Goal: Task Accomplishment & Management: Use online tool/utility

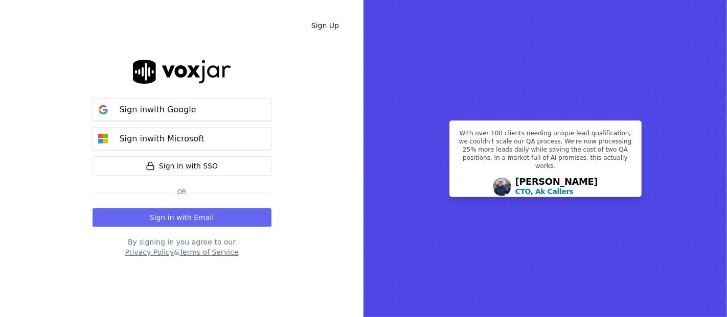
click at [194, 213] on button "Sign in with Email" at bounding box center [182, 218] width 179 height 18
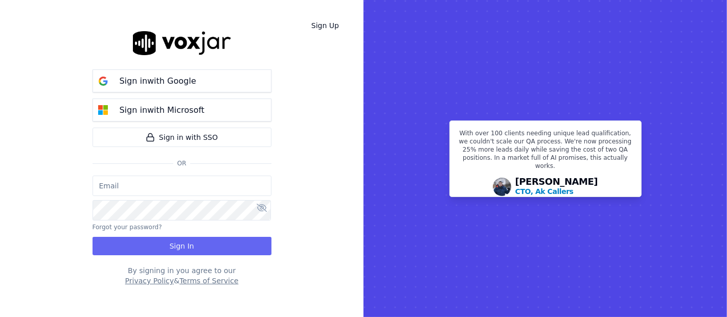
type input "[EMAIL_ADDRESS][DOMAIN_NAME]"
click at [168, 189] on input "[EMAIL_ADDRESS][DOMAIN_NAME]" at bounding box center [182, 186] width 179 height 20
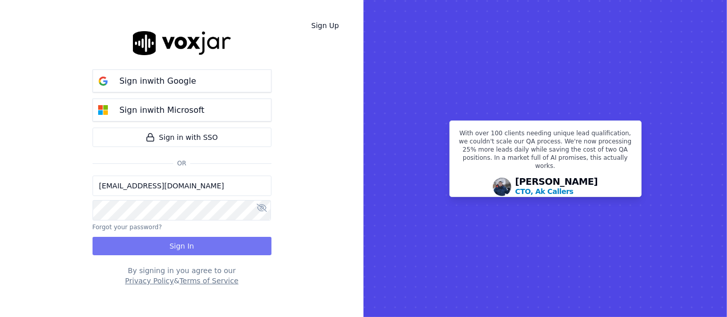
click at [183, 240] on button "Sign In" at bounding box center [182, 246] width 179 height 18
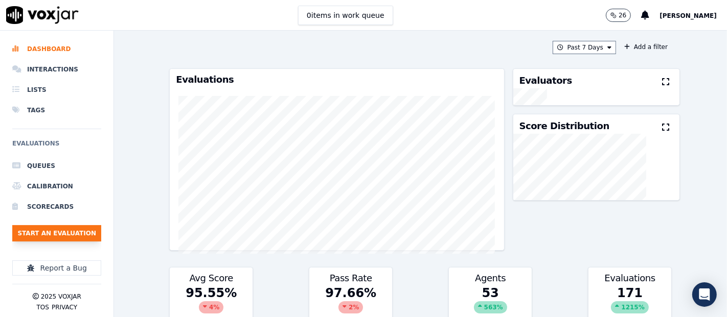
click at [78, 233] on button "Start an Evaluation" at bounding box center [56, 233] width 89 height 16
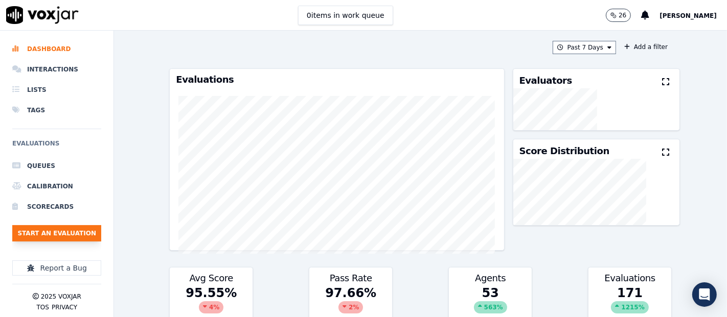
click at [57, 236] on button "Start an Evaluation" at bounding box center [56, 233] width 89 height 16
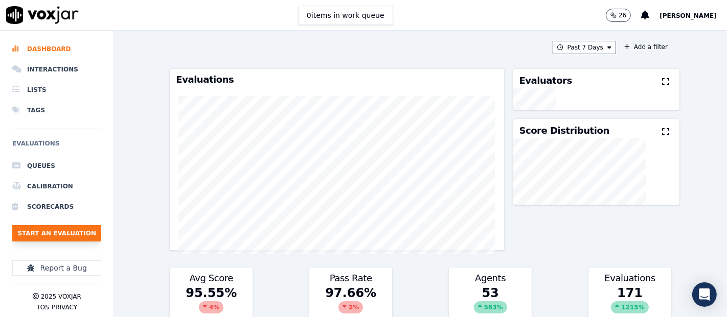
click at [64, 237] on button "Start an Evaluation" at bounding box center [56, 233] width 89 height 16
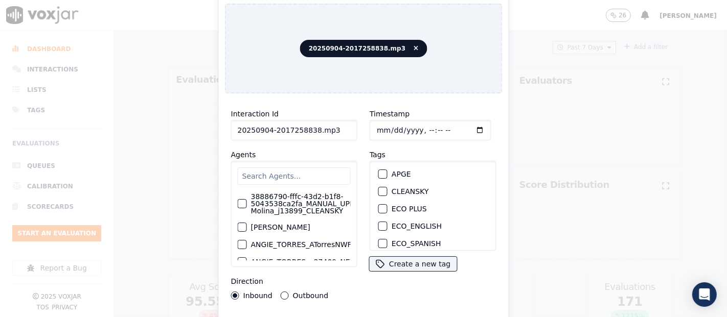
click at [339, 125] on input "20250904-2017258838.mp3" at bounding box center [294, 130] width 126 height 20
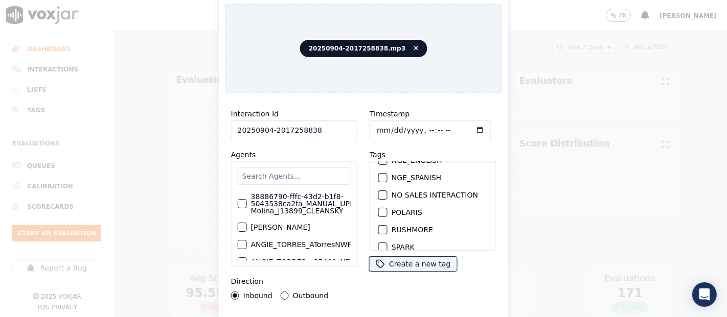
scroll to position [57, 0]
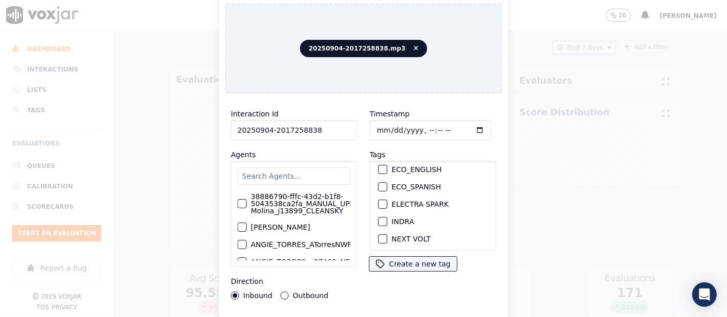
type input "20250904-2017258838"
click at [379, 218] on div "button" at bounding box center [382, 221] width 7 height 7
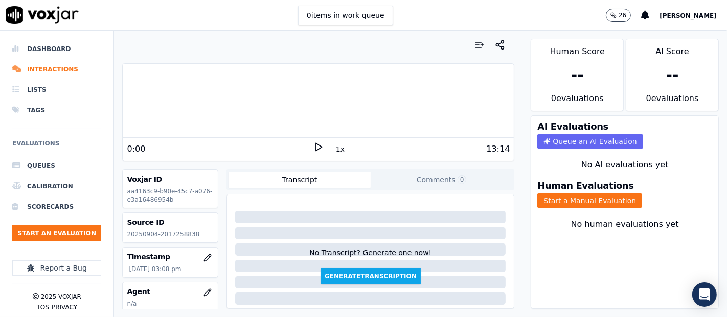
click at [562, 203] on div "Human Evaluations Start a Manual Evaluation" at bounding box center [624, 194] width 187 height 39
click at [560, 194] on button "Start a Manual Evaluation" at bounding box center [589, 201] width 105 height 14
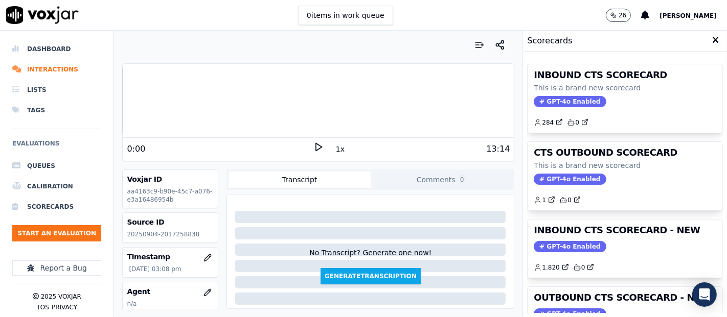
click at [612, 256] on div "1.820 0" at bounding box center [625, 264] width 183 height 16
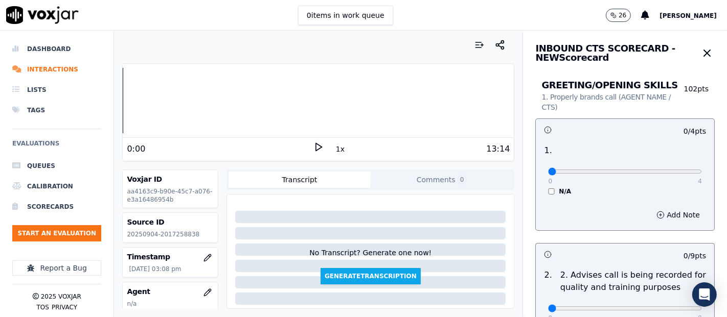
click at [206, 186] on div "Voxjar ID aa4163c9-b90e-45c7-a076-e3a16486954b" at bounding box center [170, 189] width 96 height 39
drag, startPoint x: 206, startPoint y: 191, endPoint x: 197, endPoint y: 188, distance: 8.9
click at [206, 190] on div "Voxjar ID aa4163c9-b90e-45c7-a076-e3a16486954b" at bounding box center [170, 189] width 95 height 38
click at [313, 146] on icon at bounding box center [318, 147] width 10 height 10
click at [67, 97] on div "Dashboard Interactions Lists Tags Evaluations Queues Calibration Scorecards Sta…" at bounding box center [363, 174] width 727 height 287
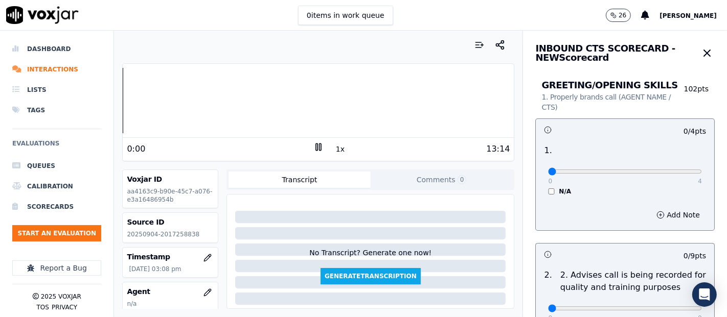
click at [49, 87] on div "Dashboard Interactions Lists Tags Evaluations Queues Calibration Scorecards Sta…" at bounding box center [363, 174] width 727 height 287
click at [101, 99] on div "Dashboard Interactions Lists Tags Evaluations Queues Calibration Scorecards Sta…" at bounding box center [363, 174] width 727 height 287
click at [114, 102] on div "Your browser does not support the audio element. 0:00 1x 13:14 Voxjar ID aa4163…" at bounding box center [318, 174] width 408 height 287
click at [99, 110] on div "Dashboard Interactions Lists Tags Evaluations Queues Calibration Scorecards Sta…" at bounding box center [363, 174] width 727 height 287
click at [124, 97] on div at bounding box center [318, 100] width 391 height 65
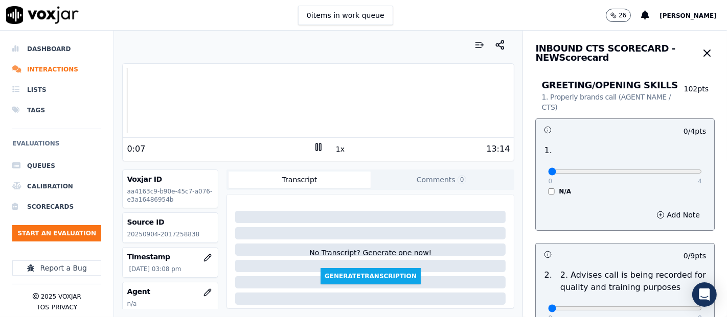
click at [316, 149] on icon at bounding box center [318, 147] width 10 height 10
click at [118, 93] on div "Your browser does not support the audio element. 0:07 1x 13:14 Voxjar ID aa4163…" at bounding box center [318, 174] width 408 height 287
click at [119, 84] on div "Your browser does not support the audio element. 0:00 1x 13:14 Voxjar ID aa4163…" at bounding box center [318, 174] width 408 height 287
click at [316, 148] on polygon at bounding box center [319, 148] width 6 height 8
click at [117, 89] on div "Your browser does not support the audio element. 0:00 1x 13:14 Voxjar ID aa4163…" at bounding box center [318, 174] width 408 height 287
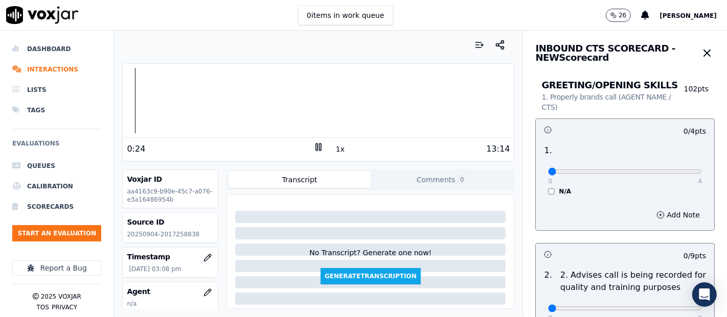
click at [314, 147] on icon at bounding box center [318, 147] width 10 height 10
click at [162, 234] on p "20250904-2017258838" at bounding box center [170, 235] width 87 height 8
click at [163, 234] on p "20250904-2017258838" at bounding box center [170, 235] width 87 height 8
copy p "2017258838"
click at [110, 104] on div "Dashboard Interactions Lists Tags Evaluations Queues Calibration Scorecards Sta…" at bounding box center [363, 174] width 727 height 287
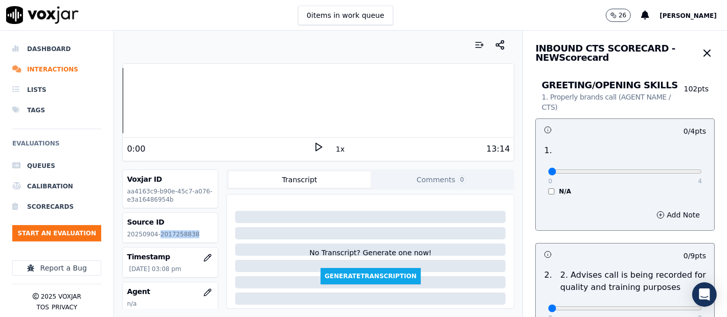
click at [313, 146] on icon at bounding box center [318, 147] width 10 height 10
click at [93, 101] on div "Dashboard Interactions Lists Tags Evaluations Queues Calibration Scorecards Sta…" at bounding box center [363, 174] width 727 height 287
click at [176, 100] on div at bounding box center [318, 100] width 391 height 65
click at [164, 98] on div at bounding box center [318, 100] width 391 height 65
click at [126, 96] on div at bounding box center [318, 100] width 391 height 65
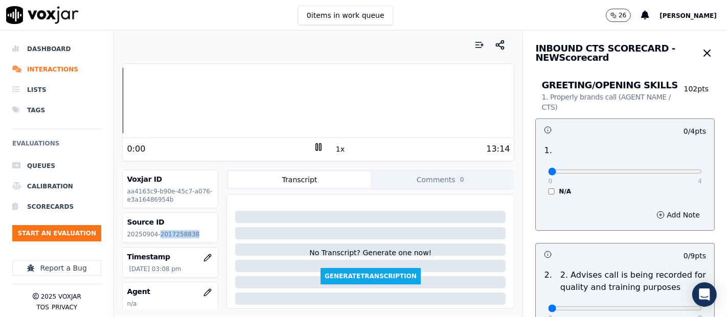
click at [113, 89] on div "Dashboard Interactions Lists Tags Evaluations Queues Calibration Scorecards Sta…" at bounding box center [363, 174] width 727 height 287
click at [181, 94] on div at bounding box center [318, 100] width 391 height 65
click at [171, 97] on div at bounding box center [318, 100] width 391 height 65
click at [163, 97] on div at bounding box center [318, 100] width 391 height 65
click at [142, 101] on div at bounding box center [318, 100] width 391 height 65
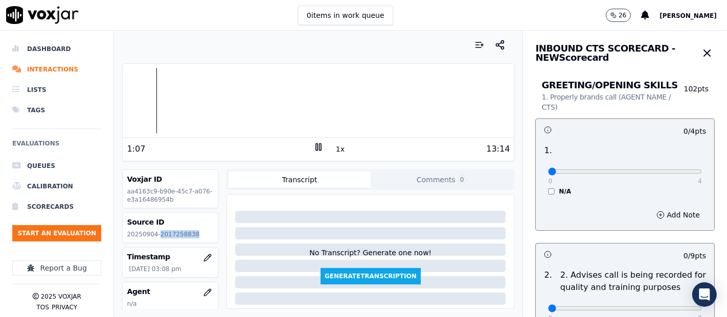
click at [148, 98] on div at bounding box center [318, 100] width 391 height 65
click at [313, 146] on icon at bounding box center [318, 147] width 10 height 10
click at [150, 102] on div at bounding box center [318, 100] width 391 height 65
type input "4"
click at [667, 171] on input "range" at bounding box center [625, 172] width 154 height 4
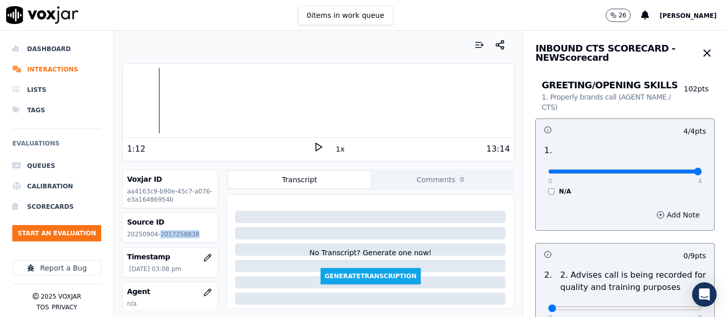
scroll to position [113, 0]
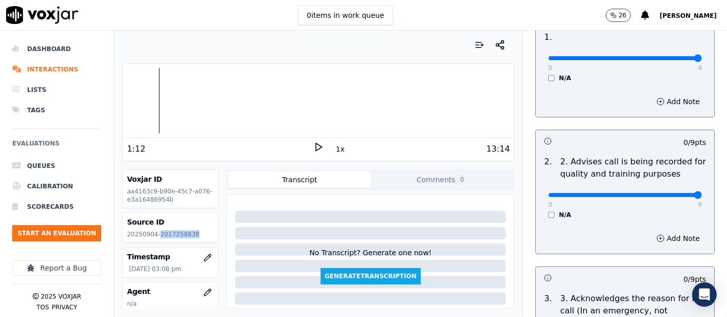
type input "9"
click at [667, 193] on input "range" at bounding box center [625, 195] width 154 height 4
drag, startPoint x: 309, startPoint y: 146, endPoint x: 302, endPoint y: 147, distance: 7.2
click at [313, 146] on icon at bounding box center [318, 147] width 10 height 10
click at [149, 98] on div at bounding box center [318, 100] width 391 height 65
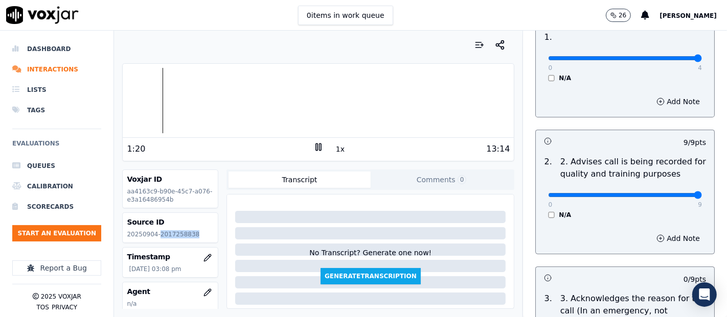
click at [149, 99] on div at bounding box center [318, 100] width 391 height 65
click at [156, 98] on div at bounding box center [318, 100] width 391 height 65
click at [147, 98] on div at bounding box center [318, 100] width 391 height 65
click at [154, 95] on div at bounding box center [318, 100] width 391 height 65
click at [151, 96] on div at bounding box center [318, 100] width 391 height 65
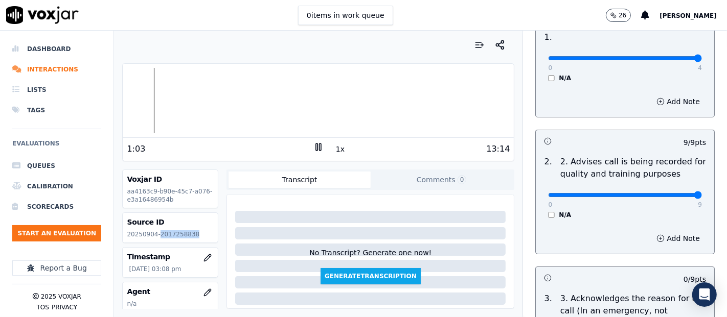
click at [149, 100] on div at bounding box center [318, 100] width 391 height 65
click at [187, 101] on div at bounding box center [318, 100] width 391 height 65
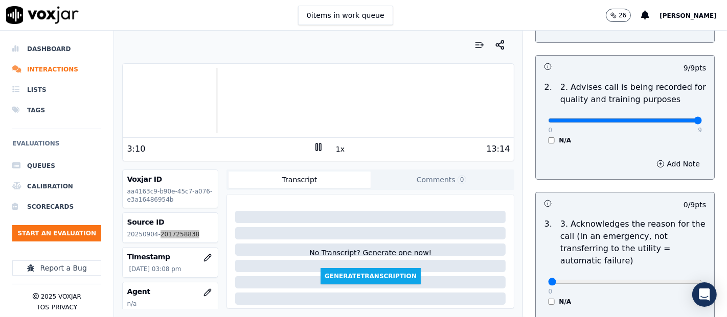
scroll to position [284, 0]
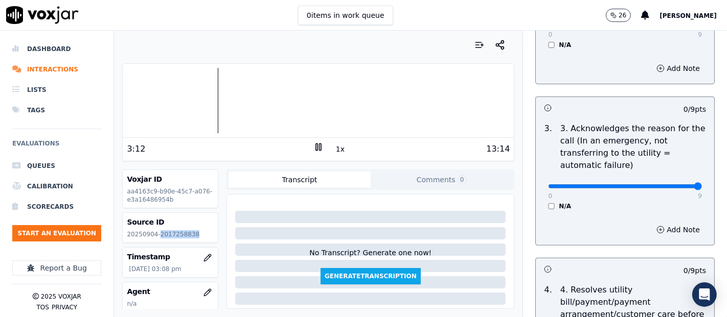
type input "9"
click at [671, 186] on input "range" at bounding box center [625, 187] width 154 height 4
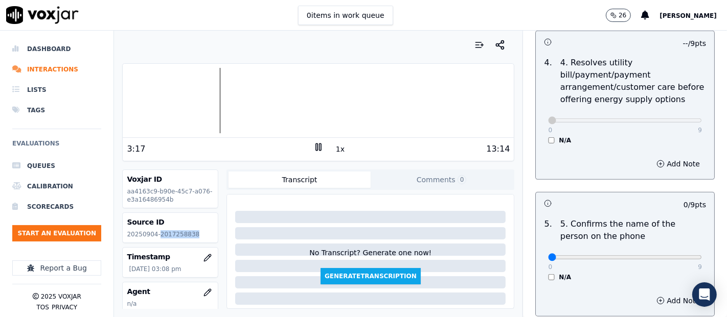
scroll to position [568, 0]
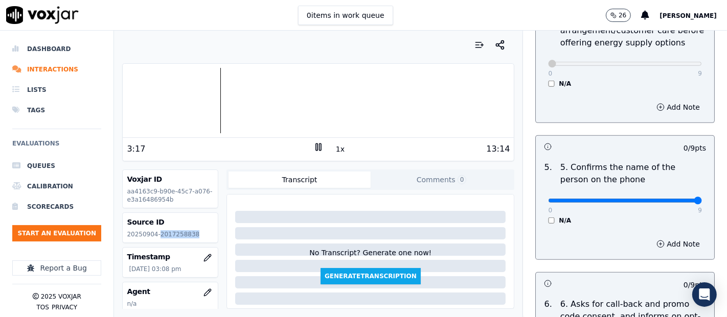
type input "9"
click at [673, 199] on input "range" at bounding box center [625, 201] width 154 height 4
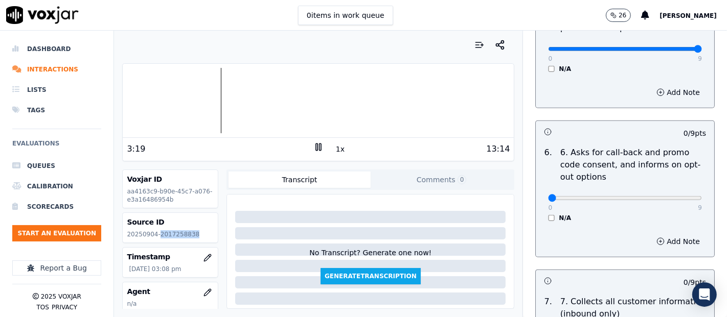
scroll to position [738, 0]
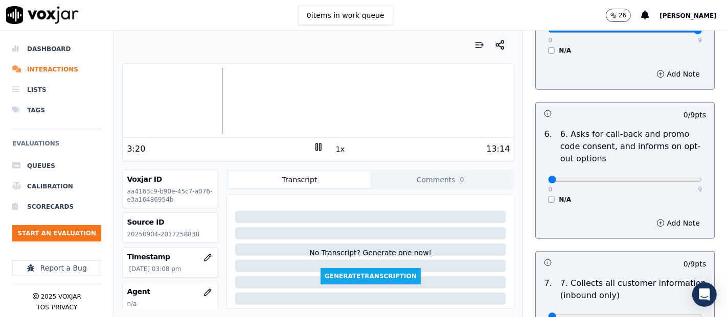
click at [548, 197] on div "N/A" at bounding box center [625, 200] width 154 height 8
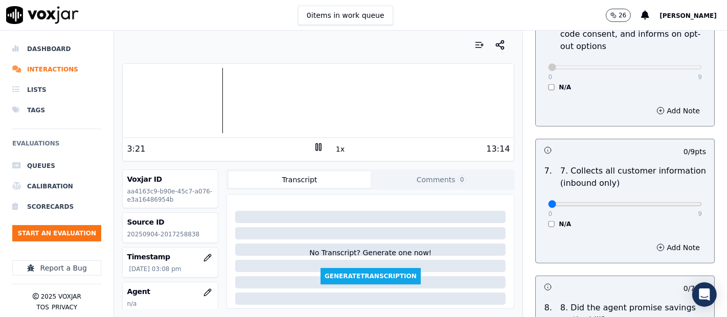
scroll to position [852, 0]
type input "9"
click at [668, 204] on input "range" at bounding box center [625, 203] width 154 height 4
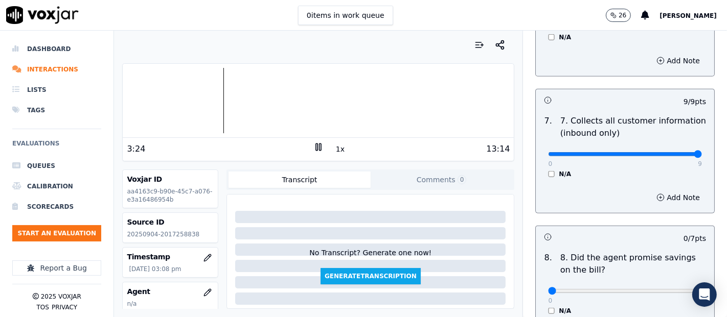
scroll to position [1023, 0]
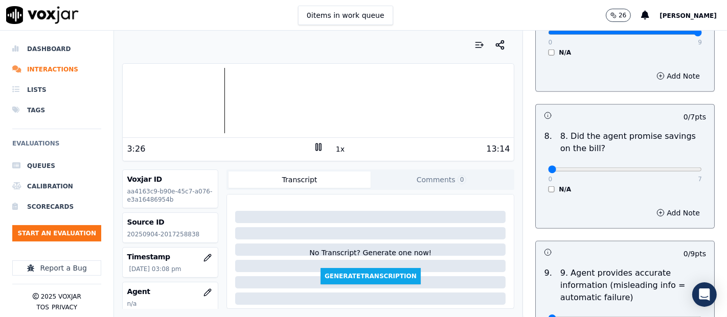
click at [540, 186] on div "0 7 N/A" at bounding box center [625, 174] width 170 height 39
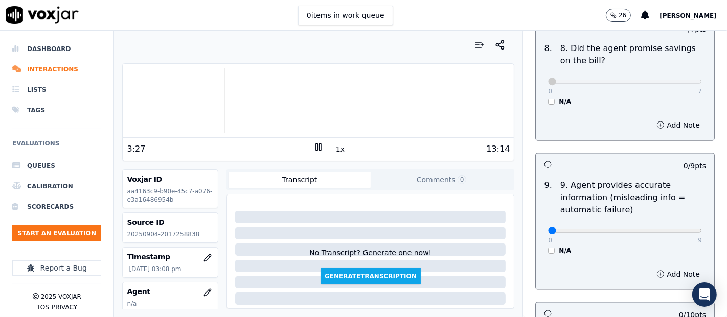
scroll to position [1136, 0]
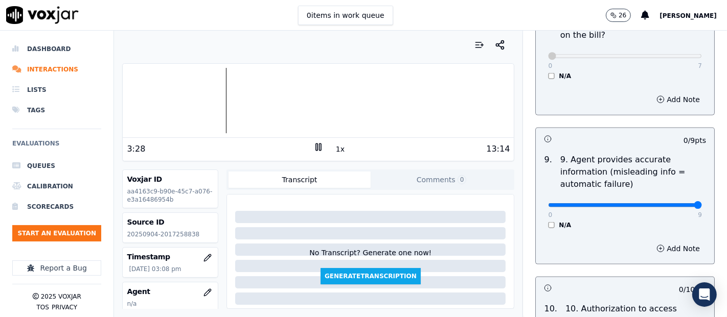
type input "9"
click at [672, 205] on input "range" at bounding box center [625, 205] width 154 height 4
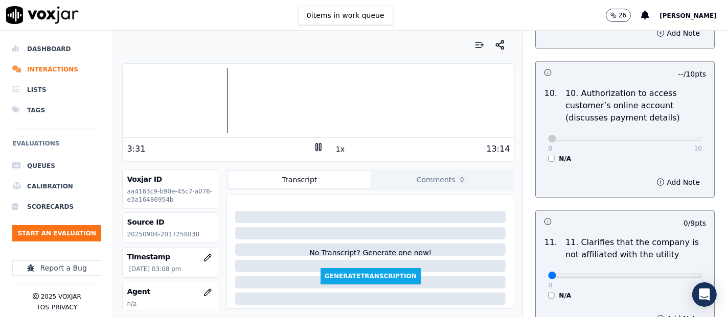
scroll to position [1476, 0]
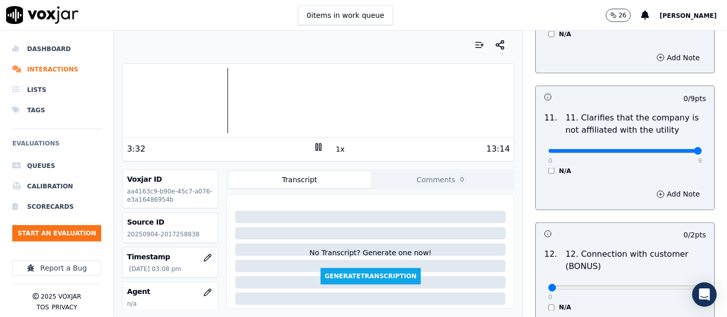
type input "9"
click at [672, 149] on input "range" at bounding box center [625, 151] width 154 height 4
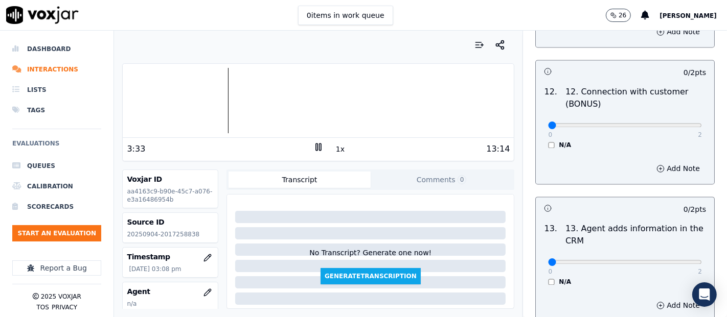
scroll to position [1647, 0]
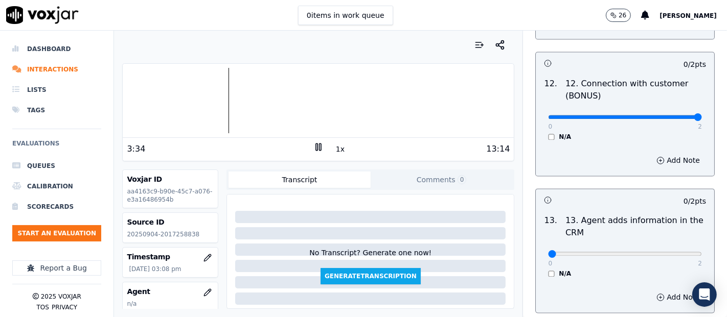
type input "2"
click at [675, 117] on input "range" at bounding box center [625, 118] width 154 height 4
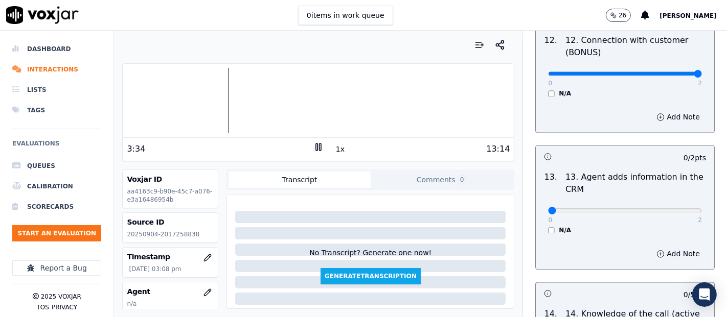
scroll to position [1761, 0]
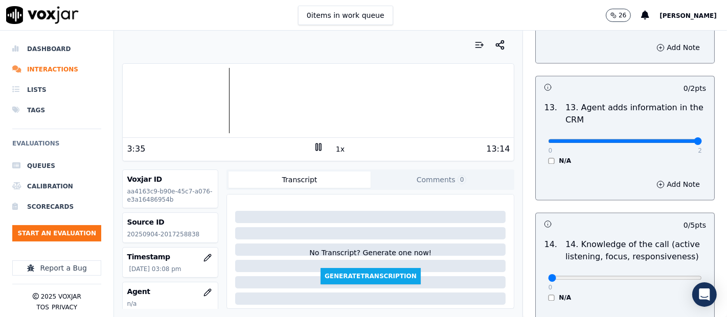
type input "2"
click at [667, 140] on input "range" at bounding box center [625, 141] width 154 height 4
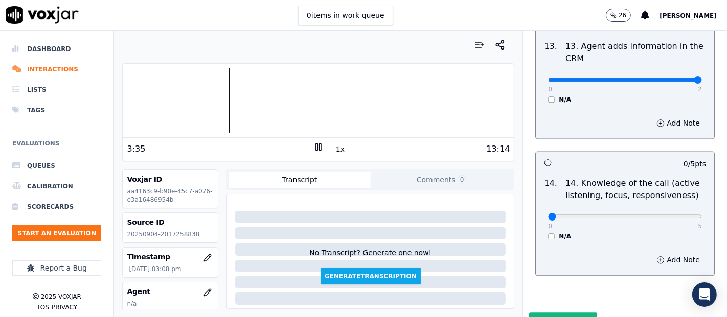
scroll to position [1863, 0]
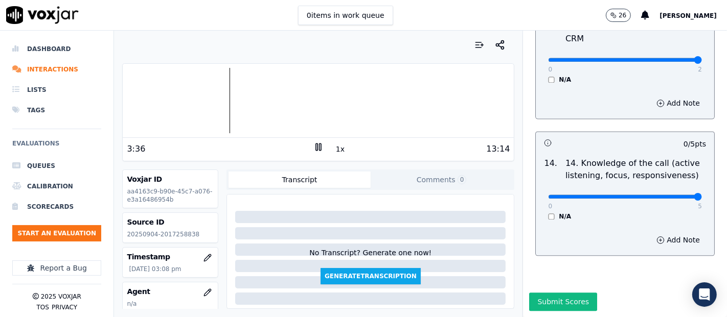
type input "5"
click at [674, 195] on input "range" at bounding box center [625, 197] width 154 height 4
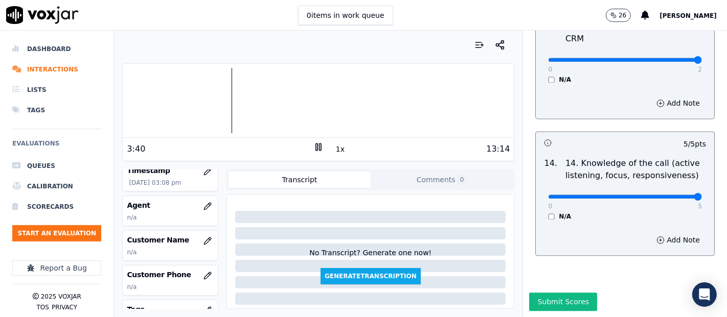
scroll to position [113, 0]
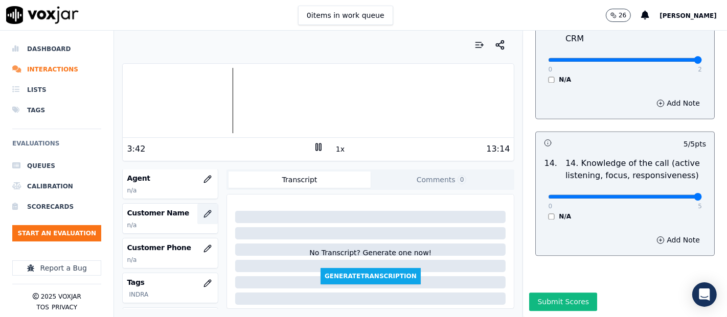
click at [205, 211] on icon "button" at bounding box center [208, 214] width 7 height 7
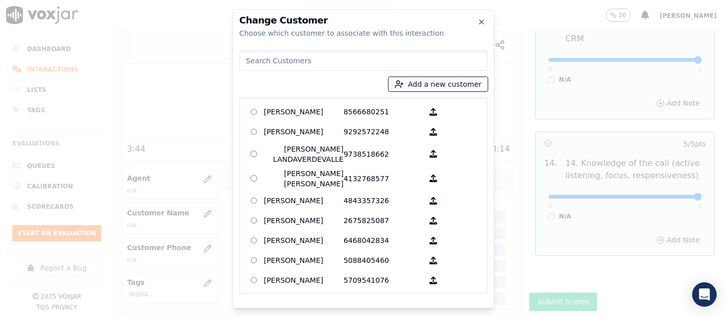
click at [425, 85] on button "Add a new customer" at bounding box center [438, 84] width 99 height 14
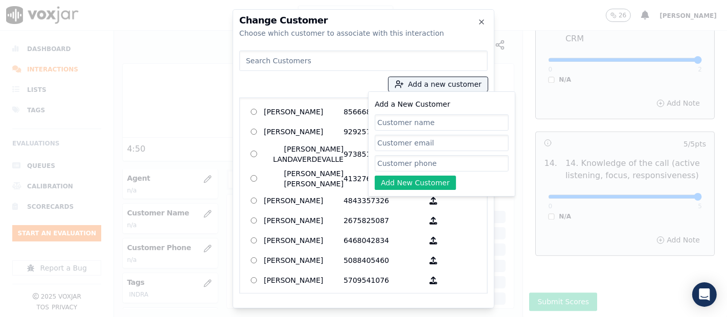
paste input "SHERRY KNIGHT"
type input "SHERRY KNIGHT"
click at [429, 167] on input "Add a New Customer" at bounding box center [442, 163] width 134 height 16
click at [426, 161] on input "Add a New Customer" at bounding box center [442, 163] width 134 height 16
paste input "2017258838"
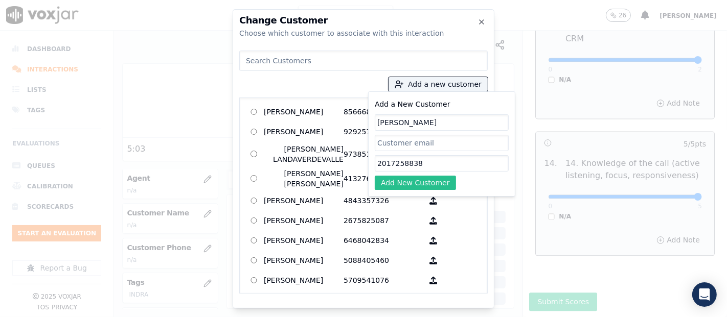
type input "2017258838"
click at [415, 180] on button "Add New Customer" at bounding box center [415, 183] width 81 height 14
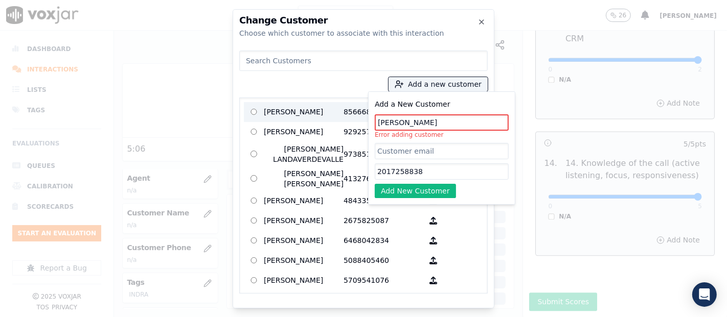
drag, startPoint x: 445, startPoint y: 120, endPoint x: 330, endPoint y: 104, distance: 116.6
click at [328, 120] on div "Add a new customer Add a New Customer SHERRY KNIGHT Error adding customer 20172…" at bounding box center [363, 170] width 248 height 247
click at [480, 22] on icon "button" at bounding box center [482, 22] width 8 height 8
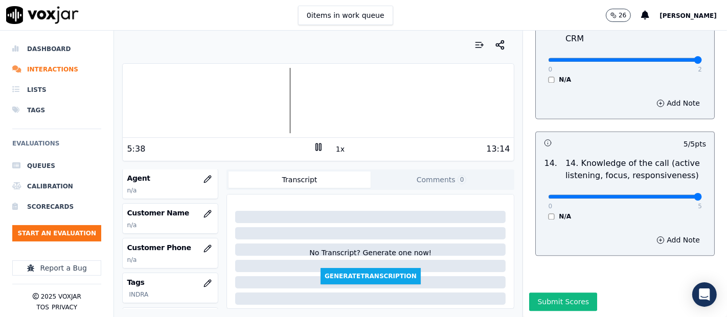
click at [316, 144] on icon at bounding box center [318, 147] width 10 height 10
click at [203, 210] on icon "button" at bounding box center [207, 214] width 8 height 8
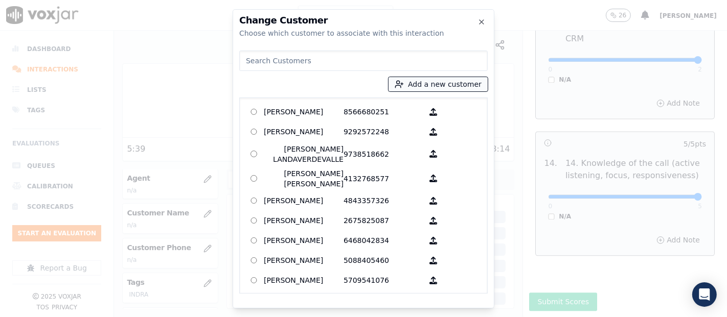
click at [431, 88] on button "Add a new customer" at bounding box center [438, 84] width 99 height 14
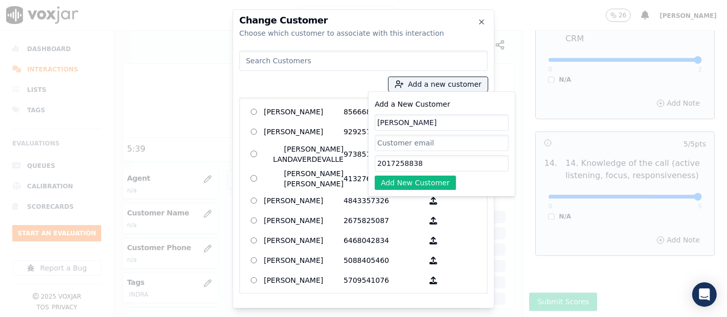
type input "sherry knight"
click at [414, 185] on button "Add New Customer" at bounding box center [415, 183] width 81 height 14
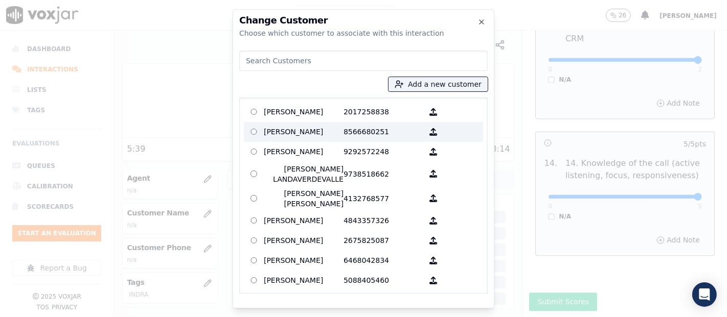
click at [303, 116] on p "sherry knight" at bounding box center [304, 112] width 80 height 16
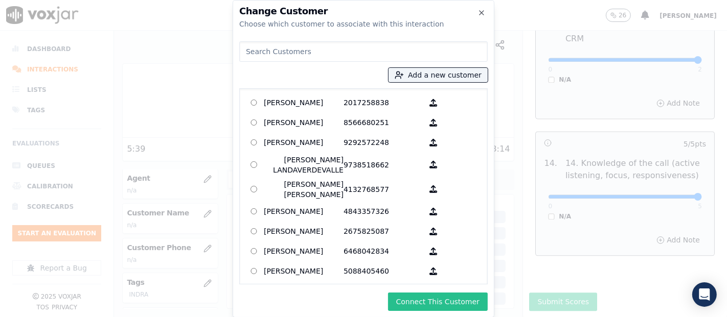
click at [470, 293] on button "Connect This Customer" at bounding box center [438, 302] width 100 height 18
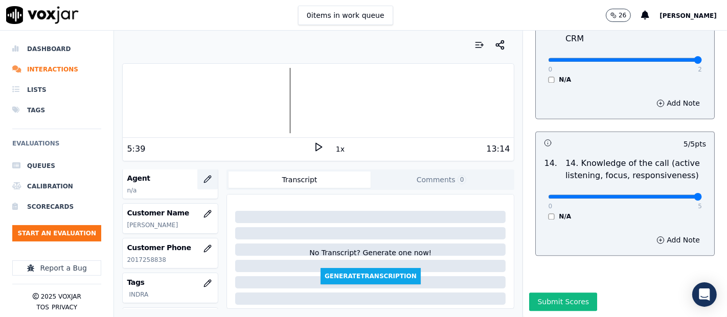
click at [203, 177] on icon "button" at bounding box center [207, 179] width 8 height 8
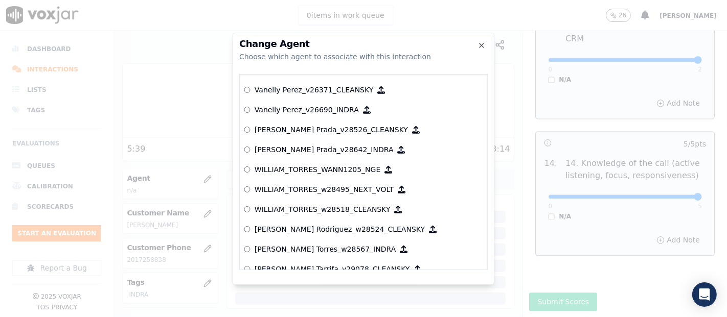
scroll to position [5202, 0]
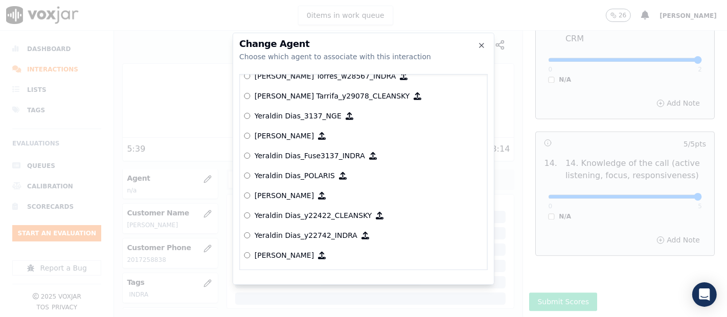
click at [262, 231] on p "Yeraldin Dias_y22742_INDRA" at bounding box center [306, 236] width 103 height 10
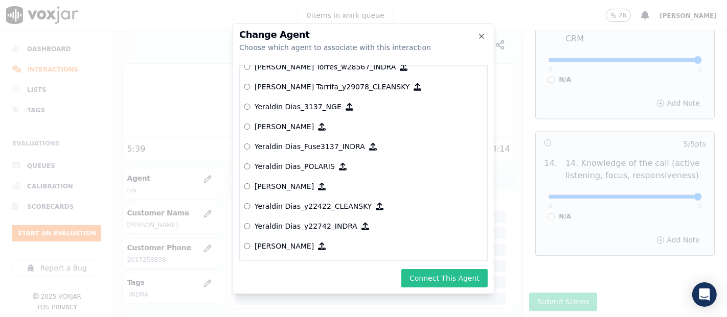
click at [425, 275] on button "Connect This Agent" at bounding box center [444, 278] width 86 height 18
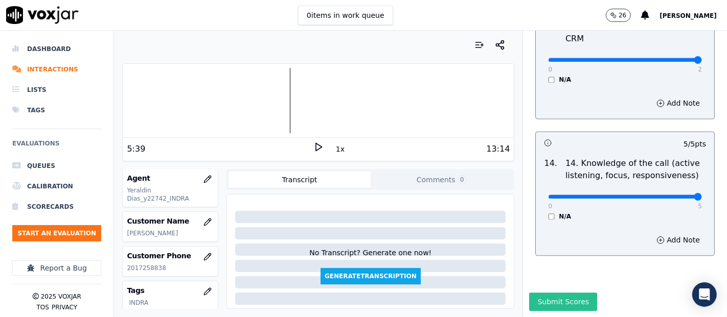
click at [529, 293] on button "Submit Scores" at bounding box center [563, 302] width 68 height 18
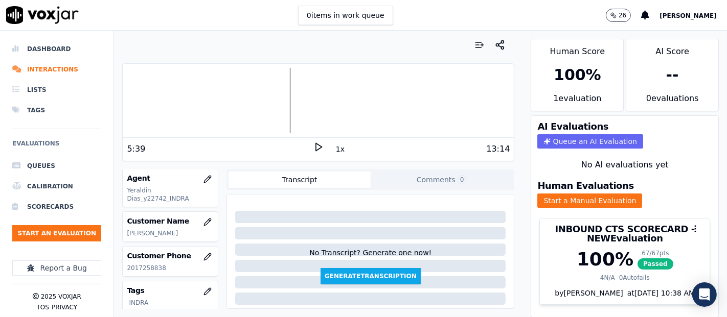
click at [697, 32] on div "Human Score 100 % 1 evaluation AI Score -- 0 evaluation s AI Evaluations Queue …" at bounding box center [625, 174] width 205 height 287
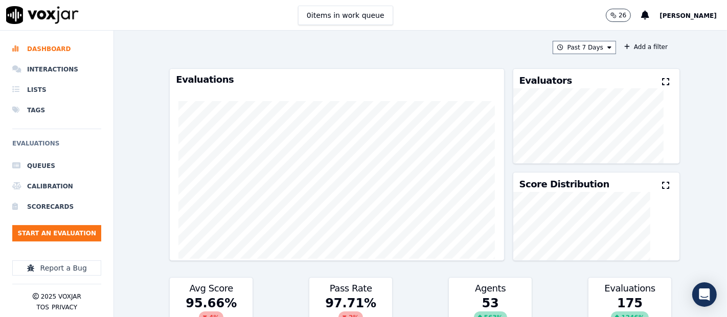
click at [662, 79] on icon at bounding box center [665, 82] width 7 height 8
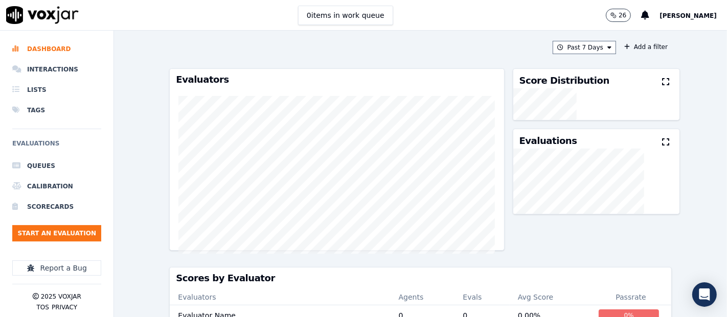
click at [662, 85] on icon at bounding box center [665, 82] width 7 height 8
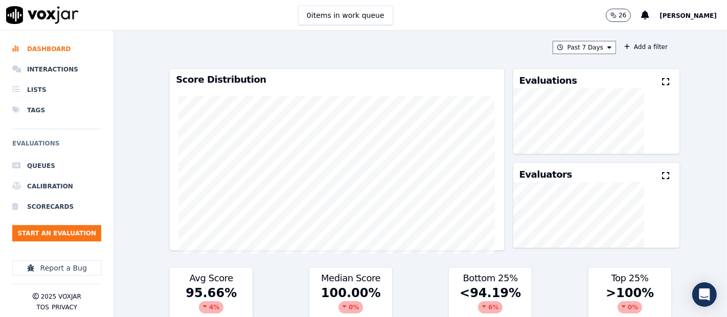
click at [662, 84] on icon at bounding box center [665, 82] width 7 height 8
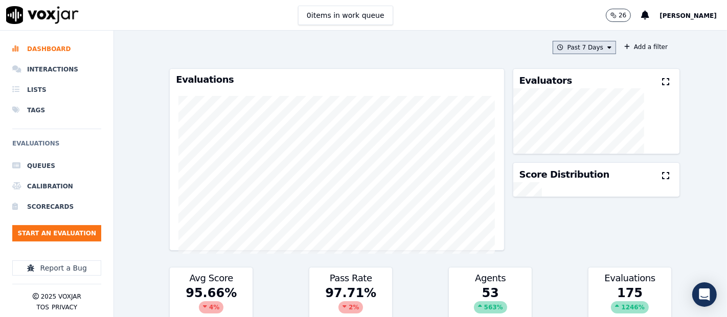
click at [600, 44] on button "Past 7 Days" at bounding box center [584, 47] width 63 height 13
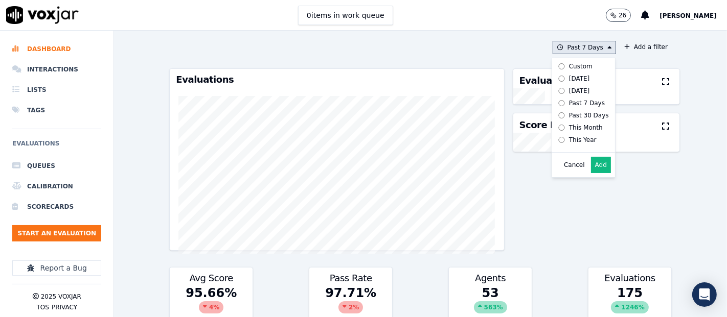
click at [591, 173] on button "Add" at bounding box center [601, 165] width 20 height 16
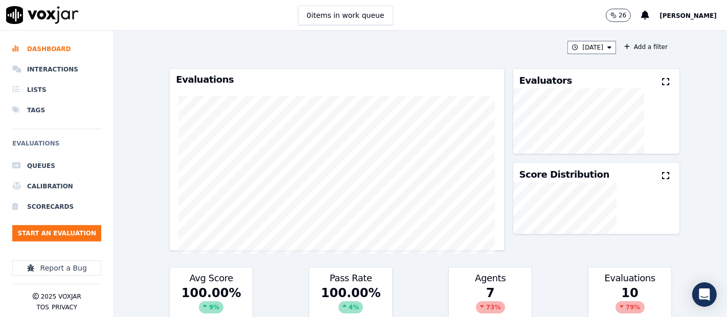
click at [662, 84] on icon at bounding box center [665, 82] width 7 height 8
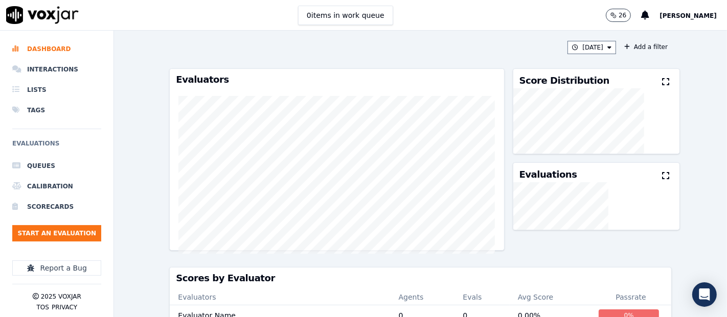
click at [710, 41] on div "Today Add a filter Evaluators Score Distribution Evaluations Scores by Evaluato…" at bounding box center [420, 174] width 613 height 287
click at [77, 232] on button "Start an Evaluation" at bounding box center [56, 233] width 89 height 16
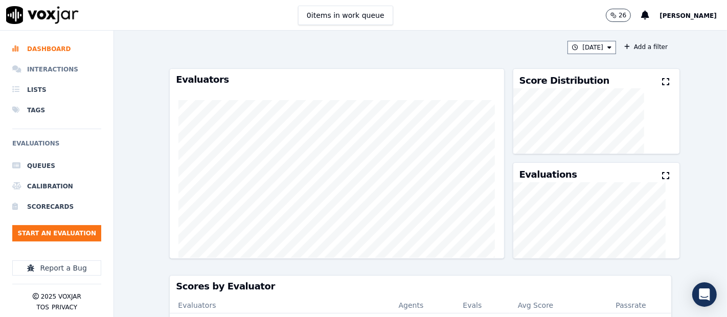
click at [62, 70] on li "Interactions" at bounding box center [56, 69] width 89 height 20
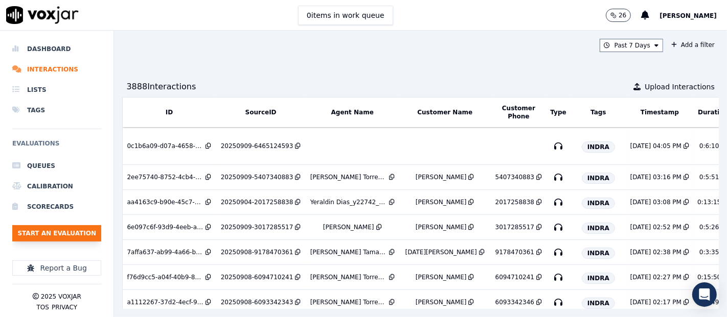
click at [73, 235] on button "Start an Evaluation" at bounding box center [56, 233] width 89 height 16
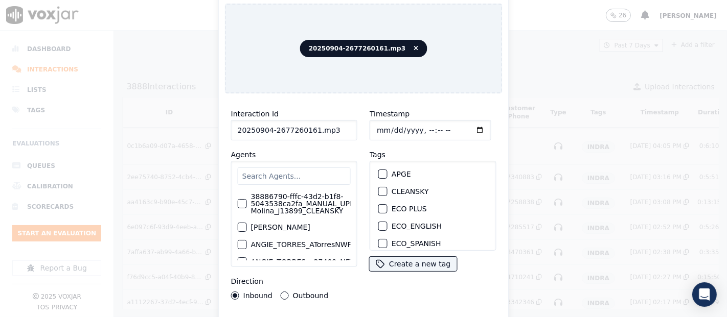
click at [334, 123] on input "20250904-2677260161.mp3" at bounding box center [294, 130] width 126 height 20
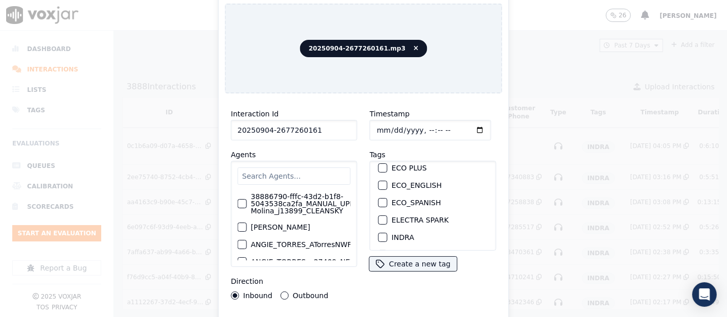
scroll to position [57, 0]
type input "20250904-2677260161"
click at [379, 218] on div "button" at bounding box center [382, 221] width 7 height 7
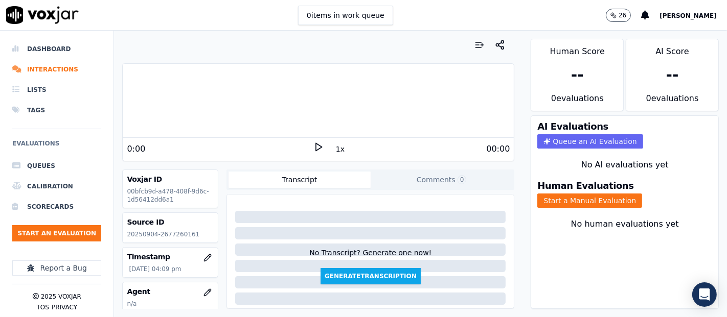
click at [157, 235] on p "20250904-2677260161" at bounding box center [170, 235] width 87 height 8
copy p "2677260161"
click at [541, 198] on button "Start a Manual Evaluation" at bounding box center [589, 201] width 105 height 14
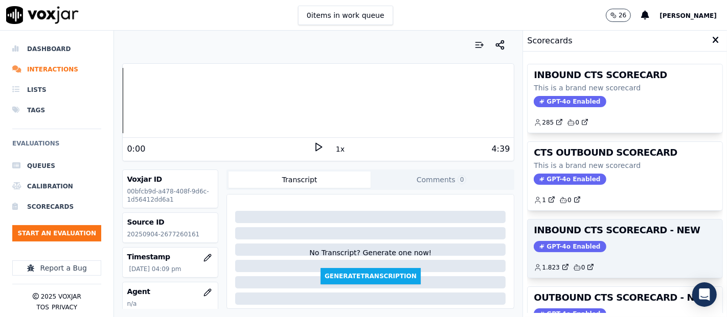
click at [592, 241] on div "GPT-4o Enabled" at bounding box center [625, 246] width 183 height 11
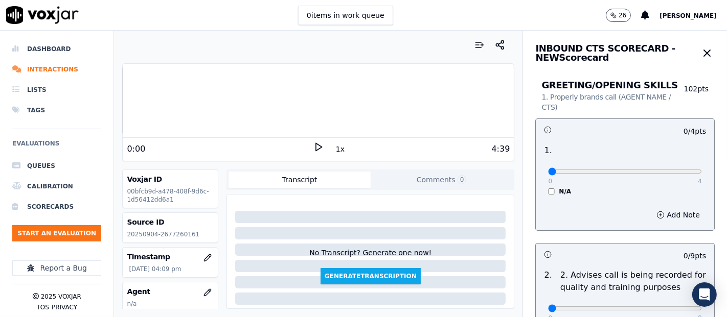
click at [317, 142] on div "0:00 1x 4:39" at bounding box center [318, 149] width 391 height 22
drag, startPoint x: 318, startPoint y: 151, endPoint x: 319, endPoint y: 157, distance: 6.2
click at [319, 157] on div "0:00 1x 4:39" at bounding box center [318, 149] width 391 height 22
click at [324, 152] on div "4:39" at bounding box center [417, 149] width 187 height 12
click at [314, 150] on icon at bounding box center [318, 147] width 10 height 10
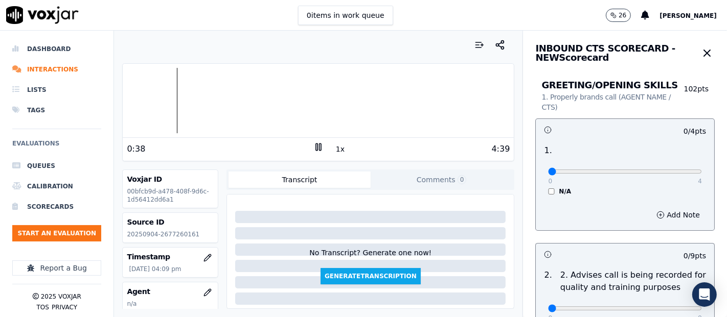
click at [124, 92] on div at bounding box center [318, 100] width 391 height 65
type input "4"
click at [674, 170] on input "range" at bounding box center [625, 172] width 154 height 4
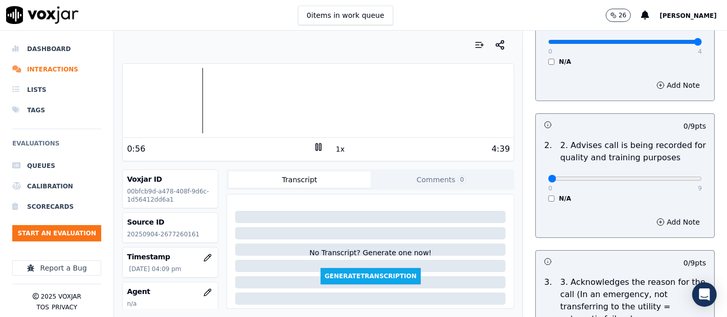
scroll to position [113, 0]
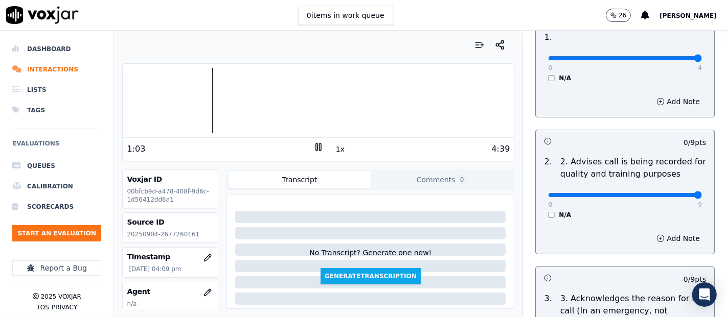
type input "9"
click at [672, 196] on input "range" at bounding box center [625, 195] width 154 height 4
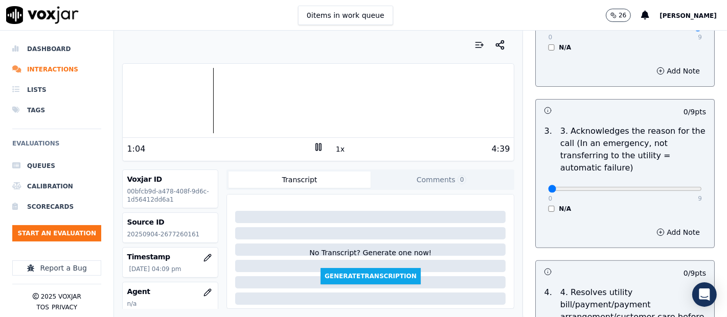
scroll to position [284, 0]
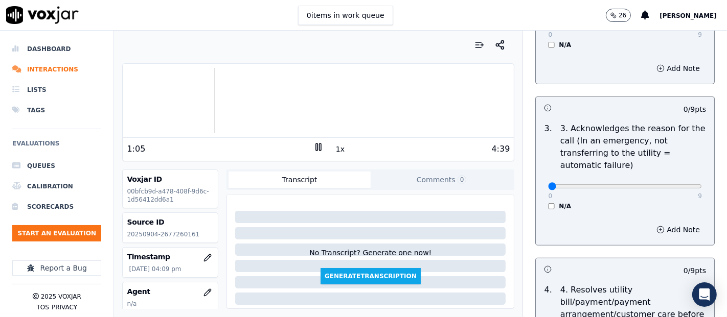
click at [669, 182] on div "0 9" at bounding box center [625, 186] width 154 height 12
type input "9"
click at [669, 185] on input "range" at bounding box center [625, 187] width 154 height 4
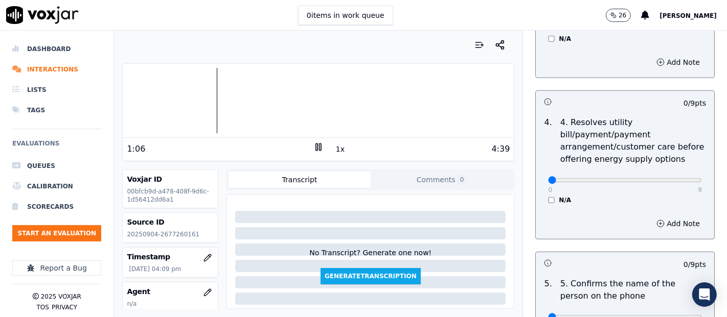
scroll to position [454, 0]
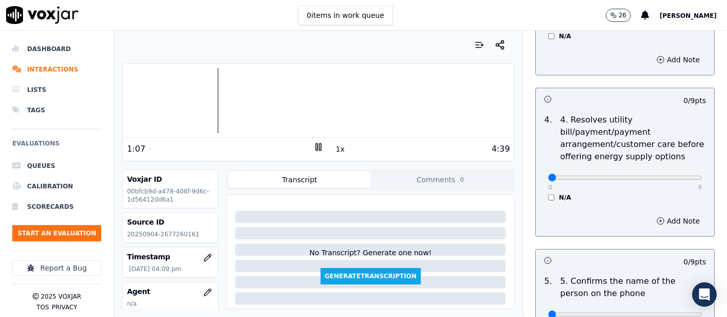
click at [548, 196] on div "N/A" at bounding box center [625, 198] width 154 height 8
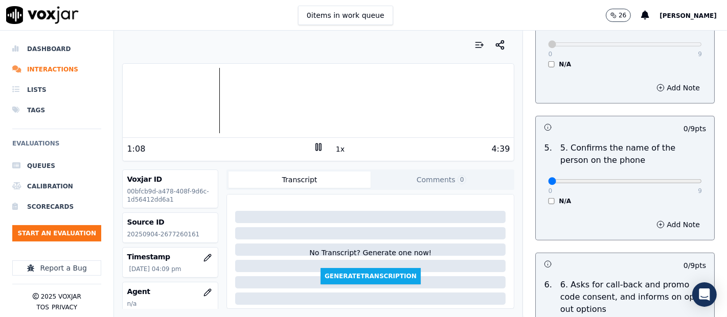
scroll to position [625, 0]
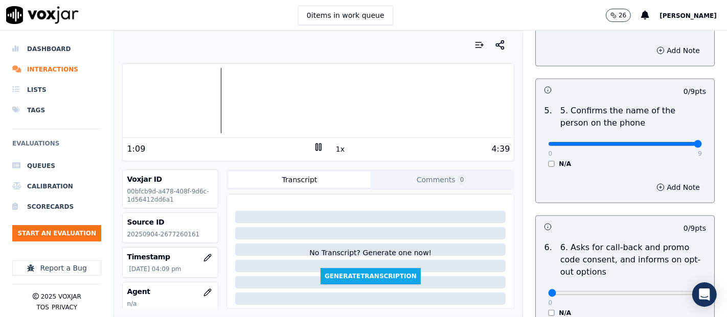
type input "9"
click at [666, 142] on input "range" at bounding box center [625, 144] width 154 height 4
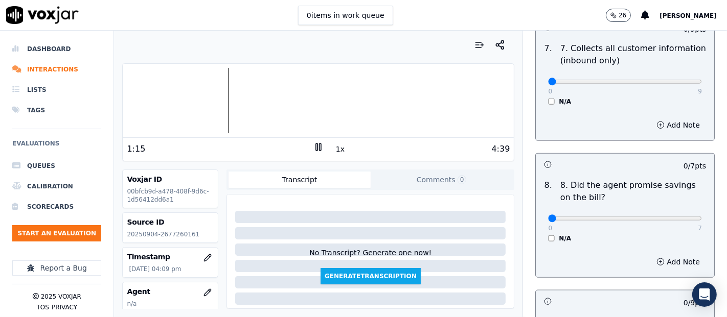
scroll to position [908, 0]
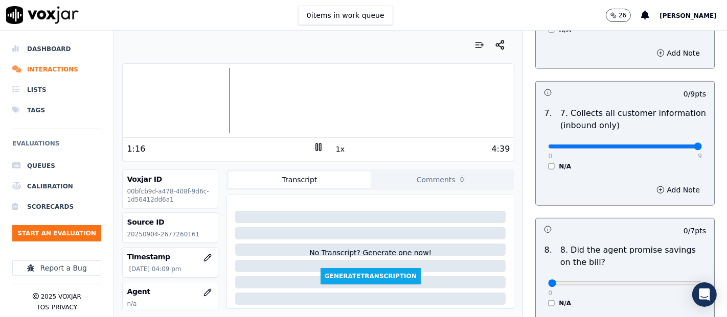
type input "9"
click at [666, 145] on input "range" at bounding box center [625, 147] width 154 height 4
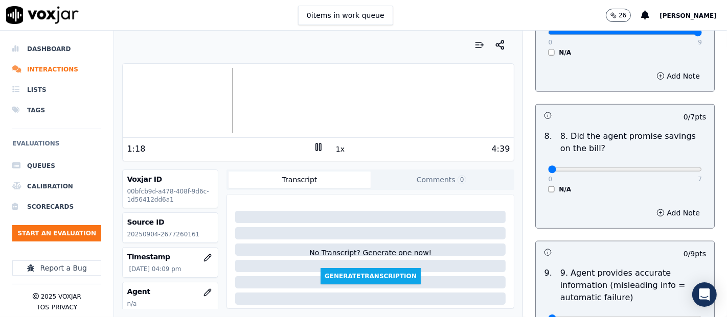
click at [548, 186] on div "N/A" at bounding box center [625, 190] width 154 height 8
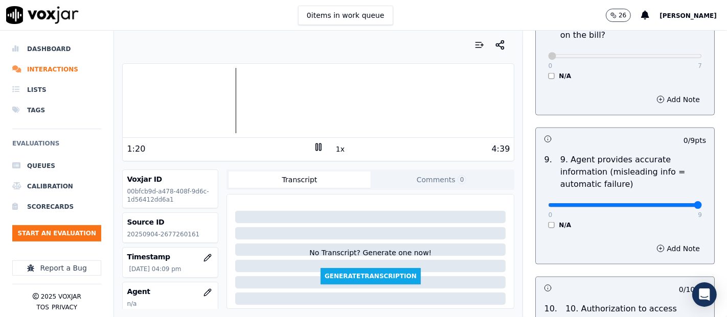
type input "9"
click at [671, 203] on input "range" at bounding box center [625, 205] width 154 height 4
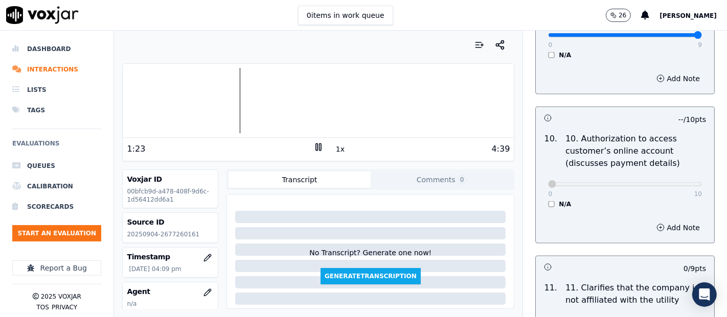
scroll to position [1420, 0]
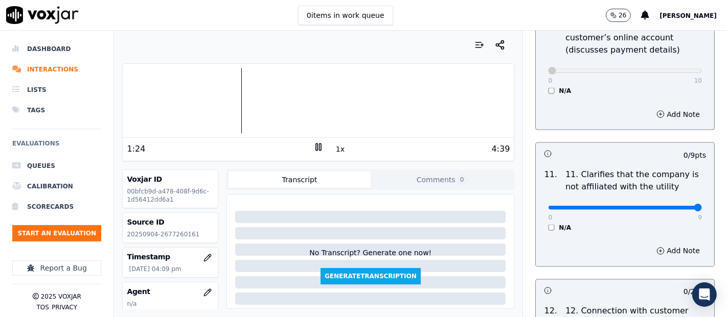
type input "9"
click at [669, 206] on input "range" at bounding box center [625, 208] width 154 height 4
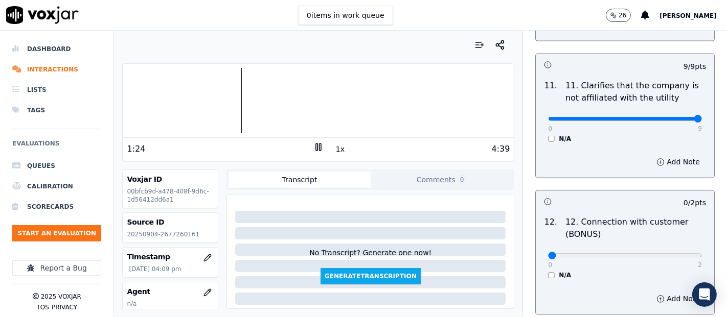
scroll to position [1591, 0]
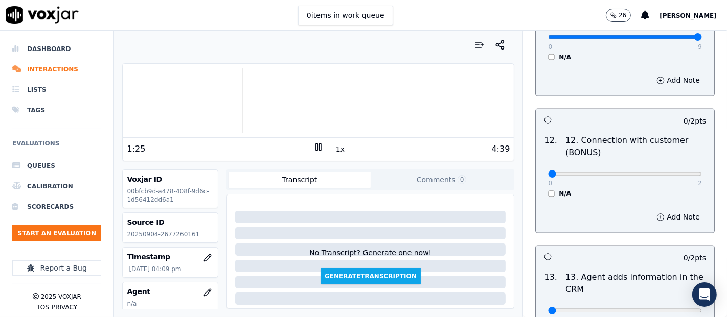
click at [667, 177] on div "0 2 N/A" at bounding box center [625, 179] width 170 height 39
type input "2"
click at [667, 173] on input "range" at bounding box center [625, 174] width 154 height 4
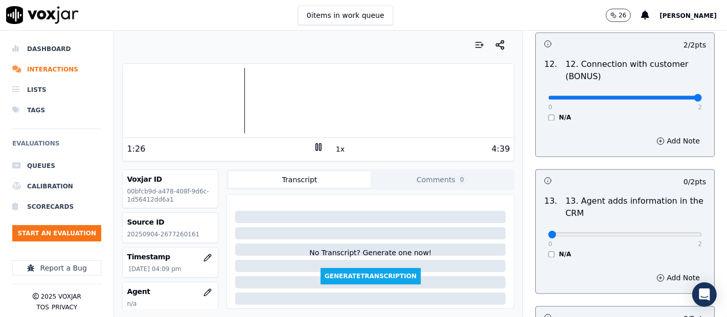
scroll to position [1761, 0]
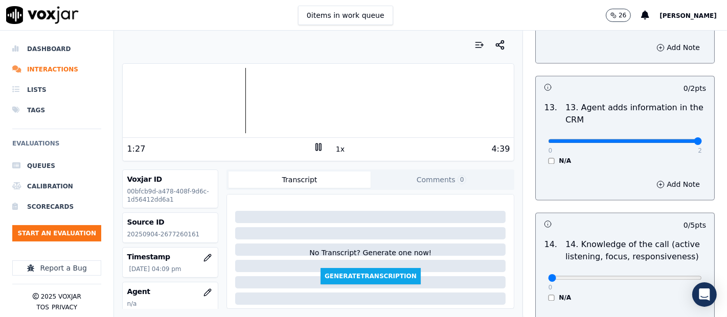
drag, startPoint x: 676, startPoint y: 135, endPoint x: 662, endPoint y: 163, distance: 30.9
type input "2"
click at [673, 139] on input "range" at bounding box center [625, 141] width 154 height 4
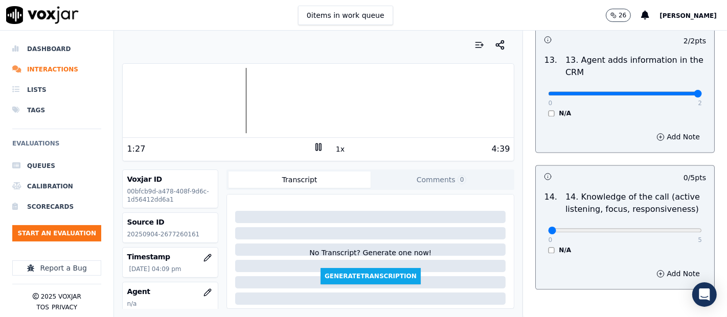
scroll to position [1863, 0]
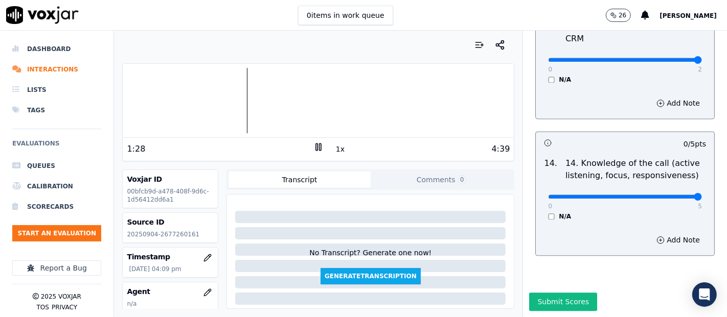
type input "5"
click at [674, 195] on input "range" at bounding box center [625, 197] width 154 height 4
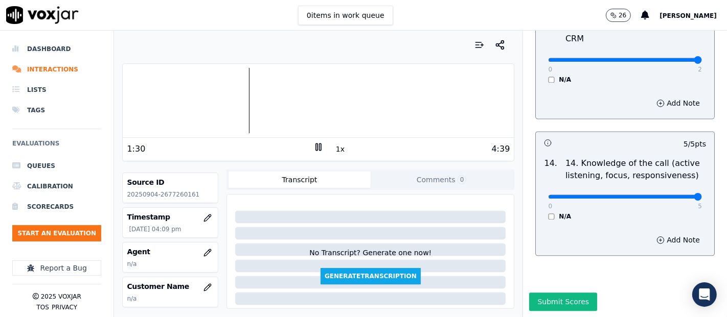
scroll to position [113, 0]
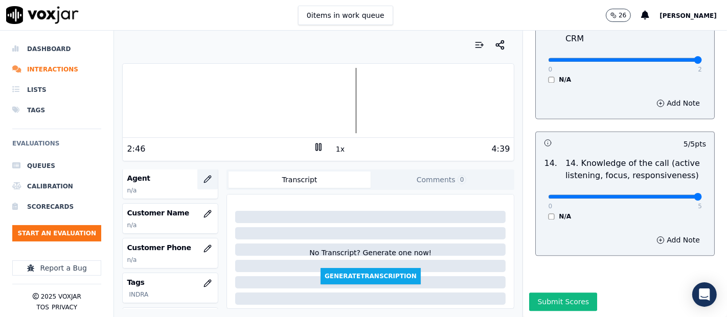
click at [199, 173] on button "button" at bounding box center [207, 179] width 20 height 20
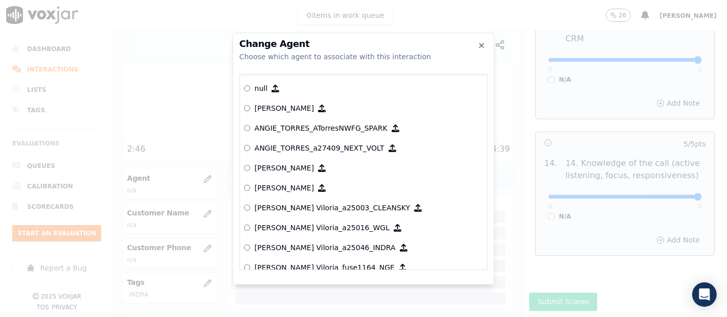
click at [194, 173] on div at bounding box center [363, 158] width 727 height 317
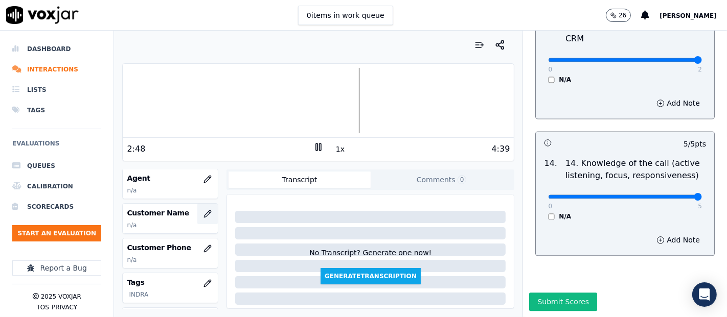
click at [203, 212] on icon "button" at bounding box center [207, 214] width 8 height 8
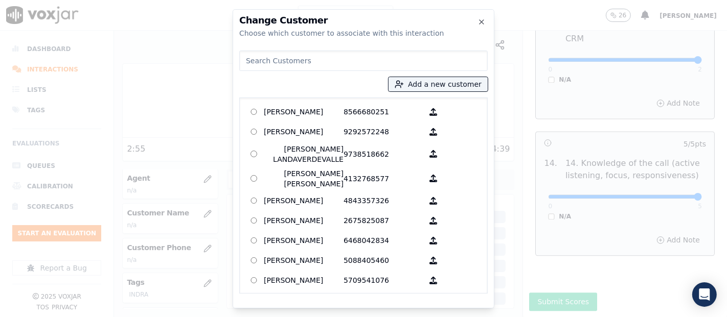
click at [399, 75] on div "Add a new customer AGUEDA SANTANA 8566680251 ALEXIS SUNQUI 9292572248 AMILCAR L…" at bounding box center [363, 170] width 248 height 247
click at [401, 81] on button "Add a new customer" at bounding box center [438, 84] width 99 height 14
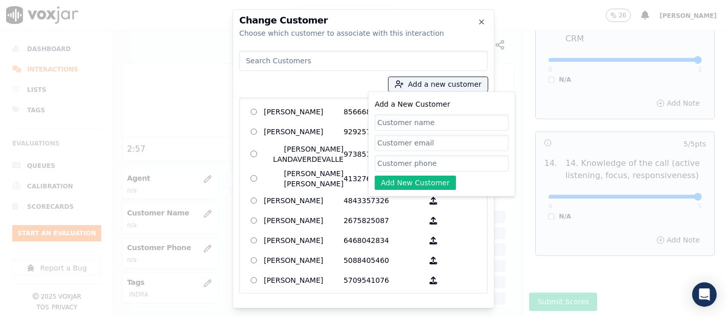
click at [405, 124] on input "Add a New Customer" at bounding box center [442, 123] width 134 height 16
type input "NOELIA MARTINEZ"
click at [416, 160] on input "Add a New Customer" at bounding box center [442, 163] width 134 height 16
paste input "2677260161"
type input "2677260161"
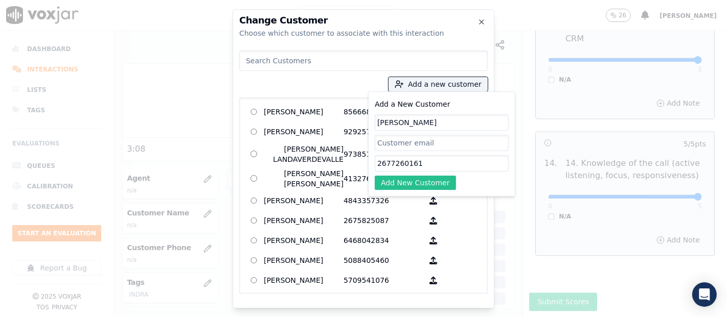
click at [411, 188] on button "Add New Customer" at bounding box center [415, 183] width 81 height 14
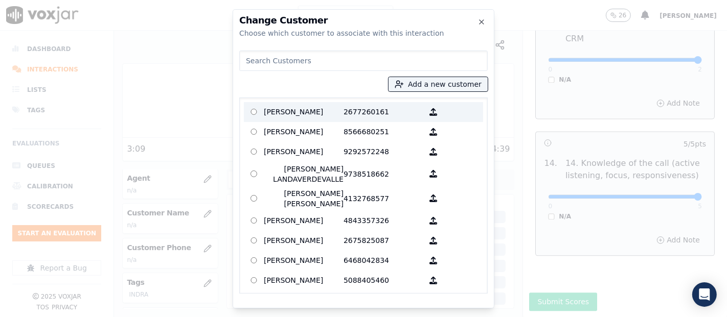
click at [267, 108] on p "NOELIA MARTINEZ" at bounding box center [304, 112] width 80 height 16
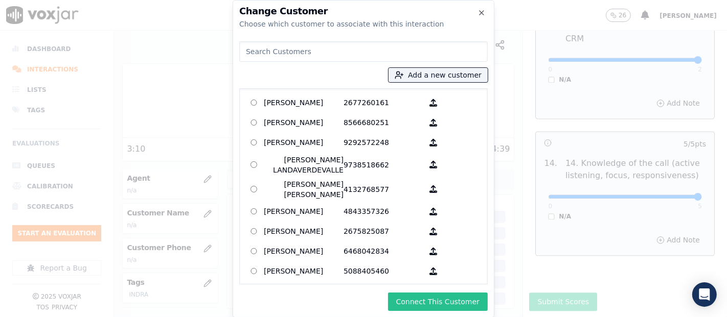
click at [447, 300] on button "Connect This Customer" at bounding box center [438, 302] width 100 height 18
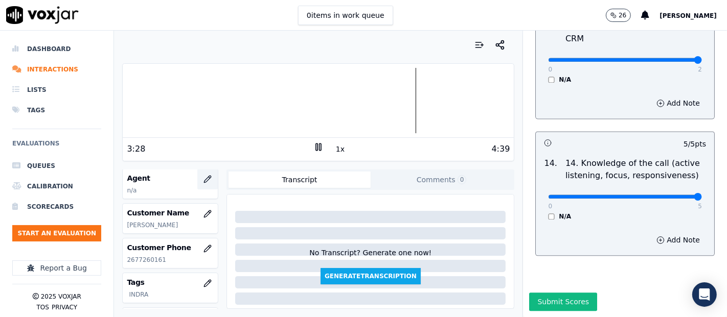
click at [209, 177] on icon "button" at bounding box center [210, 178] width 2 height 2
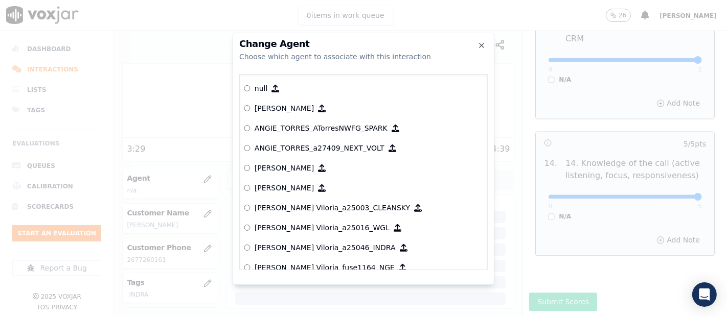
click at [197, 177] on div at bounding box center [363, 158] width 727 height 317
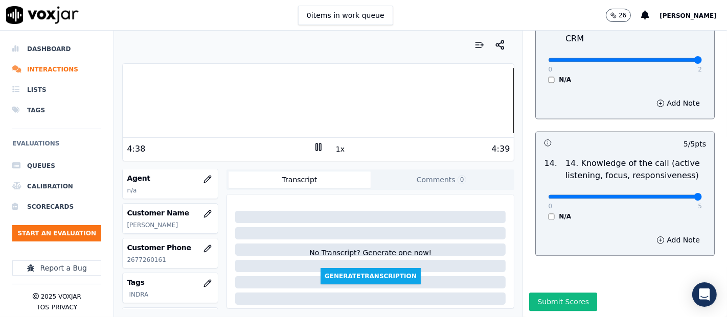
click at [124, 101] on div at bounding box center [318, 100] width 391 height 65
click at [110, 104] on div "Dashboard Interactions Lists Tags Evaluations Queues Calibration Scorecards Sta…" at bounding box center [363, 174] width 727 height 287
click at [203, 175] on icon "button" at bounding box center [207, 179] width 8 height 8
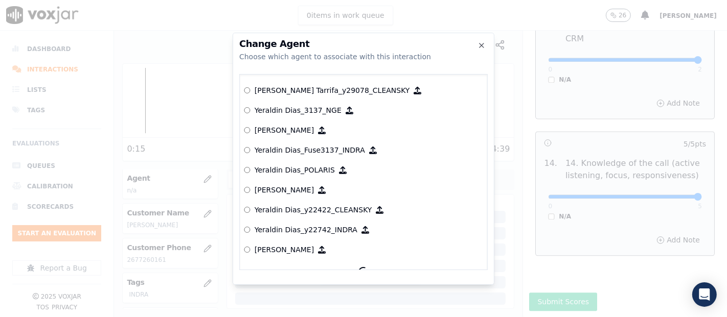
scroll to position [5202, 0]
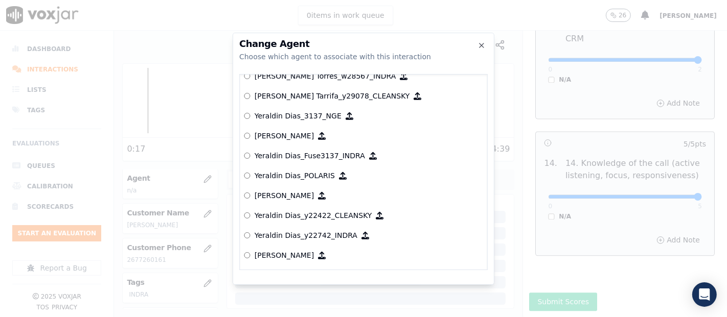
click at [276, 226] on label "Yeraldin Dias_y22742_INDRA" at bounding box center [363, 236] width 239 height 20
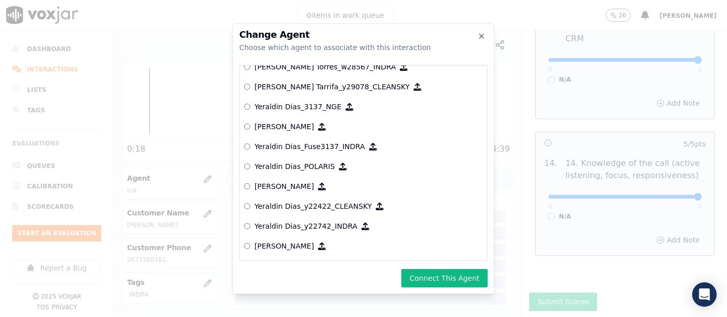
drag, startPoint x: 429, startPoint y: 275, endPoint x: 427, endPoint y: 262, distance: 12.9
click at [429, 272] on button "Connect This Agent" at bounding box center [444, 278] width 86 height 18
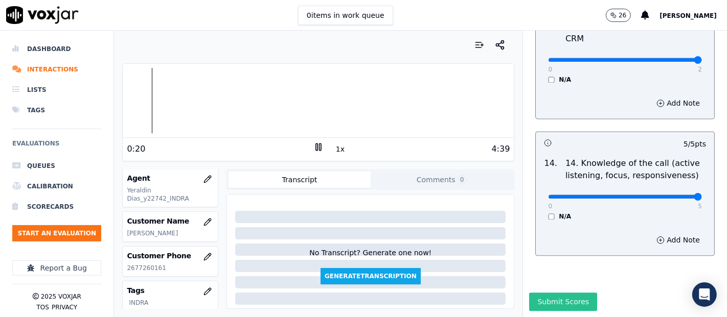
click at [539, 293] on button "Submit Scores" at bounding box center [563, 302] width 68 height 18
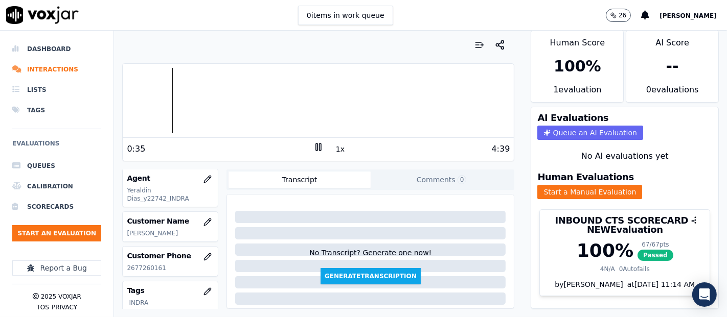
scroll to position [11, 0]
click at [316, 148] on rect at bounding box center [317, 147] width 2 height 7
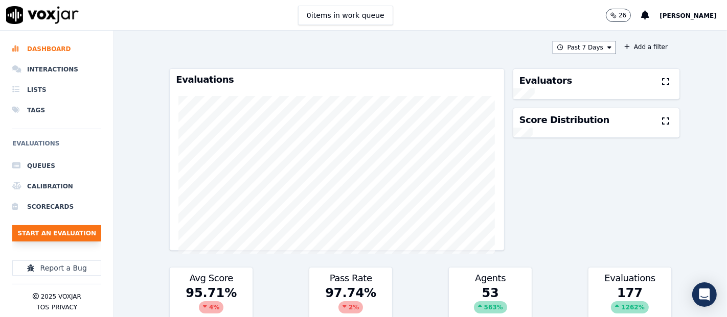
click at [67, 238] on button "Start an Evaluation" at bounding box center [56, 233] width 89 height 16
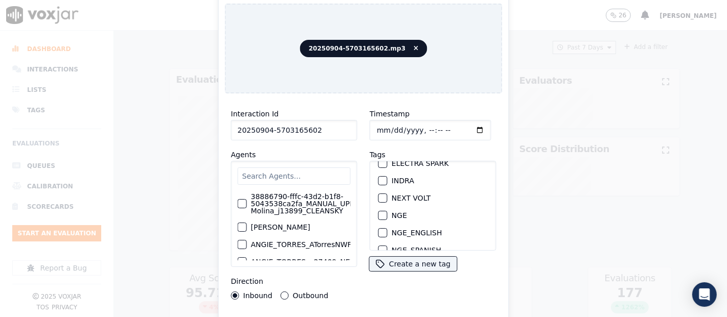
scroll to position [113, 0]
type input "20250904-5703165602"
click at [379, 162] on div "button" at bounding box center [382, 165] width 7 height 7
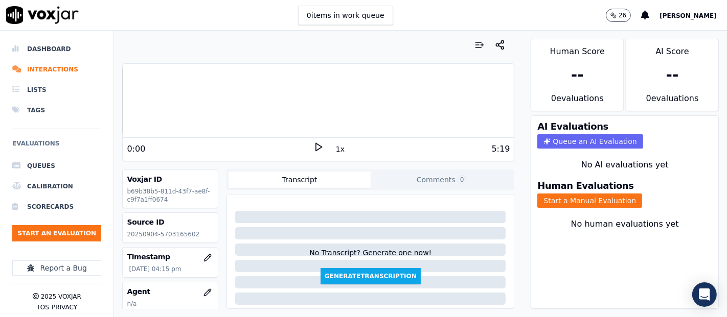
click at [178, 234] on p "20250904-5703165602" at bounding box center [170, 235] width 87 height 8
copy p "5703165602"
click at [308, 139] on div "0:00 1x 5:19" at bounding box center [318, 149] width 391 height 22
click at [313, 144] on icon at bounding box center [318, 147] width 10 height 10
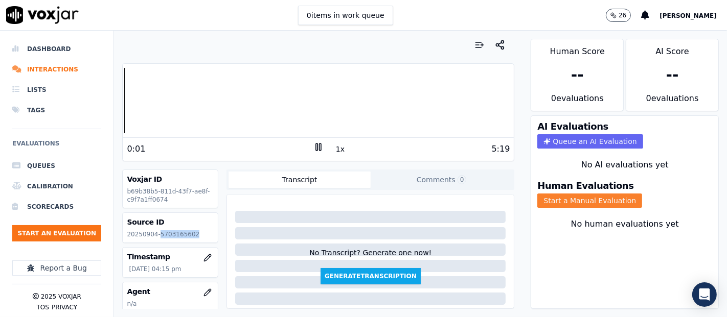
click at [548, 195] on button "Start a Manual Evaluation" at bounding box center [589, 201] width 105 height 14
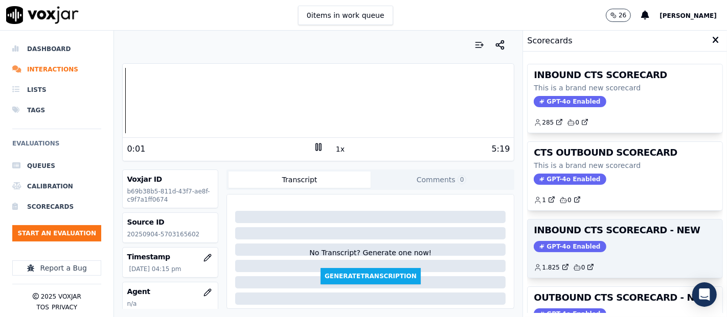
click at [591, 229] on h3 "INBOUND CTS SCORECARD - NEW" at bounding box center [625, 230] width 183 height 9
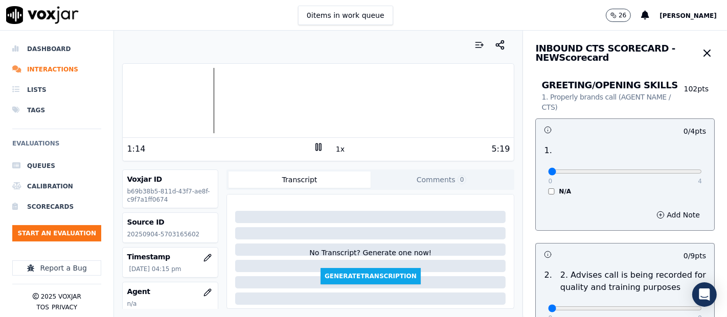
click at [177, 101] on div at bounding box center [318, 100] width 391 height 65
click at [168, 100] on div at bounding box center [318, 100] width 391 height 65
click at [135, 98] on div at bounding box center [318, 100] width 391 height 65
drag, startPoint x: 670, startPoint y: 166, endPoint x: 670, endPoint y: 179, distance: 13.8
click at [670, 167] on div "0 4" at bounding box center [625, 171] width 154 height 12
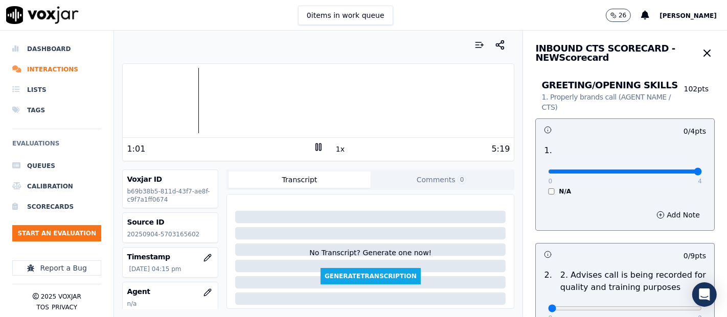
type input "4"
click at [673, 170] on input "range" at bounding box center [625, 172] width 154 height 4
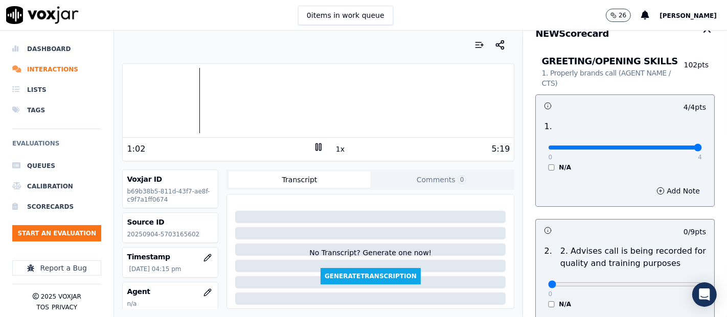
scroll to position [57, 0]
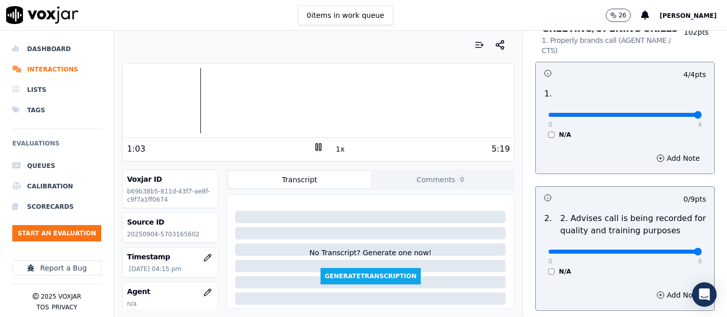
type input "9"
click at [670, 253] on input "range" at bounding box center [625, 252] width 154 height 4
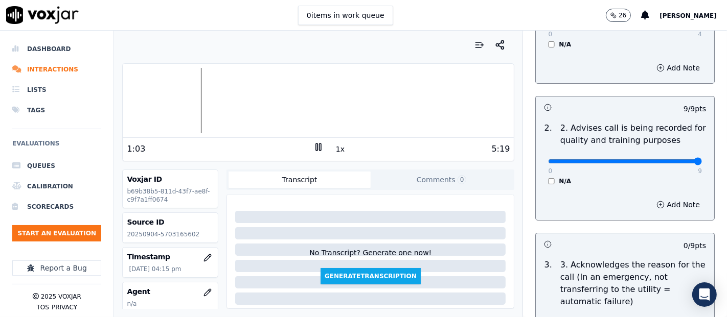
scroll to position [227, 0]
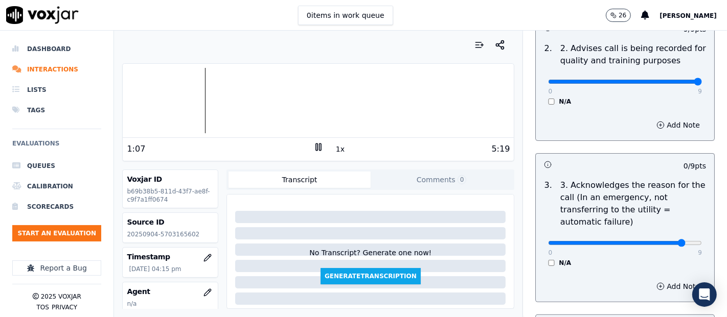
click at [663, 241] on input "range" at bounding box center [625, 243] width 154 height 4
click at [681, 247] on div "0 9 N/A" at bounding box center [625, 248] width 170 height 39
type input "9"
click at [674, 242] on input "range" at bounding box center [625, 243] width 154 height 4
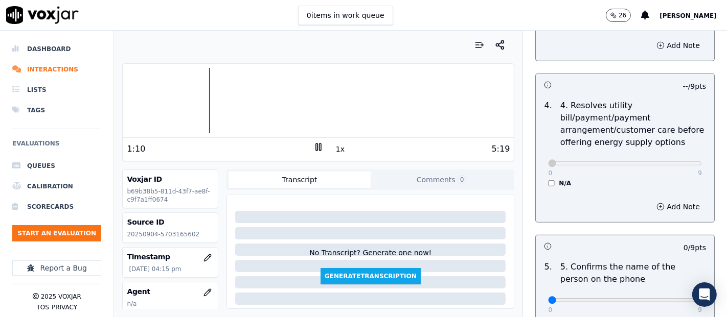
scroll to position [568, 0]
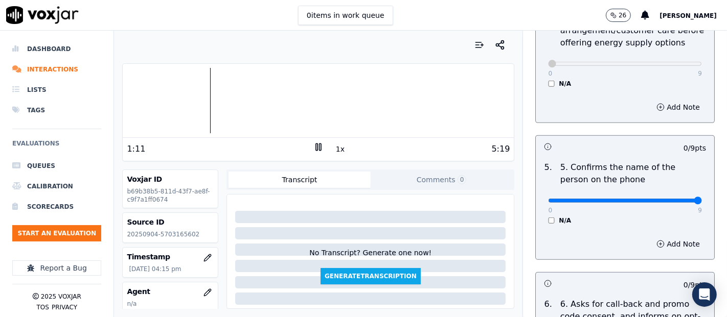
type input "9"
click at [672, 199] on input "range" at bounding box center [625, 201] width 154 height 4
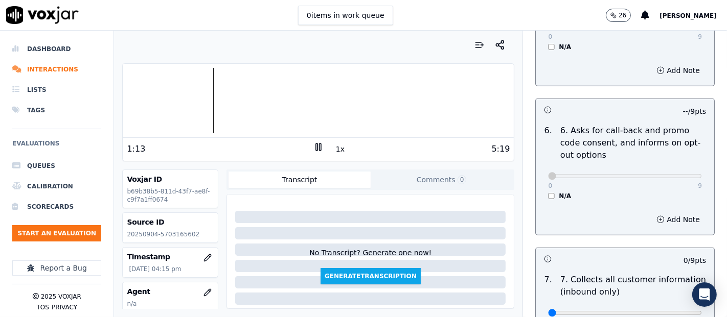
scroll to position [795, 0]
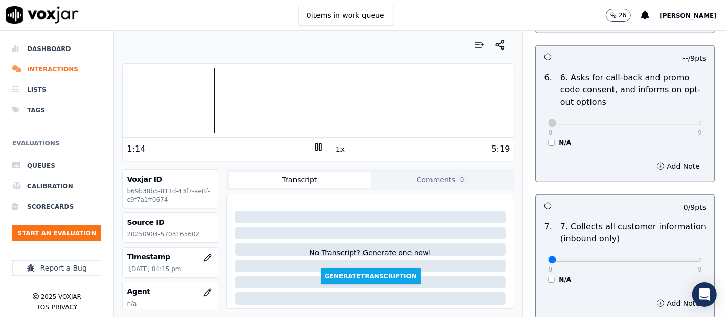
click at [677, 252] on div "0 9 N/A" at bounding box center [625, 264] width 170 height 39
type input "9"
click at [672, 258] on input "range" at bounding box center [625, 260] width 154 height 4
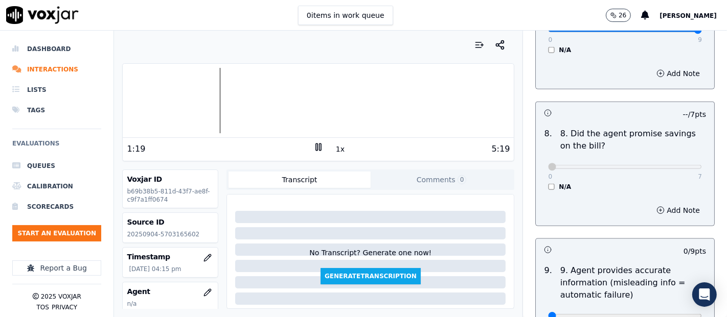
scroll to position [1079, 0]
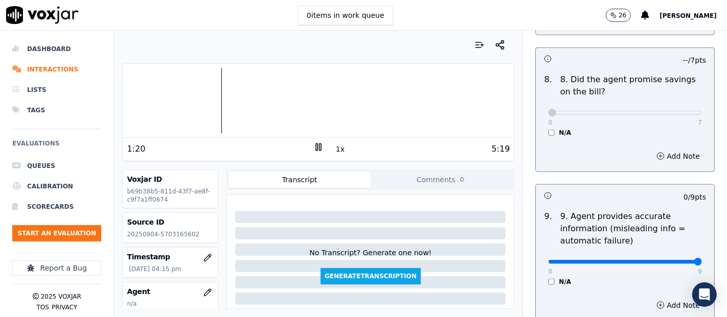
type input "9"
click at [672, 260] on input "range" at bounding box center [625, 262] width 154 height 4
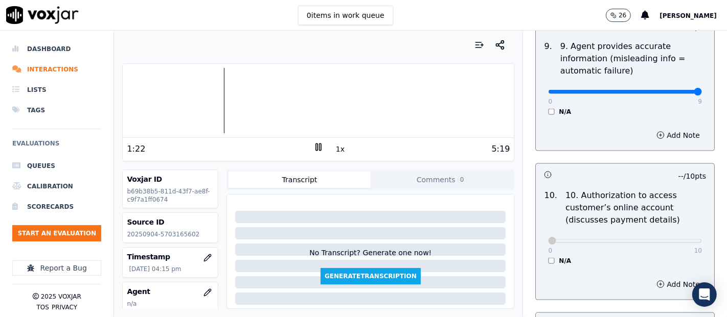
scroll to position [1420, 0]
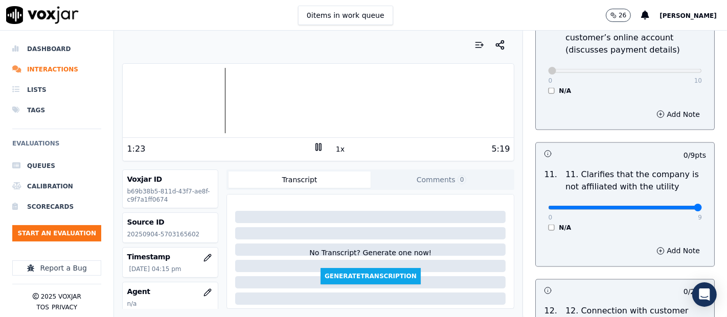
type input "9"
click at [675, 209] on input "range" at bounding box center [625, 208] width 154 height 4
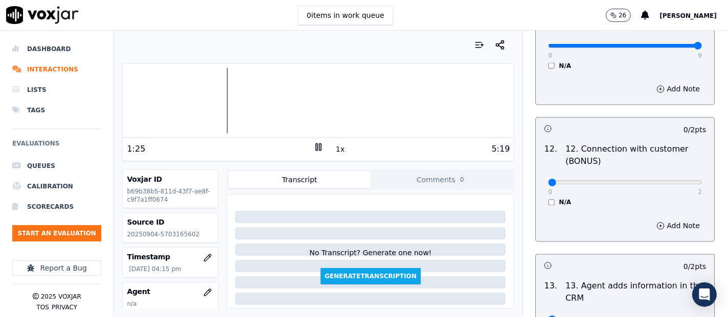
scroll to position [1534, 0]
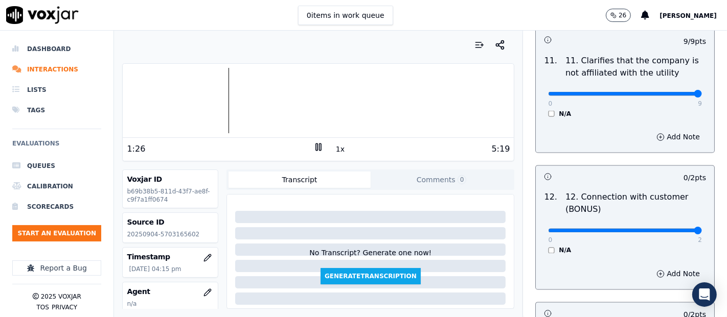
type input "2"
click at [670, 229] on input "range" at bounding box center [625, 231] width 154 height 4
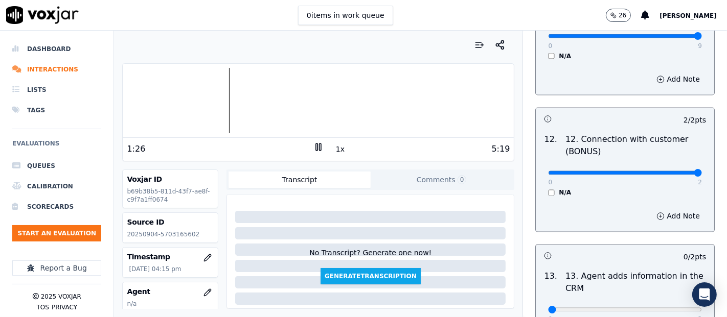
scroll to position [1647, 0]
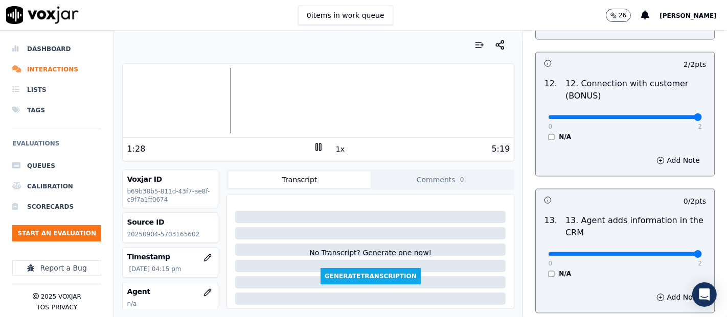
type input "2"
click at [668, 253] on input "range" at bounding box center [625, 255] width 154 height 4
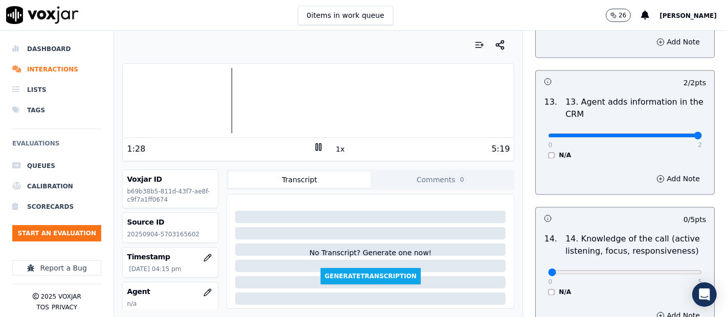
scroll to position [1818, 0]
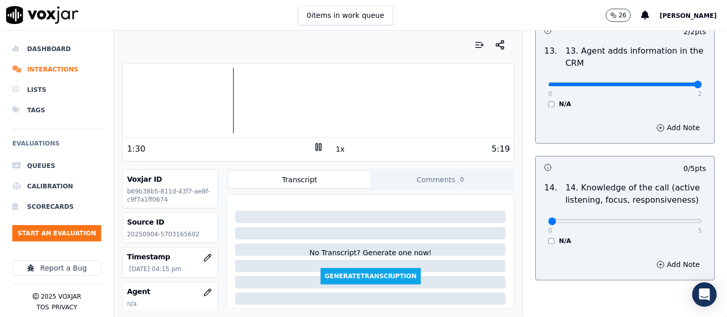
click at [698, 227] on p "5" at bounding box center [700, 231] width 4 height 8
type input "5"
click at [673, 219] on input "range" at bounding box center [625, 221] width 154 height 4
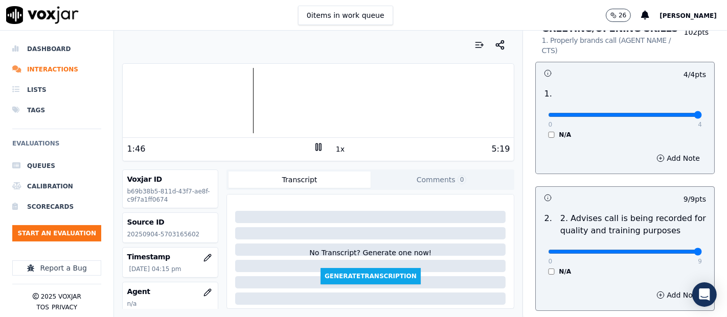
scroll to position [113, 0]
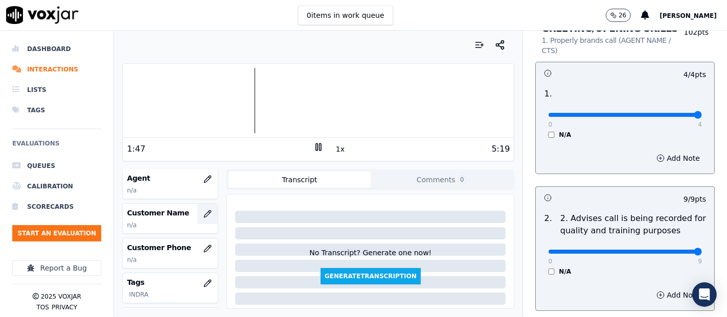
click at [197, 212] on button "button" at bounding box center [207, 214] width 20 height 20
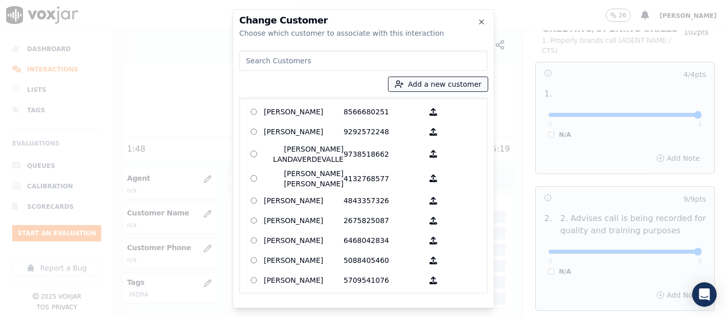
click at [426, 81] on button "Add a new customer" at bounding box center [438, 84] width 99 height 14
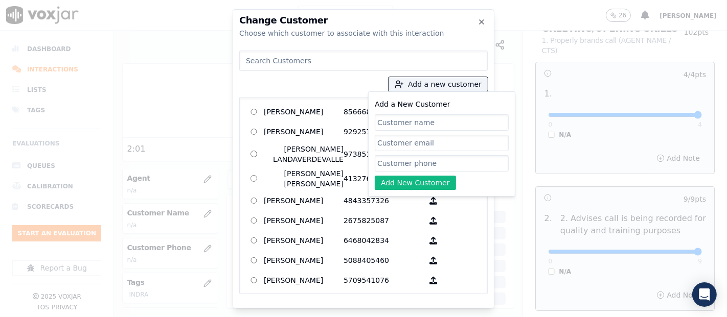
paste input "MELINDA RONEY"
type input "MELINDA RONEY"
click at [388, 160] on input "Add a New Customer" at bounding box center [442, 163] width 134 height 16
click at [431, 160] on input "Add a New Customer" at bounding box center [442, 163] width 134 height 16
paste input "5703165602"
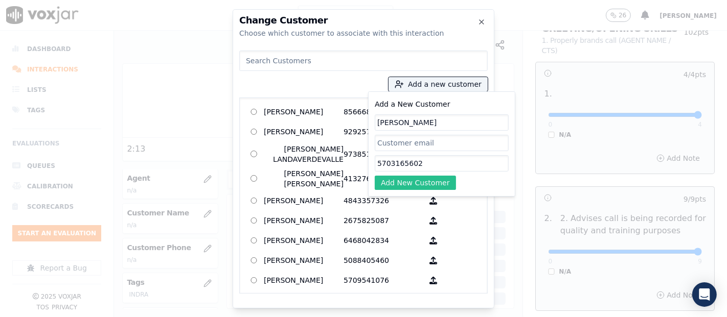
type input "5703165602"
click at [430, 184] on button "Add New Customer" at bounding box center [415, 183] width 81 height 14
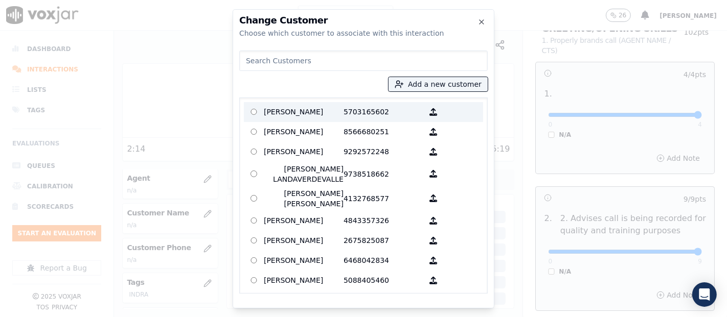
click at [356, 116] on p "5703165602" at bounding box center [384, 112] width 80 height 16
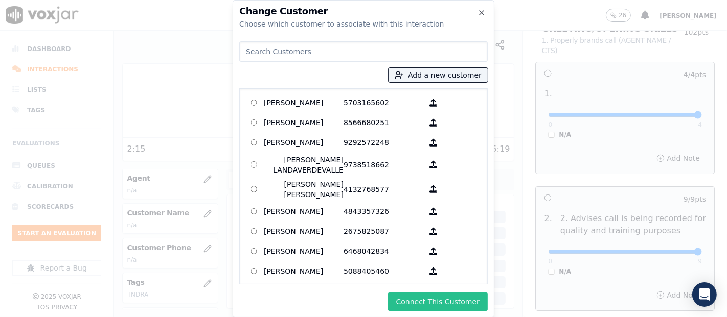
click at [427, 304] on button "Connect This Customer" at bounding box center [438, 302] width 100 height 18
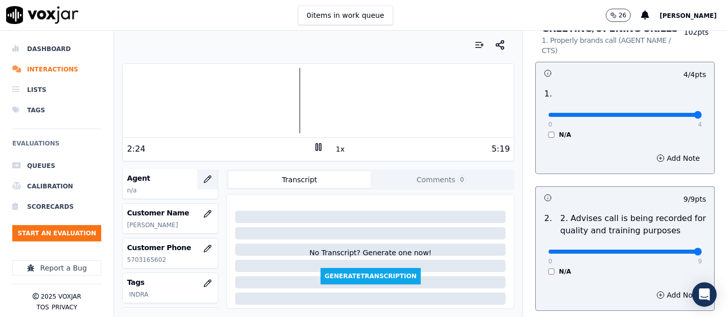
click at [203, 175] on icon "button" at bounding box center [207, 179] width 8 height 8
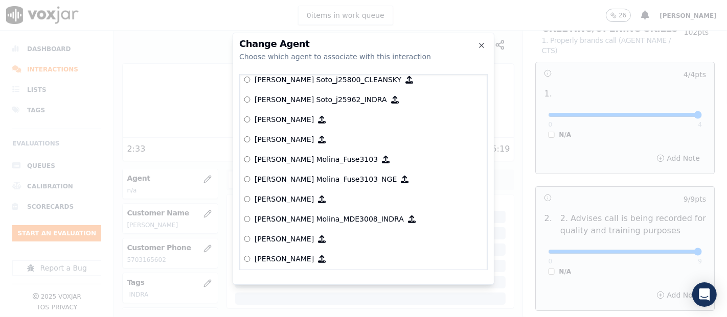
scroll to position [3081, 0]
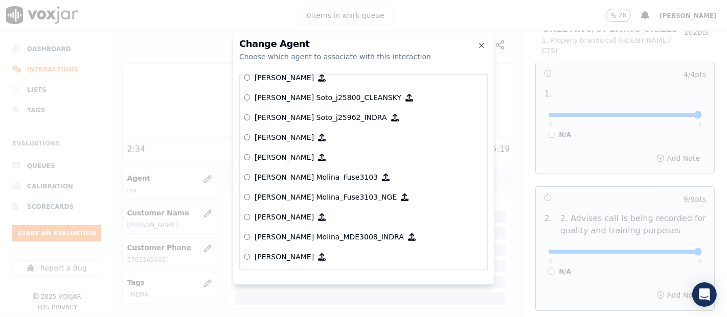
click at [307, 121] on label "[PERSON_NAME] Soto_j25962_INDRA" at bounding box center [363, 118] width 239 height 20
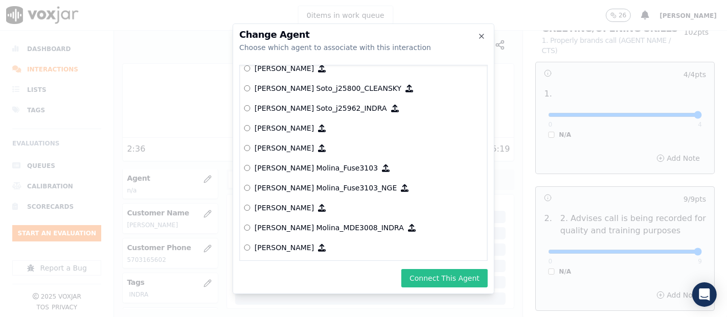
click at [473, 279] on button "Connect This Agent" at bounding box center [444, 278] width 86 height 18
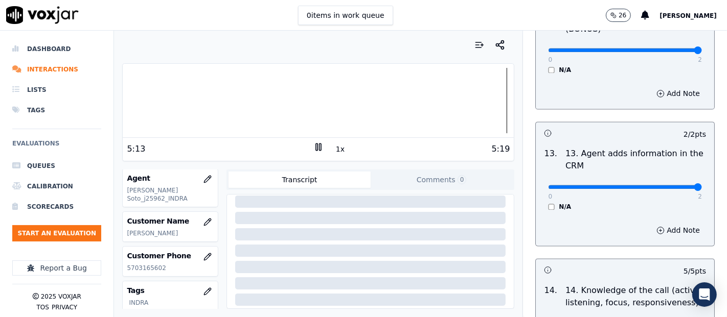
scroll to position [1863, 0]
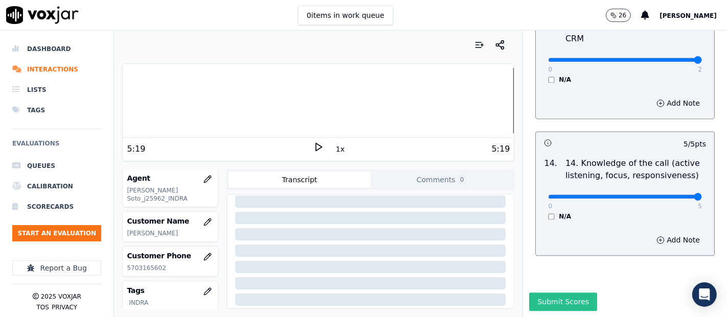
click at [542, 293] on button "Submit Scores" at bounding box center [563, 302] width 68 height 18
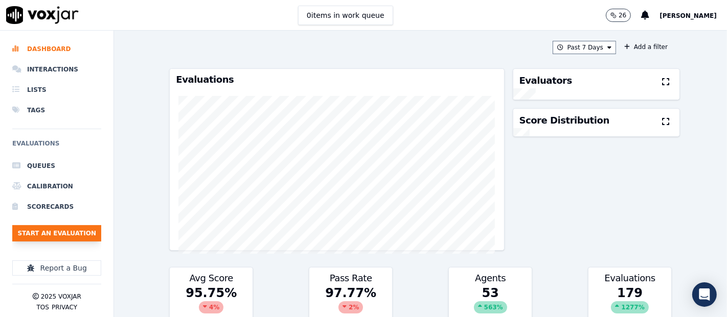
click at [61, 233] on button "Start an Evaluation" at bounding box center [56, 233] width 89 height 16
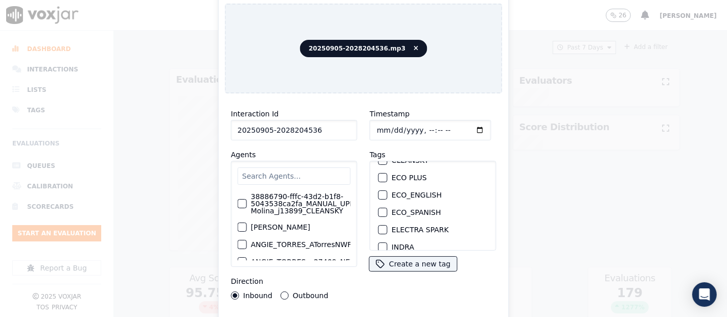
scroll to position [57, 0]
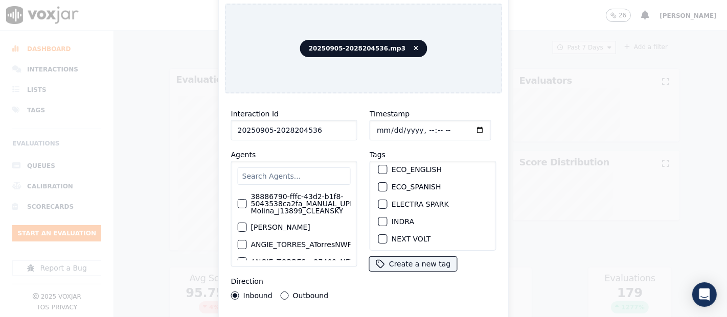
type input "20250905-2028204536"
click at [379, 218] on div "button" at bounding box center [382, 221] width 7 height 7
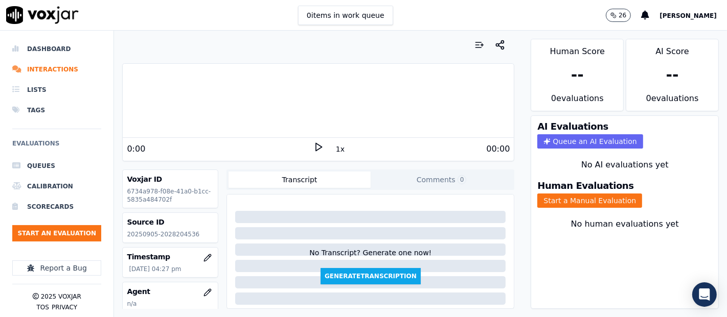
click at [166, 231] on p "20250905-2028204536" at bounding box center [170, 235] width 87 height 8
copy p "2028204536"
click at [307, 144] on div "0:00" at bounding box center [220, 149] width 187 height 12
click at [313, 149] on icon at bounding box center [318, 147] width 10 height 10
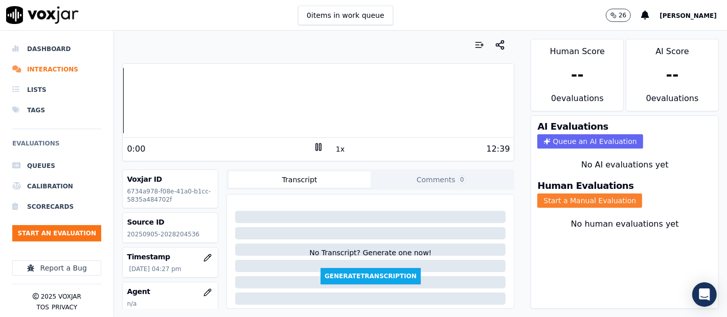
drag, startPoint x: 529, startPoint y: 189, endPoint x: 528, endPoint y: 196, distance: 7.2
click at [537, 194] on button "Start a Manual Evaluation" at bounding box center [589, 201] width 105 height 14
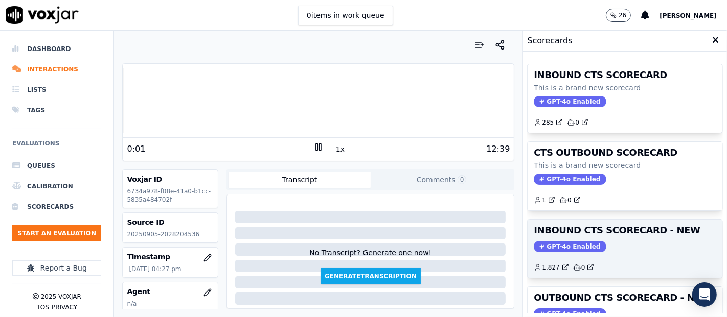
click at [598, 242] on div "GPT-4o Enabled" at bounding box center [625, 246] width 183 height 11
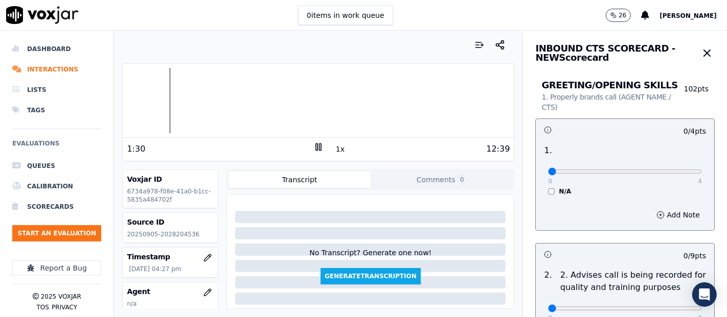
click at [153, 88] on div at bounding box center [318, 100] width 391 height 65
click at [146, 102] on div at bounding box center [318, 100] width 391 height 65
type input "4"
click at [675, 172] on input "range" at bounding box center [625, 172] width 154 height 4
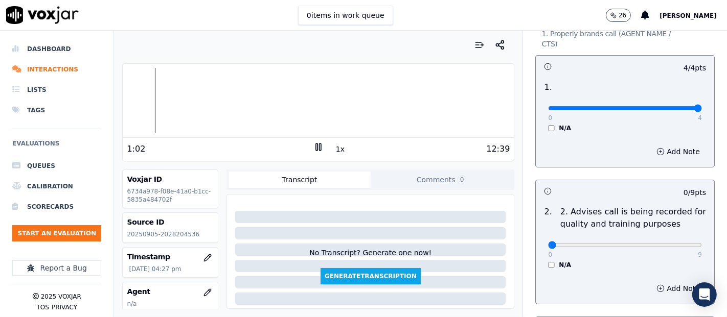
scroll to position [113, 0]
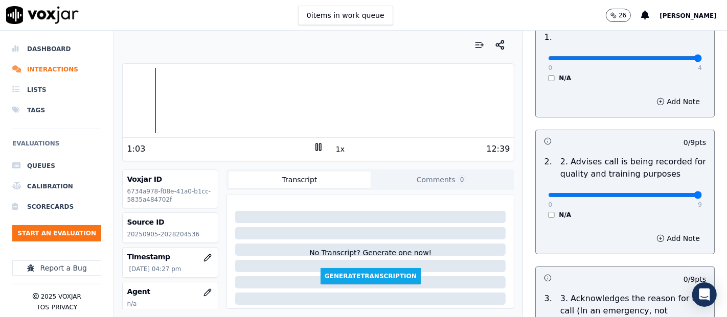
type input "9"
click at [669, 193] on input "range" at bounding box center [625, 195] width 154 height 4
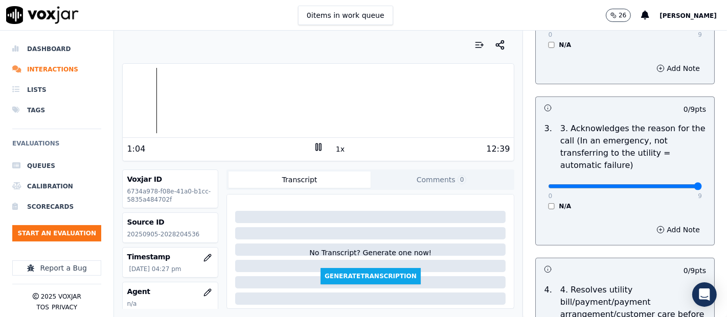
type input "9"
click at [672, 185] on input "range" at bounding box center [625, 187] width 154 height 4
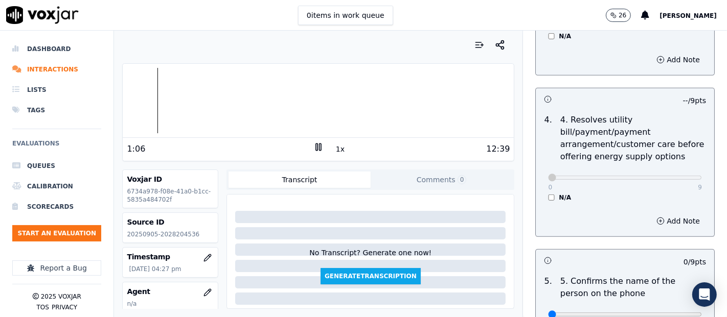
scroll to position [568, 0]
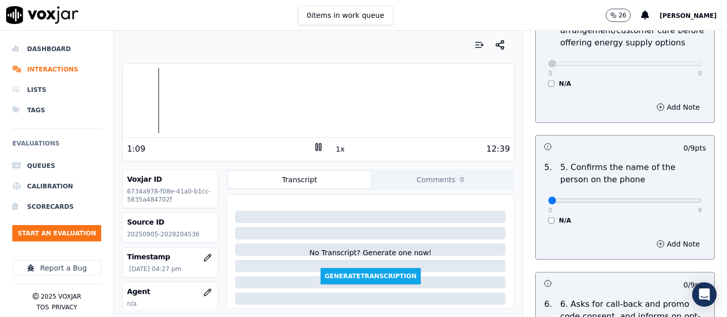
click at [666, 195] on div "0 9" at bounding box center [625, 200] width 154 height 12
click at [663, 199] on input "range" at bounding box center [625, 201] width 154 height 4
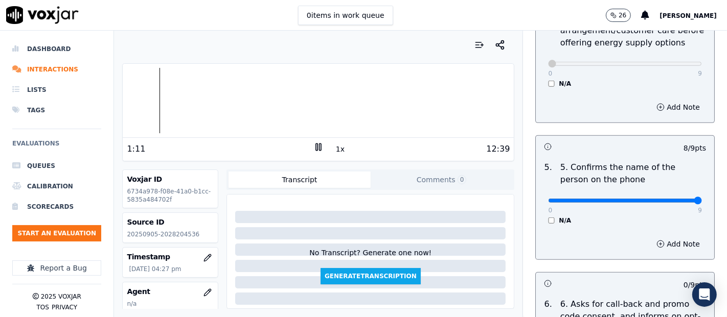
type input "9"
click at [670, 199] on input "range" at bounding box center [625, 201] width 154 height 4
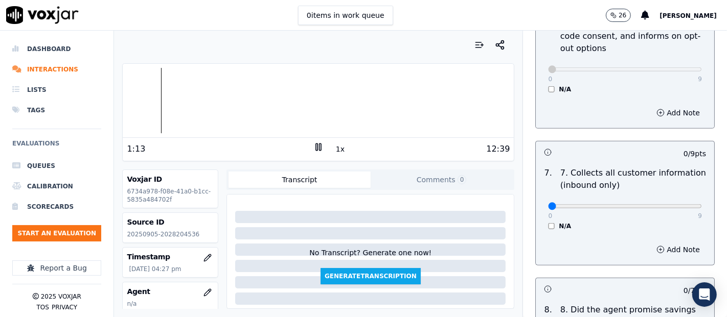
scroll to position [852, 0]
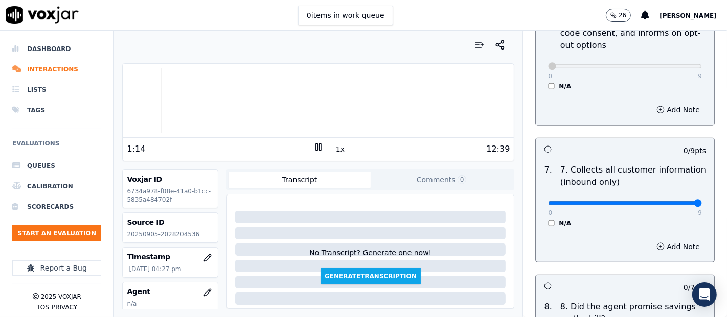
type input "9"
click at [668, 205] on input "range" at bounding box center [625, 203] width 154 height 4
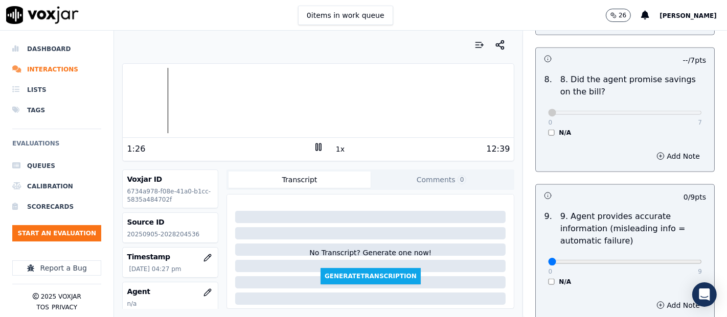
scroll to position [1136, 0]
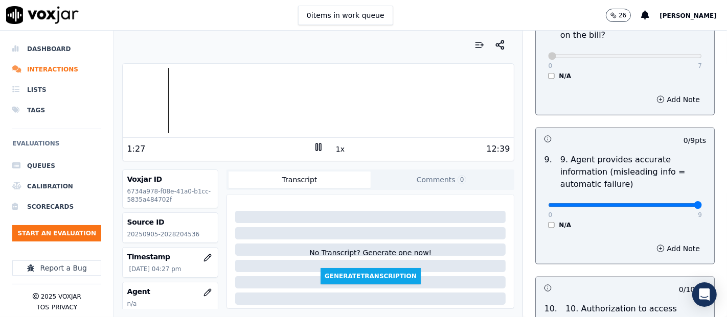
type input "9"
click at [669, 204] on input "range" at bounding box center [625, 205] width 154 height 4
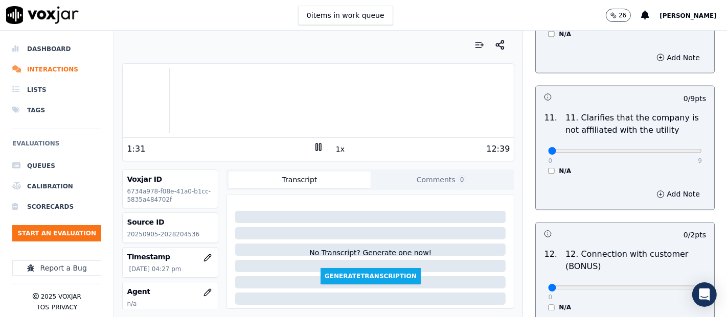
scroll to position [1420, 0]
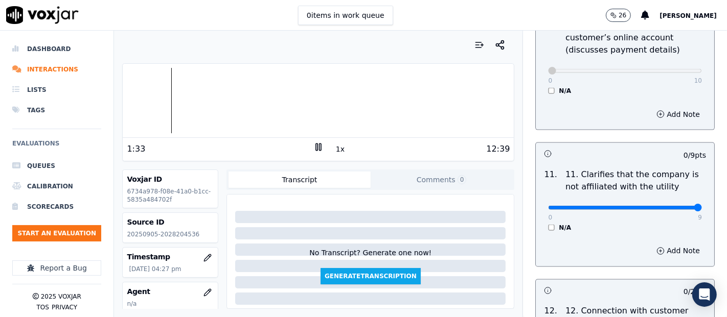
type input "9"
click at [667, 208] on input "range" at bounding box center [625, 208] width 154 height 4
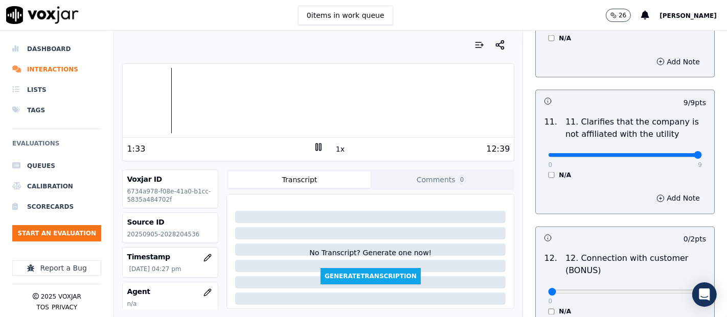
scroll to position [1591, 0]
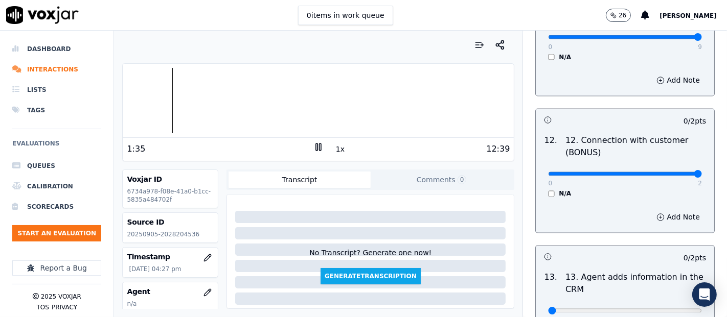
type input "2"
click at [672, 174] on input "range" at bounding box center [625, 174] width 154 height 4
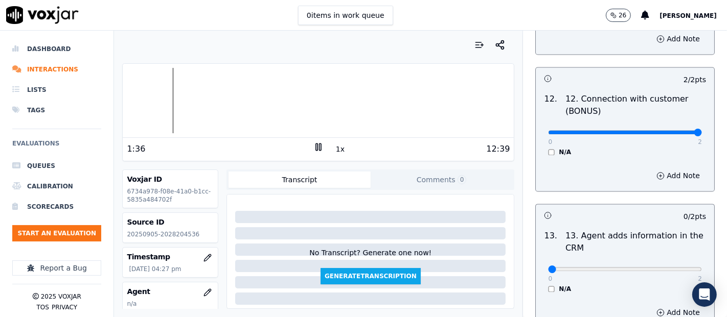
scroll to position [1704, 0]
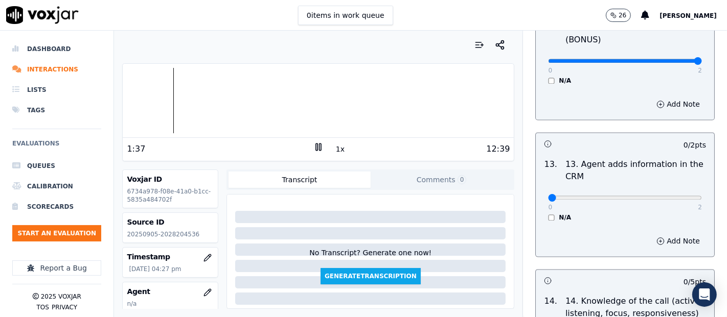
click at [698, 203] on p "2" at bounding box center [700, 207] width 4 height 8
type input "2"
click at [670, 198] on input "range" at bounding box center [625, 198] width 154 height 4
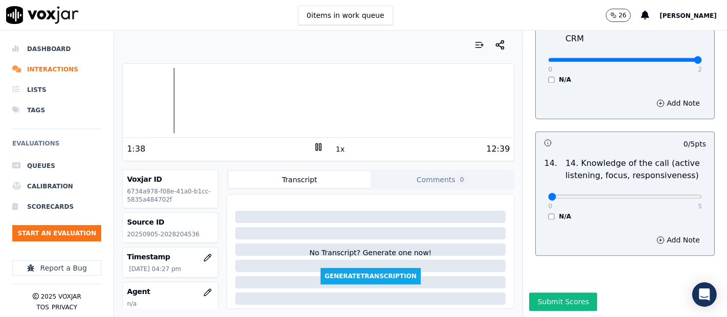
scroll to position [1863, 0]
type input "5"
click at [672, 195] on input "range" at bounding box center [625, 197] width 154 height 4
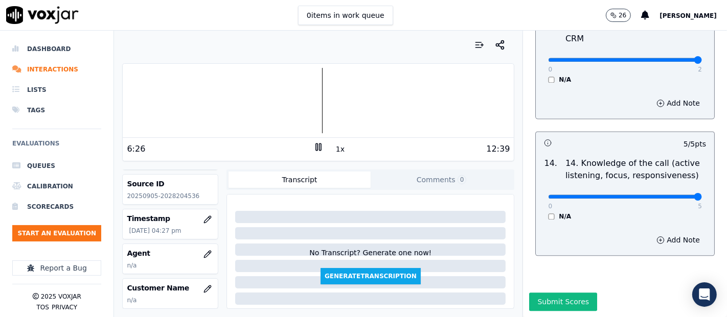
scroll to position [57, 0]
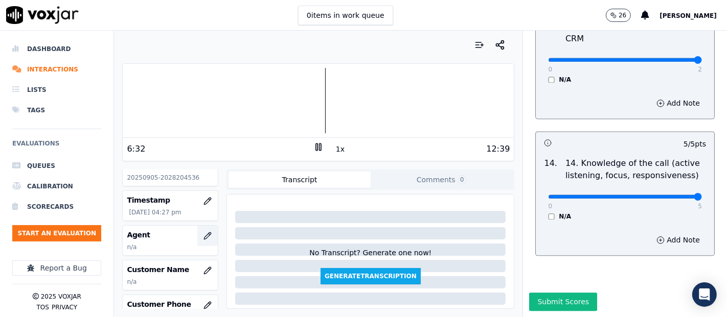
click at [205, 237] on icon "button" at bounding box center [208, 236] width 7 height 7
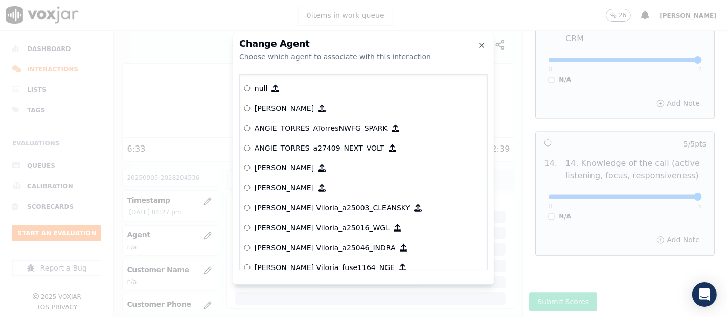
click at [194, 237] on div at bounding box center [363, 158] width 727 height 317
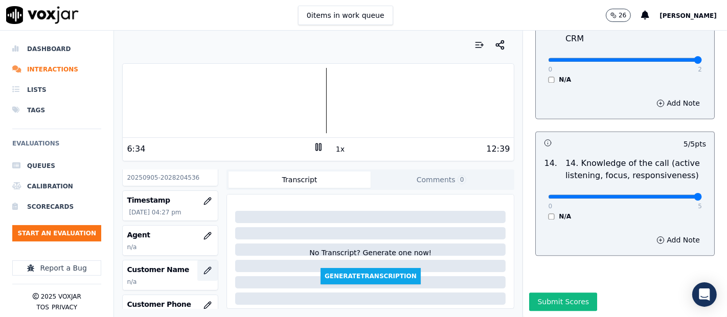
click at [203, 267] on icon "button" at bounding box center [207, 271] width 8 height 8
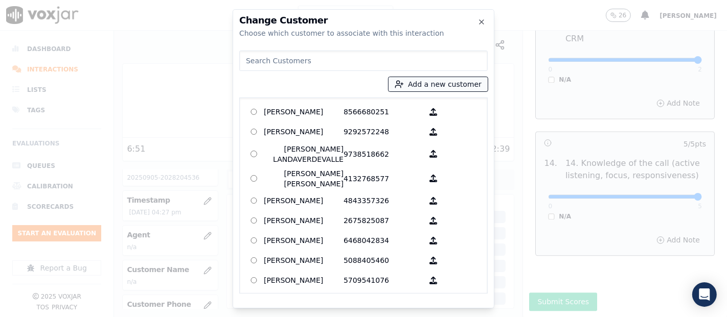
click at [404, 80] on icon "button" at bounding box center [399, 84] width 9 height 9
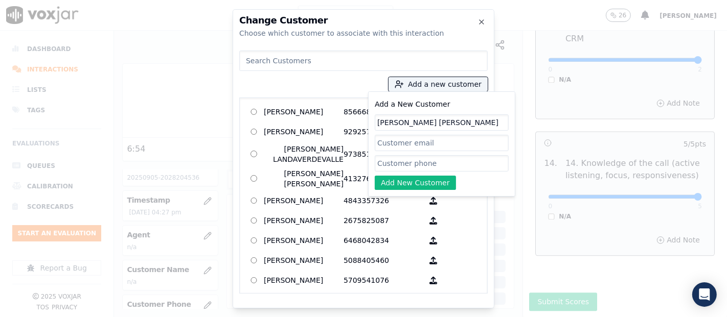
type input "WILSON ESTUARDO PEREZ"
click at [415, 157] on input "Add a New Customer" at bounding box center [442, 163] width 134 height 16
paste input "2026443083"
type input "2026443083"
click at [442, 184] on button "Add New Customer" at bounding box center [415, 183] width 81 height 14
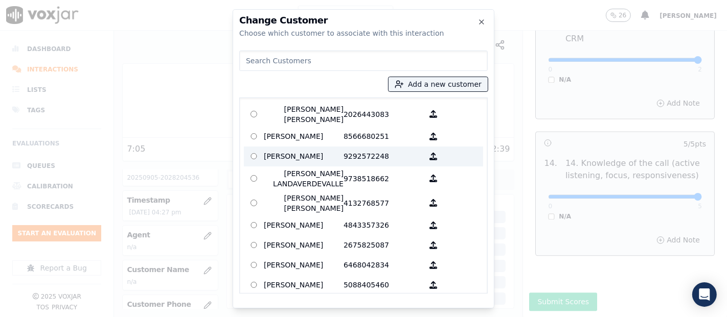
drag, startPoint x: 330, startPoint y: 115, endPoint x: 372, endPoint y: 152, distance: 56.9
click at [331, 115] on p "WILSON ESTUARDO PEREZ" at bounding box center [304, 114] width 80 height 20
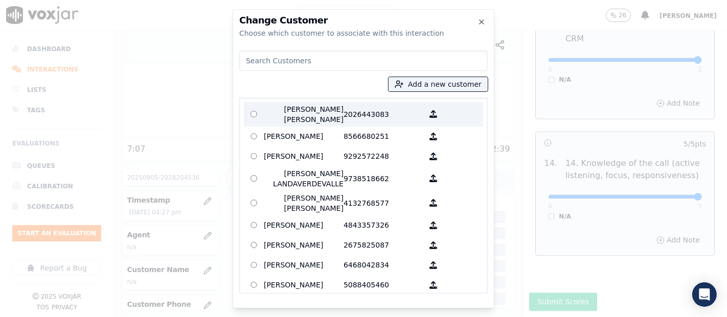
click at [287, 113] on p "WILSON ESTUARDO PEREZ" at bounding box center [304, 114] width 80 height 20
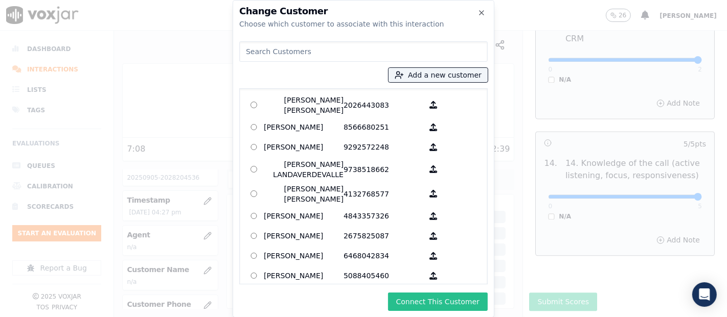
click at [410, 296] on button "Connect This Customer" at bounding box center [438, 302] width 100 height 18
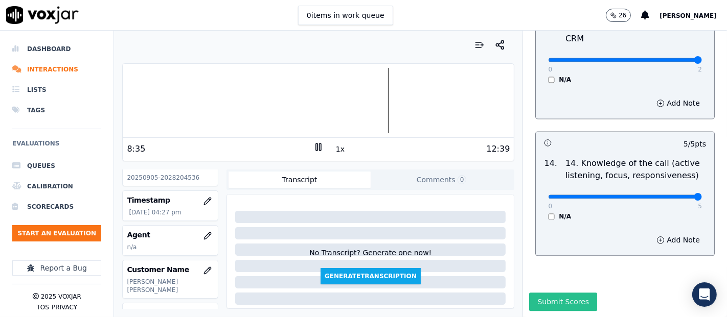
click at [551, 293] on button "Submit Scores" at bounding box center [563, 302] width 68 height 18
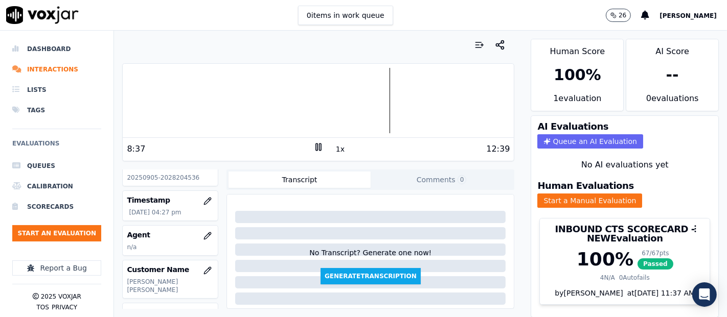
click at [320, 145] on rect at bounding box center [321, 147] width 2 height 7
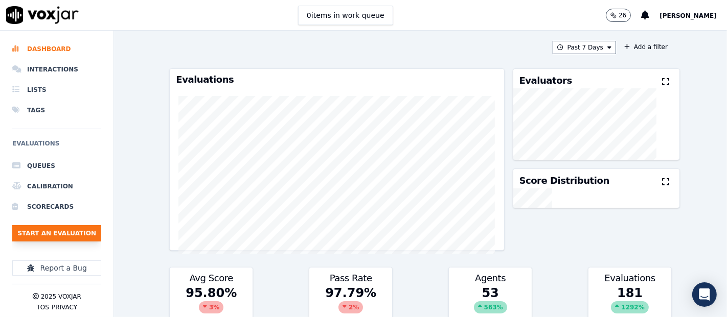
click at [77, 229] on button "Start an Evaluation" at bounding box center [56, 233] width 89 height 16
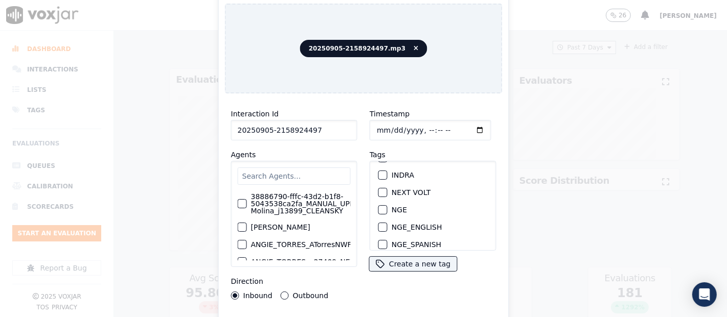
scroll to position [113, 0]
type input "20250905-2158924497"
click at [378, 155] on label "Tags" at bounding box center [378, 155] width 16 height 8
click at [379, 162] on div "button" at bounding box center [382, 165] width 7 height 7
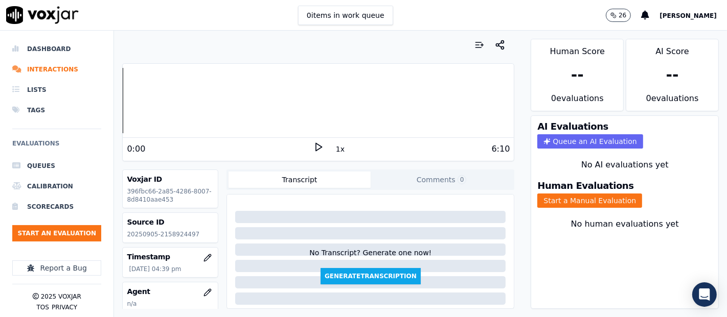
click at [185, 233] on p "20250905-2158924497" at bounding box center [170, 235] width 87 height 8
copy p "2158924497"
click at [313, 142] on icon at bounding box center [318, 147] width 10 height 10
click at [542, 194] on button "Start a Manual Evaluation" at bounding box center [589, 201] width 105 height 14
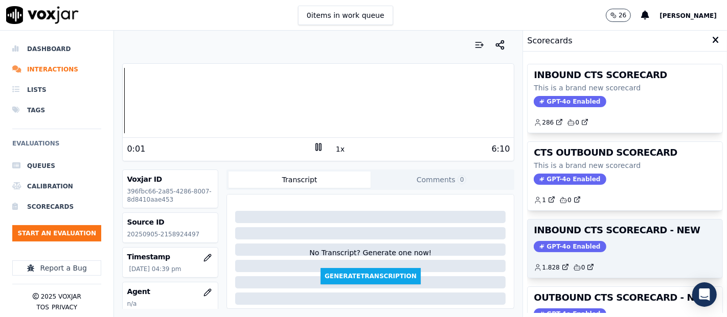
click at [600, 250] on div "GPT-4o Enabled" at bounding box center [625, 246] width 183 height 11
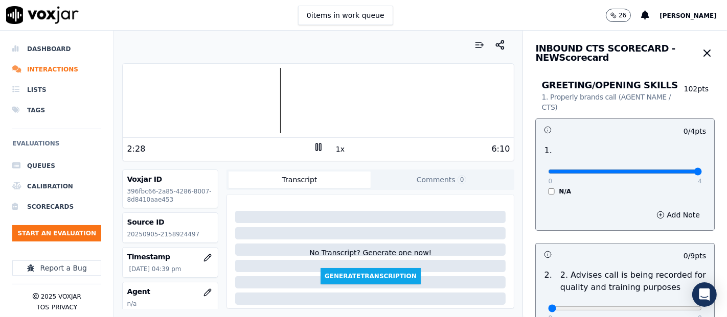
type input "4"
click at [674, 170] on input "range" at bounding box center [625, 172] width 154 height 4
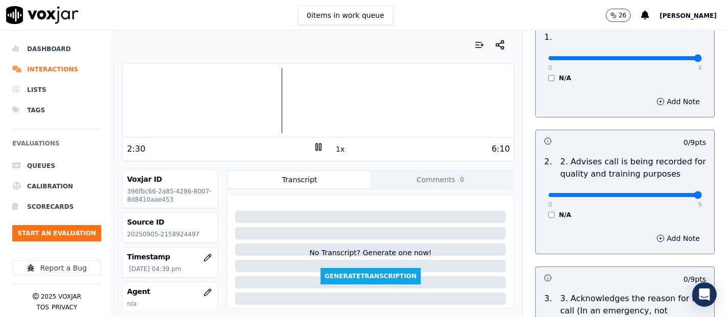
type input "9"
click at [669, 194] on input "range" at bounding box center [625, 195] width 154 height 4
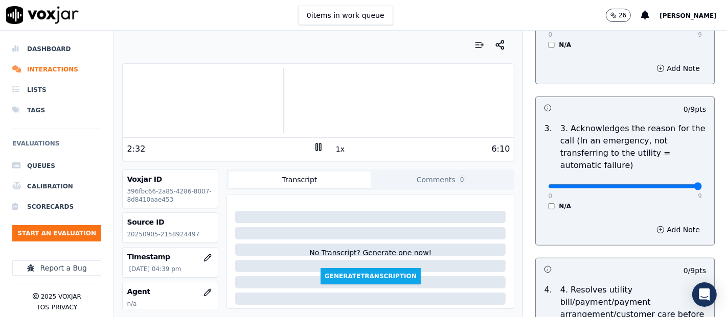
type input "9"
click at [669, 189] on input "range" at bounding box center [625, 187] width 154 height 4
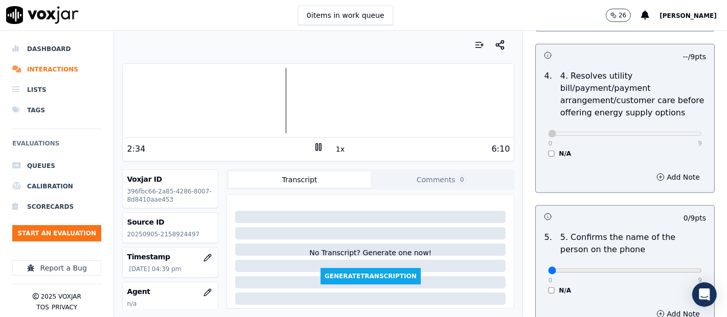
scroll to position [568, 0]
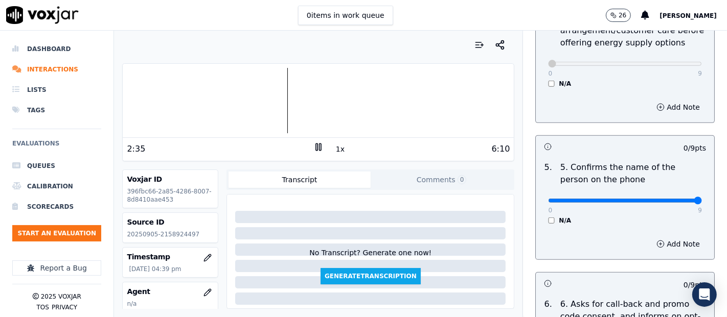
type input "9"
click at [670, 199] on input "range" at bounding box center [625, 201] width 154 height 4
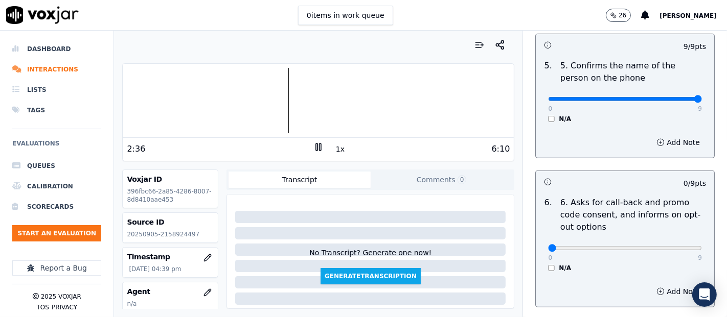
scroll to position [738, 0]
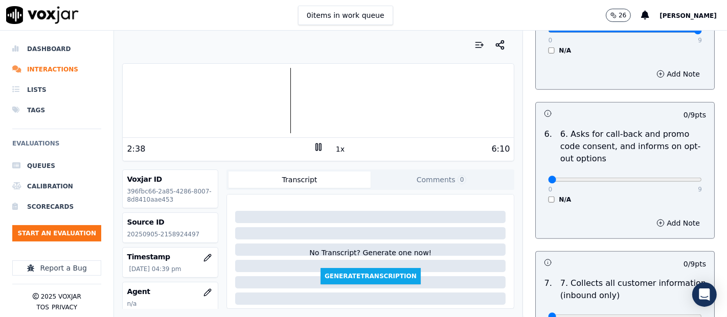
click at [548, 198] on div "N/A" at bounding box center [625, 200] width 154 height 8
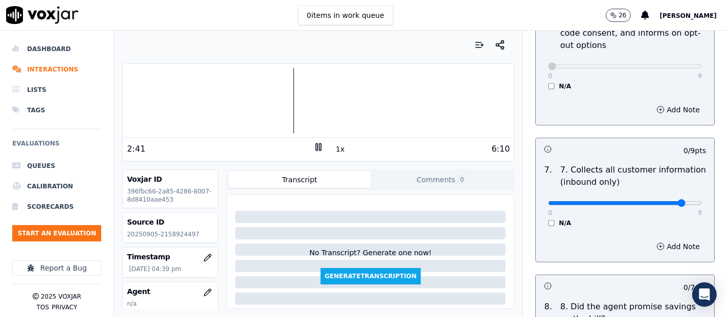
click at [664, 201] on input "range" at bounding box center [625, 203] width 154 height 4
click at [679, 206] on div "0 9 N/A" at bounding box center [625, 208] width 170 height 39
type input "9"
click at [675, 202] on input "range" at bounding box center [625, 203] width 154 height 4
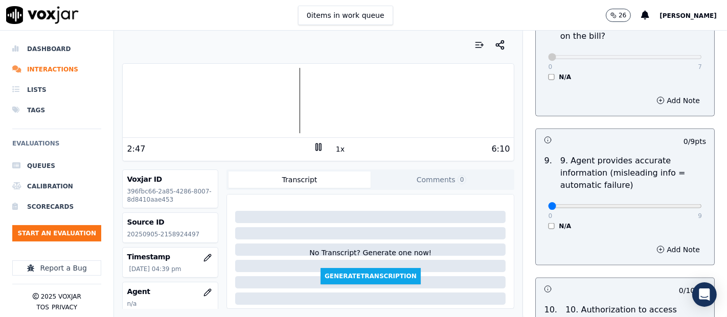
scroll to position [1136, 0]
type input "9"
click at [673, 203] on input "range" at bounding box center [625, 205] width 154 height 4
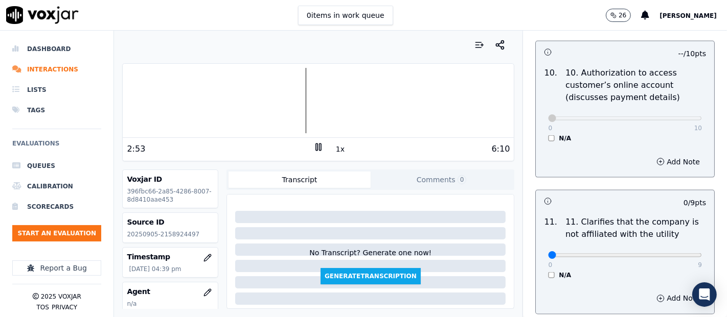
scroll to position [1420, 0]
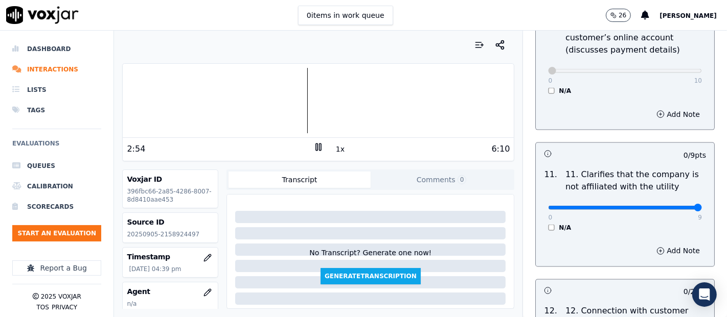
type input "9"
click at [665, 206] on input "range" at bounding box center [625, 208] width 154 height 4
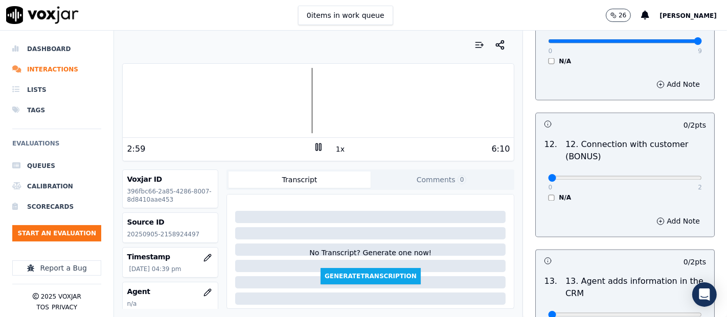
scroll to position [1591, 0]
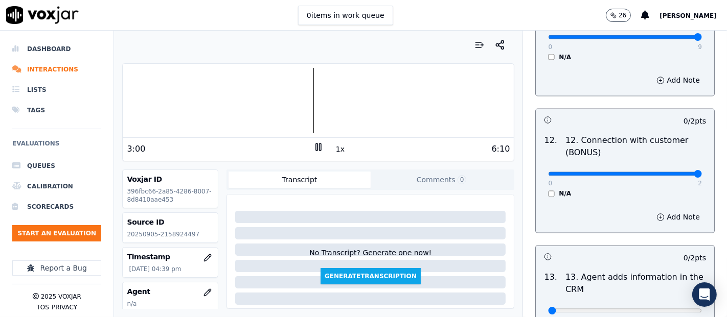
type input "2"
click at [670, 172] on input "range" at bounding box center [625, 174] width 154 height 4
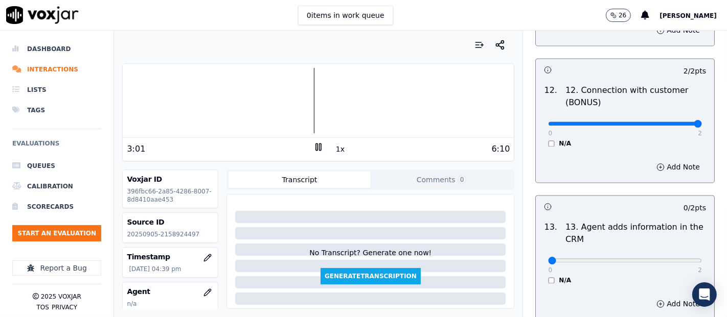
scroll to position [1704, 0]
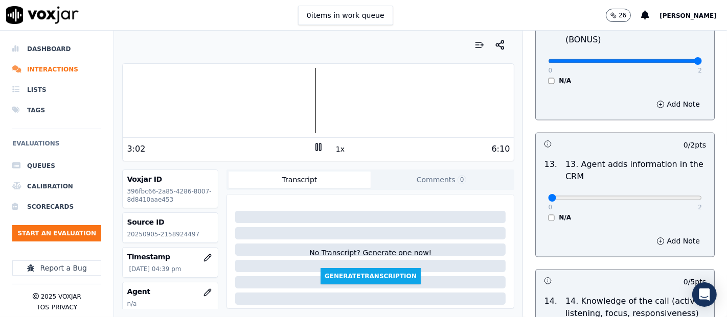
click at [678, 196] on div "0 2 N/A" at bounding box center [625, 202] width 170 height 39
type input "2"
click at [673, 196] on input "range" at bounding box center [625, 198] width 154 height 4
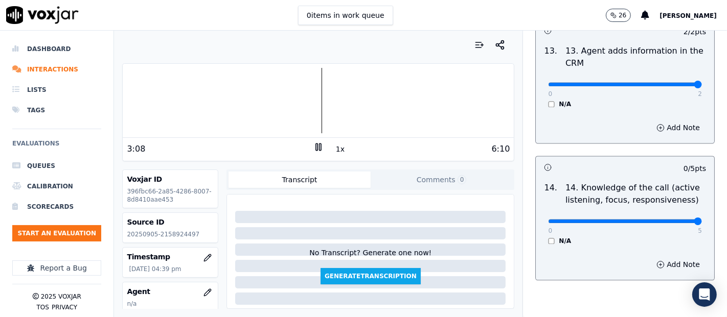
type input "5"
click at [675, 219] on input "range" at bounding box center [625, 221] width 154 height 4
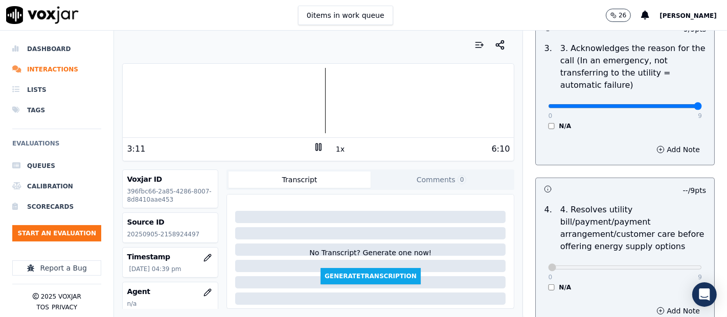
scroll to position [284, 0]
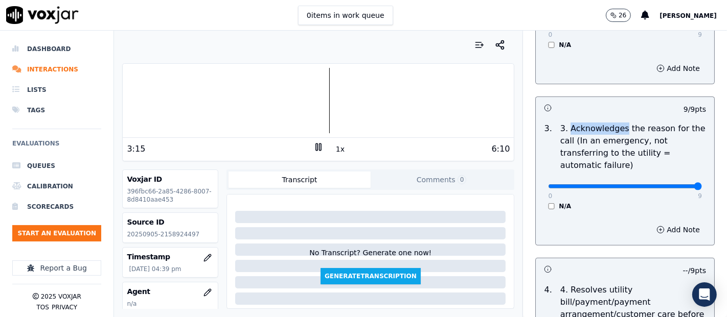
drag, startPoint x: 554, startPoint y: 128, endPoint x: 607, endPoint y: 129, distance: 53.2
click at [607, 129] on p "3. Acknowledges the reason for the call (In an emergency, not transferring to t…" at bounding box center [633, 147] width 146 height 49
drag, startPoint x: 555, startPoint y: 127, endPoint x: 606, endPoint y: 130, distance: 51.7
click at [606, 130] on p "3. Acknowledges the reason for the call (In an emergency, not transferring to t…" at bounding box center [633, 147] width 146 height 49
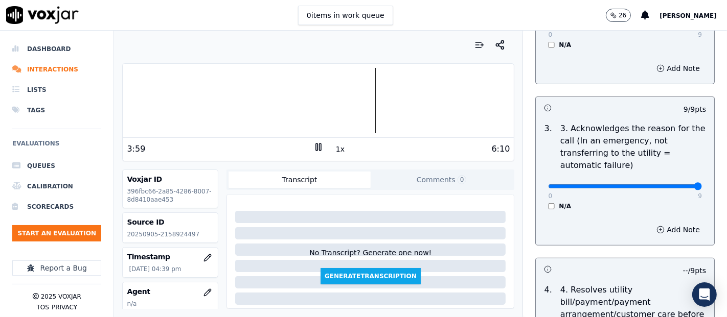
click at [593, 198] on div "0 9 N/A" at bounding box center [625, 191] width 170 height 39
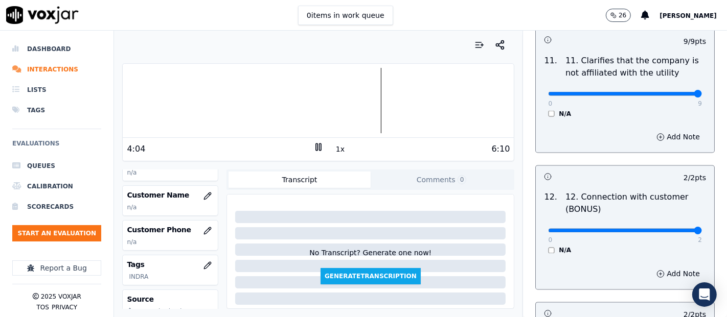
scroll to position [113, 0]
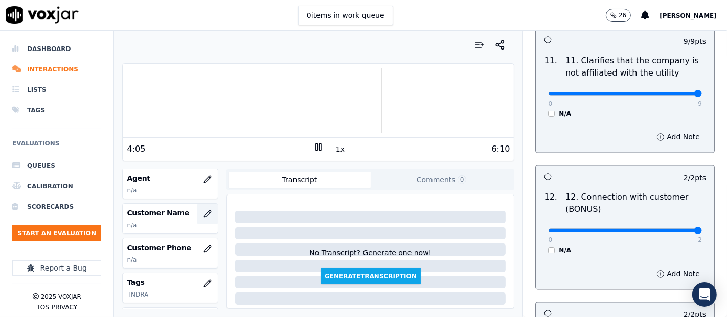
click at [197, 207] on button "button" at bounding box center [207, 214] width 20 height 20
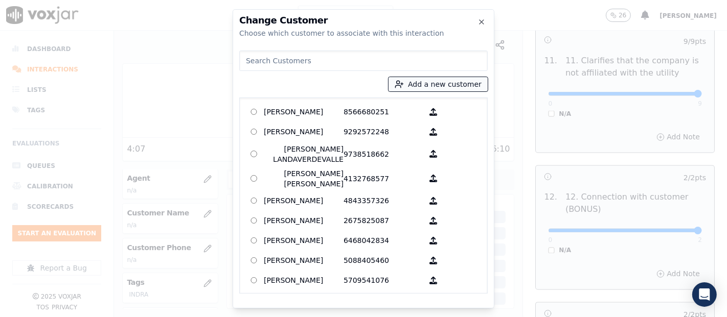
click at [404, 88] on icon "button" at bounding box center [399, 84] width 9 height 9
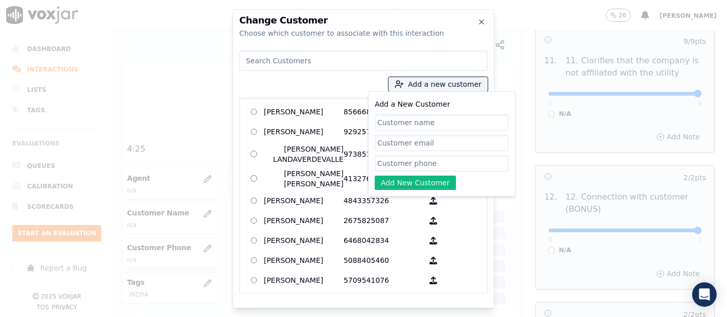
paste input "YINETH [PERSON_NAME]"
type input "YINETH [PERSON_NAME]"
click at [411, 165] on input "Add a New Customer" at bounding box center [442, 163] width 134 height 16
paste input "2158924497"
type input "2158924497"
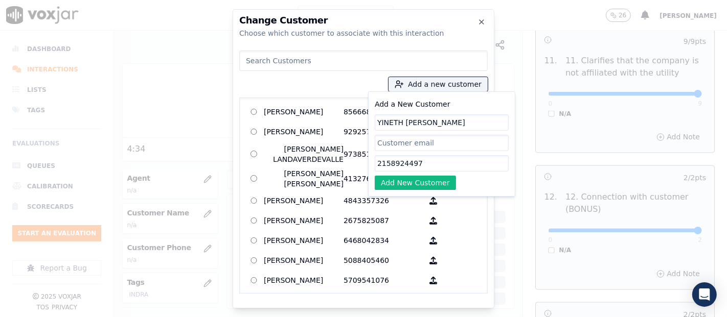
click at [397, 190] on div "Add a New Customer YINETH ROXANA RODRIGUEZ CASTILLO 2158924497 Add New Customer" at bounding box center [441, 144] width 147 height 105
click at [397, 178] on button "Add New Customer" at bounding box center [415, 183] width 81 height 14
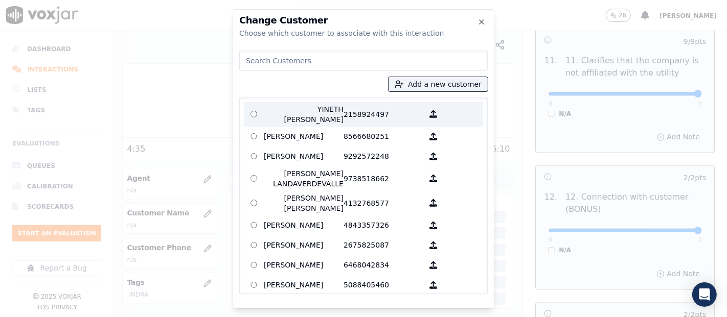
drag, startPoint x: 275, startPoint y: 105, endPoint x: 286, endPoint y: 109, distance: 11.8
click at [277, 105] on p "YINETH [PERSON_NAME]" at bounding box center [304, 114] width 80 height 20
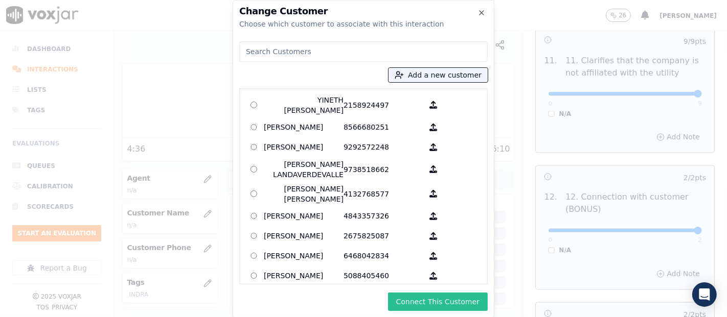
click at [425, 300] on button "Connect This Customer" at bounding box center [438, 302] width 100 height 18
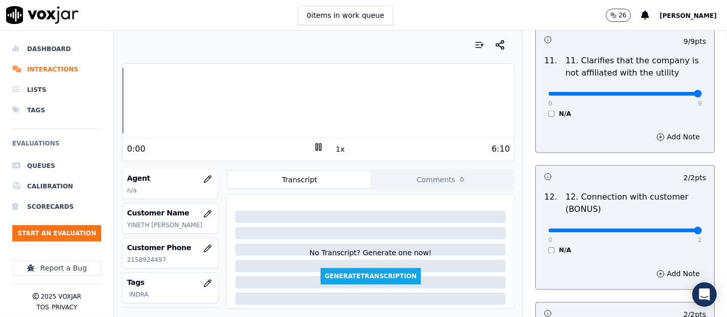
click at [92, 96] on div "Dashboard Interactions Lists Tags Evaluations Queues Calibration Scorecards Sta…" at bounding box center [363, 174] width 727 height 287
click at [203, 176] on icon "button" at bounding box center [207, 179] width 8 height 8
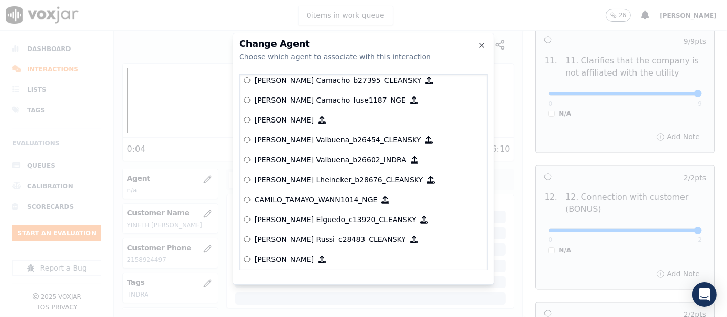
scroll to position [685, 0]
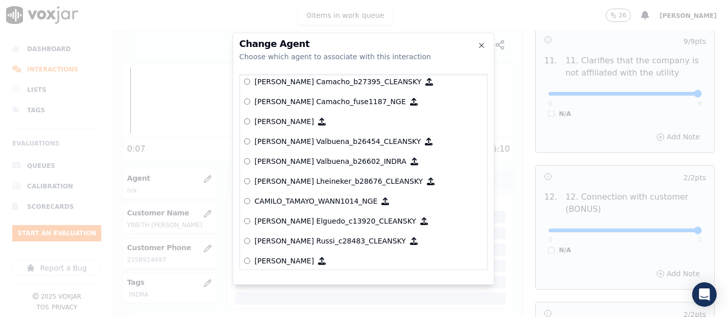
click at [297, 161] on p "[PERSON_NAME] Valbuena_b26602_INDRA" at bounding box center [331, 161] width 152 height 10
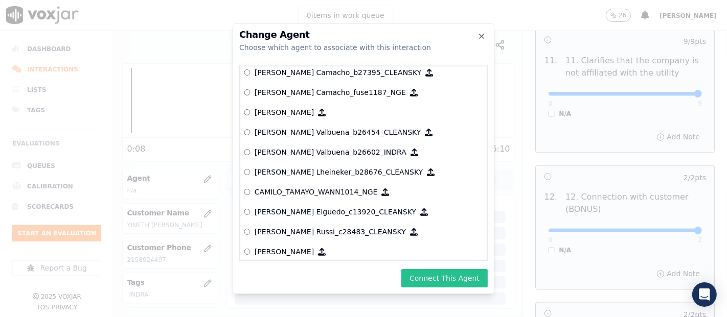
click at [442, 283] on button "Connect This Agent" at bounding box center [444, 278] width 86 height 18
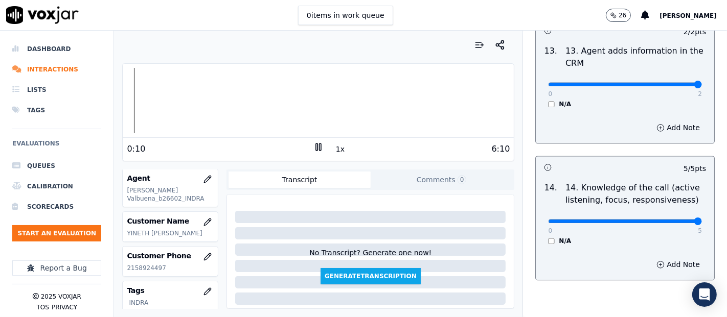
scroll to position [1863, 0]
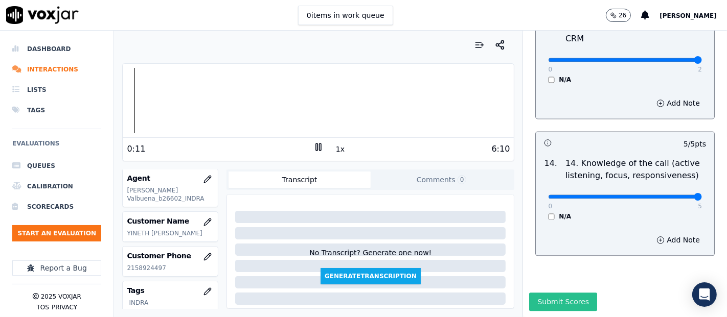
click at [543, 293] on button "Submit Scores" at bounding box center [563, 302] width 68 height 18
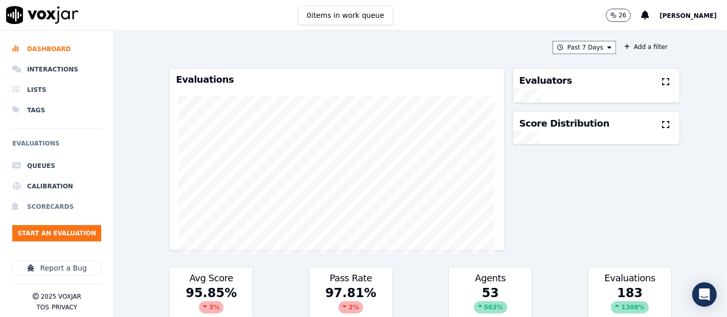
click at [77, 215] on li "Scorecards" at bounding box center [56, 207] width 89 height 20
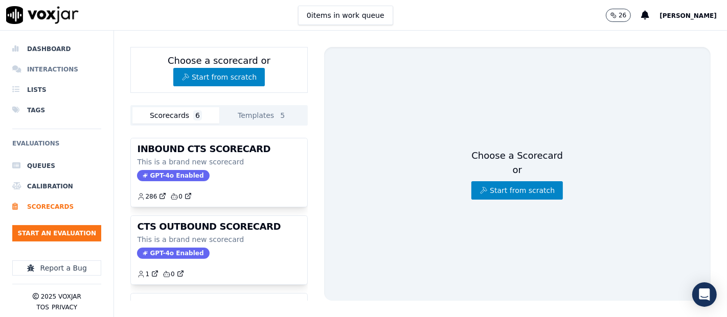
click at [43, 65] on li "Interactions" at bounding box center [56, 69] width 89 height 20
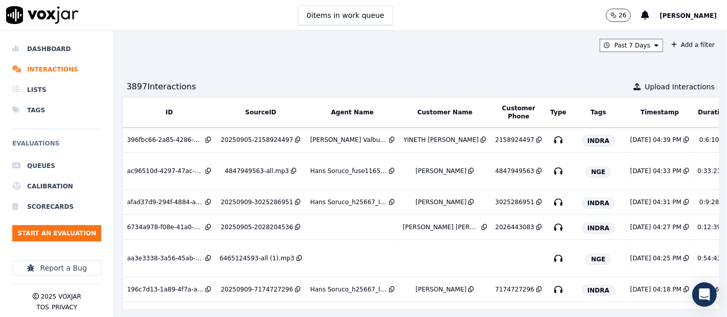
click at [71, 222] on ul "Queues Calibration Scorecards Start an Evaluation" at bounding box center [56, 203] width 89 height 94
click at [44, 237] on button "Start an Evaluation" at bounding box center [56, 233] width 89 height 16
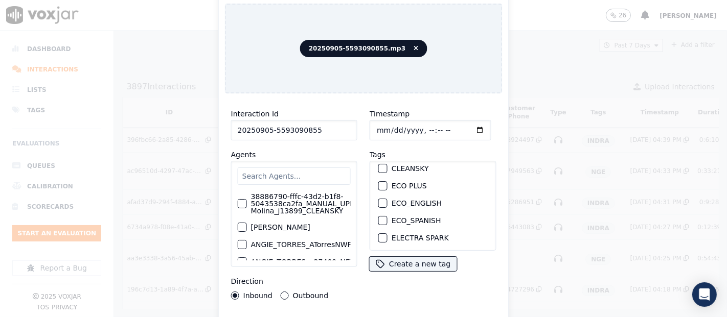
scroll to position [57, 0]
type input "20250905-5593090855"
click at [378, 217] on button "INDRA" at bounding box center [382, 221] width 9 height 9
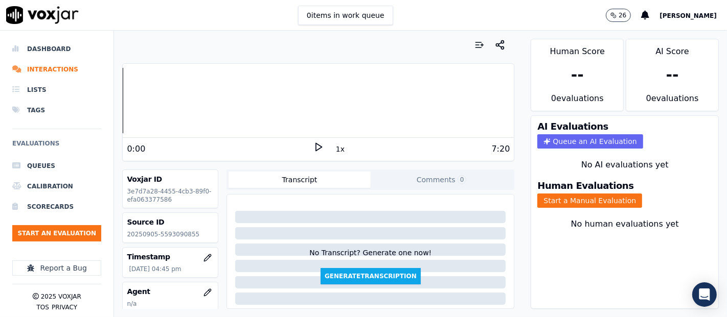
click at [170, 236] on p "20250905-5593090855" at bounding box center [170, 235] width 87 height 8
copy p "5593090855"
click at [602, 194] on button "Start a Manual Evaluation" at bounding box center [589, 201] width 105 height 14
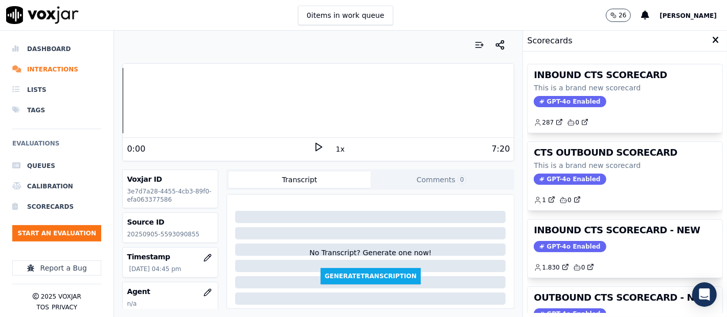
drag, startPoint x: 594, startPoint y: 239, endPoint x: 580, endPoint y: 231, distance: 15.6
click at [580, 233] on div "INBOUND CTS SCORECARD - NEW GPT-4o Enabled 1.830 0" at bounding box center [625, 249] width 195 height 58
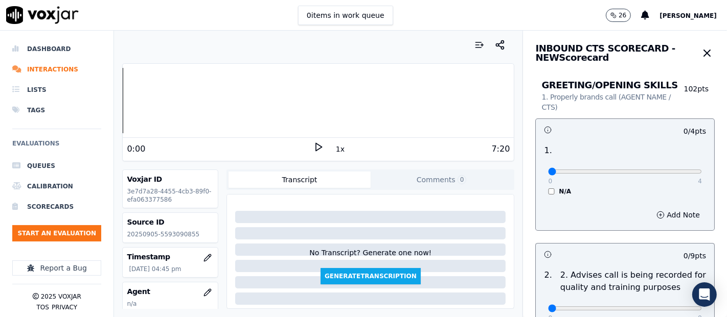
drag, startPoint x: 699, startPoint y: 45, endPoint x: 701, endPoint y: 34, distance: 10.8
click at [701, 36] on div "INBOUND CTS SCORECARD - NEW Scorecard GREETING/OPENING SKILLS 1. Properly brand…" at bounding box center [625, 174] width 204 height 287
click at [700, 50] on div "INBOUND CTS SCORECARD - NEW Scorecard" at bounding box center [625, 49] width 204 height 36
click at [313, 144] on icon at bounding box center [318, 147] width 10 height 10
click at [144, 89] on div at bounding box center [318, 100] width 391 height 65
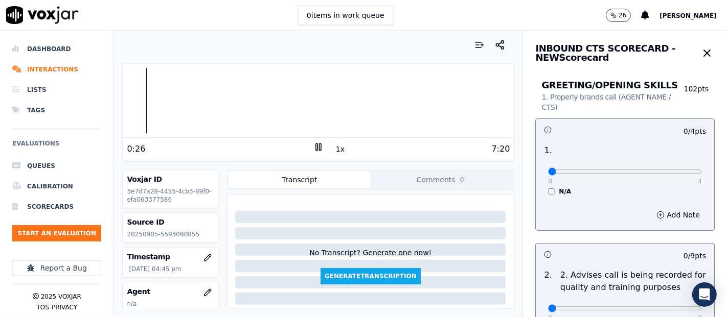
click at [139, 98] on div at bounding box center [318, 100] width 391 height 65
type input "4"
click at [672, 173] on input "range" at bounding box center [625, 172] width 154 height 4
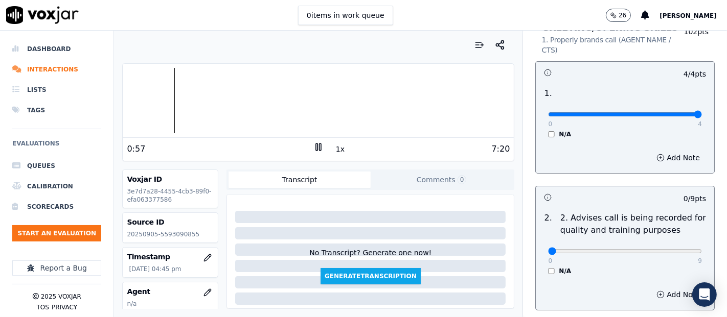
scroll to position [113, 0]
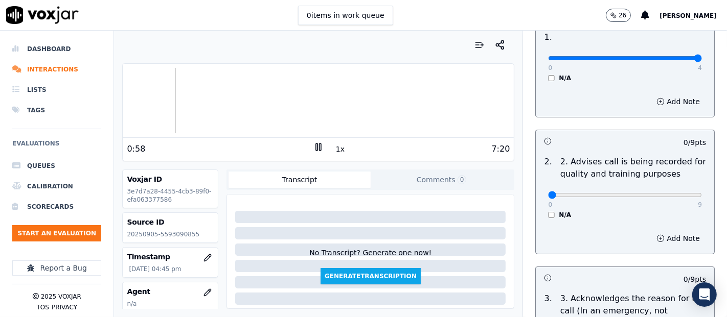
click at [670, 189] on div "0 9" at bounding box center [625, 195] width 154 height 12
click at [670, 200] on div "0 9" at bounding box center [625, 195] width 154 height 12
type input "9"
click at [671, 194] on input "range" at bounding box center [625, 195] width 154 height 4
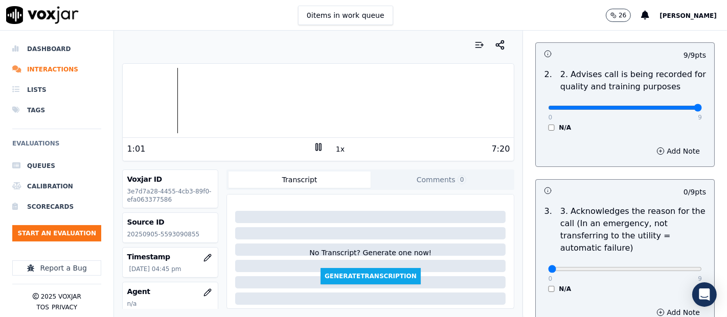
scroll to position [227, 0]
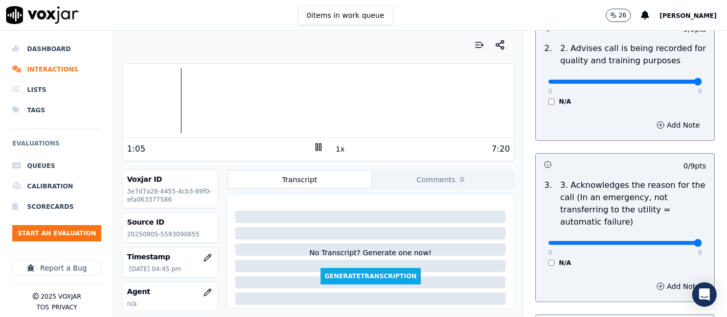
type input "9"
click at [673, 241] on input "range" at bounding box center [625, 243] width 154 height 4
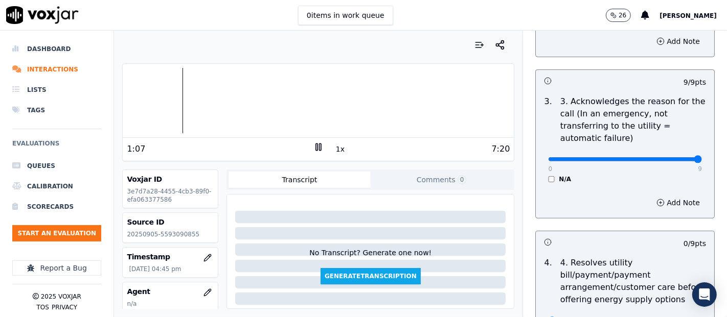
scroll to position [397, 0]
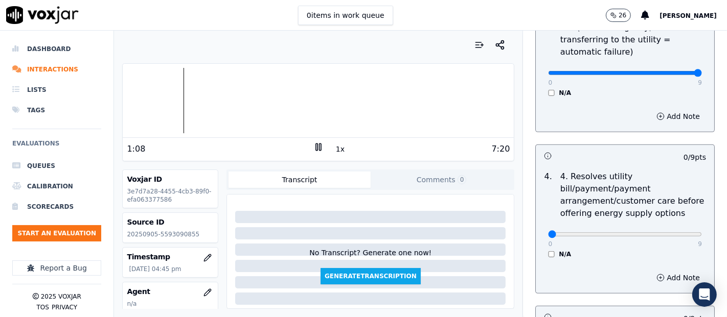
click at [547, 259] on div "4 . 4. Resolves utility bill/payment/payment arrangement/customer care before o…" at bounding box center [625, 215] width 178 height 96
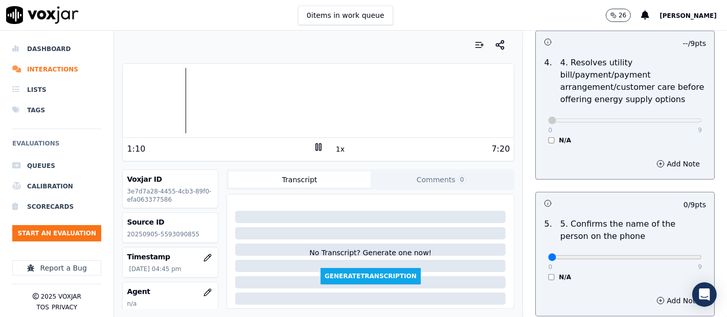
click at [676, 252] on div "0 9" at bounding box center [625, 257] width 154 height 12
type input "9"
click at [675, 256] on input "range" at bounding box center [625, 258] width 154 height 4
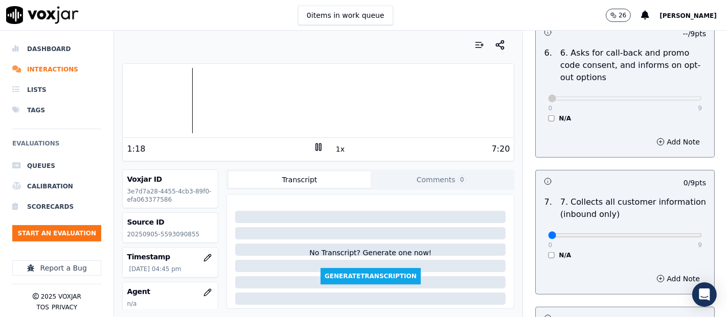
scroll to position [852, 0]
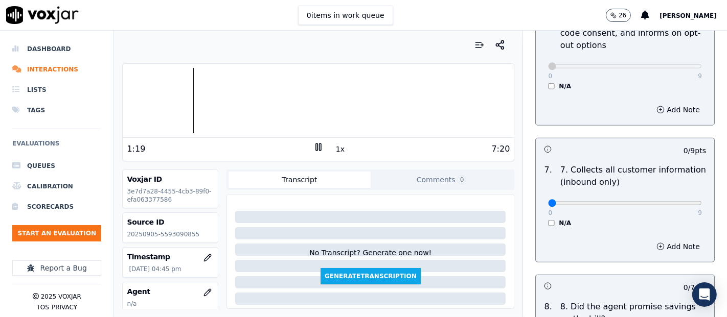
click at [672, 197] on div "0 9" at bounding box center [625, 203] width 154 height 12
type input "9"
click at [670, 201] on input "range" at bounding box center [625, 203] width 154 height 4
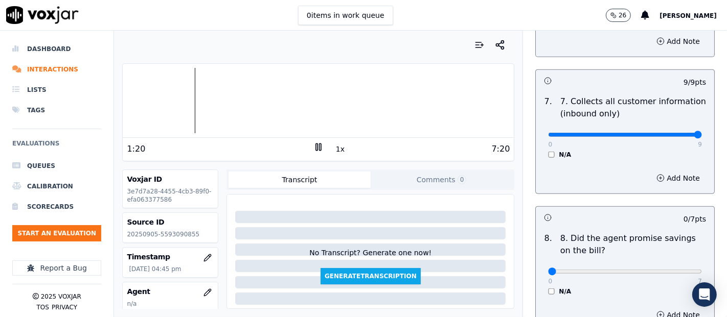
scroll to position [965, 0]
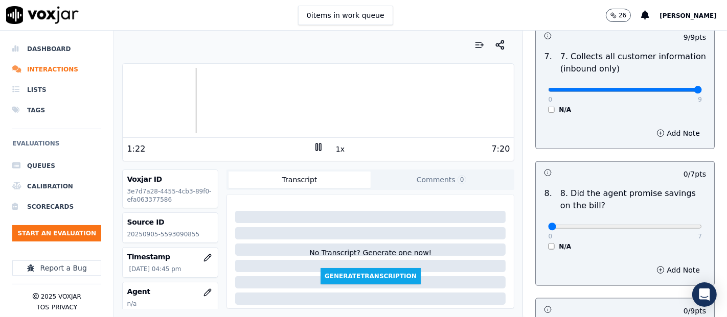
click at [548, 247] on div "N/A" at bounding box center [625, 247] width 154 height 8
click at [548, 243] on div "N/A" at bounding box center [625, 247] width 154 height 8
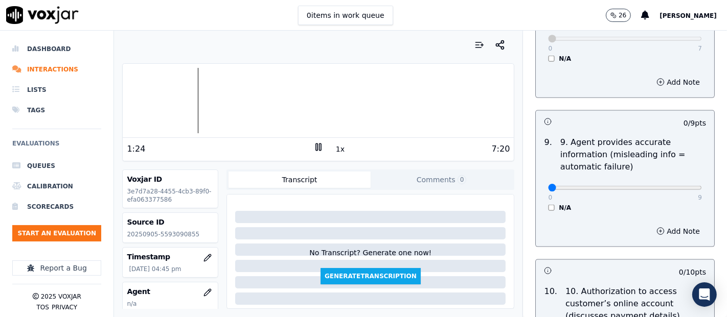
scroll to position [1193, 0]
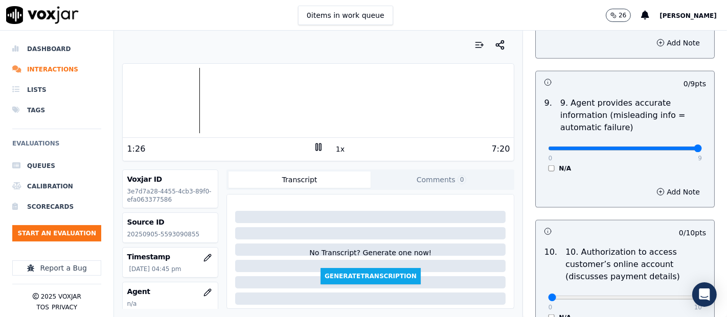
type input "9"
click at [668, 147] on input "range" at bounding box center [625, 149] width 154 height 4
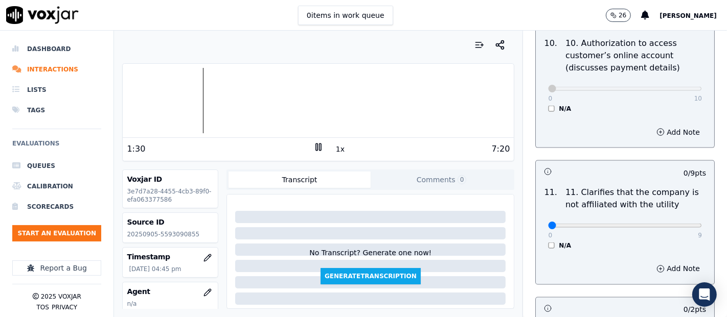
scroll to position [1420, 0]
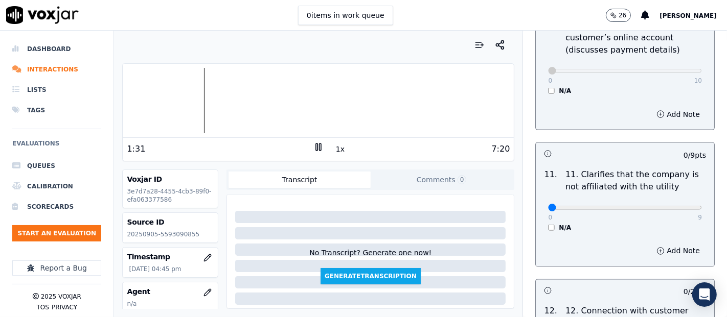
drag, startPoint x: 674, startPoint y: 199, endPoint x: 670, endPoint y: 203, distance: 5.4
click at [676, 200] on div "0 9 N/A" at bounding box center [625, 212] width 170 height 39
type input "9"
click at [670, 206] on input "range" at bounding box center [625, 208] width 154 height 4
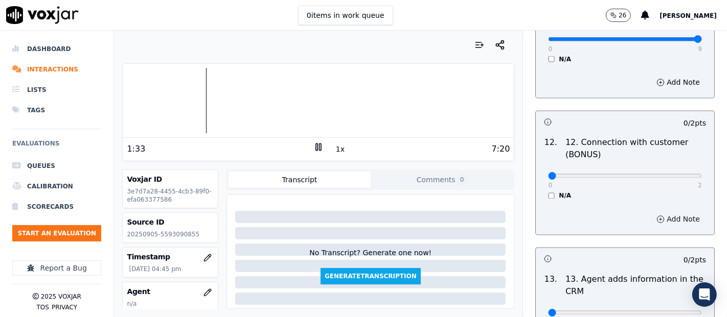
scroll to position [1591, 0]
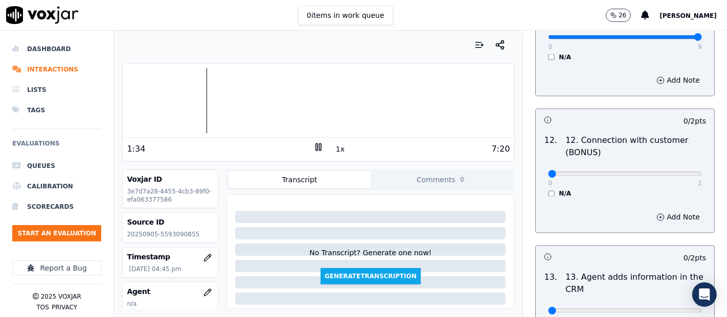
click at [661, 176] on div "0 2 N/A" at bounding box center [625, 179] width 170 height 39
type input "2"
click at [670, 172] on input "range" at bounding box center [625, 174] width 154 height 4
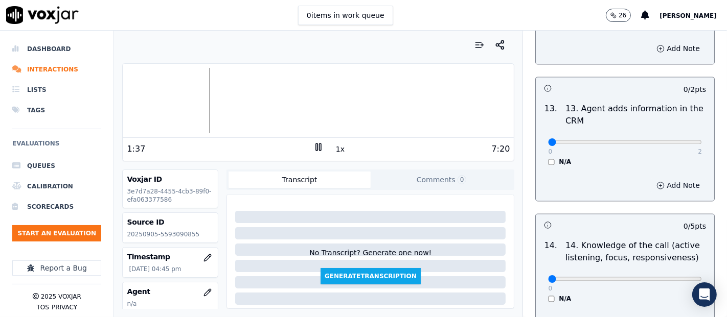
scroll to position [1761, 0]
type input "2"
click at [673, 139] on input "range" at bounding box center [625, 141] width 154 height 4
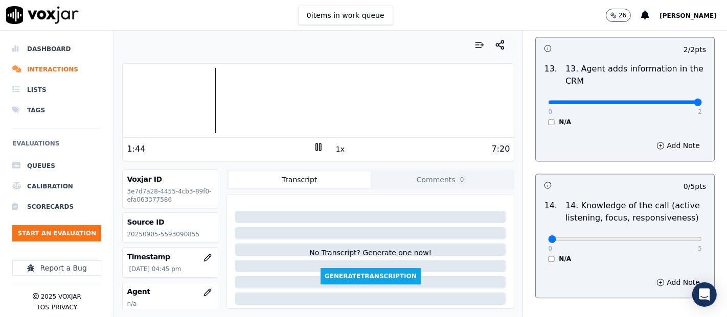
scroll to position [1863, 0]
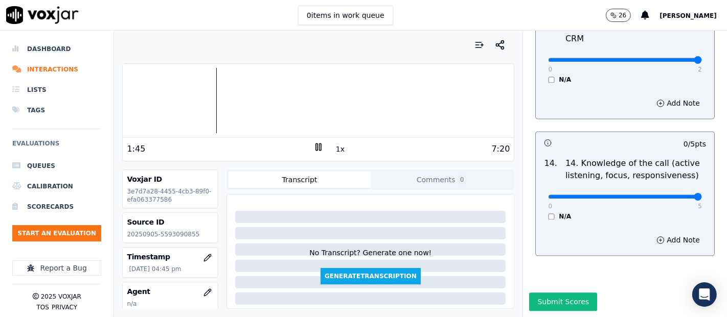
drag, startPoint x: 673, startPoint y: 170, endPoint x: 622, endPoint y: 178, distance: 51.8
type input "5"
click at [671, 195] on input "range" at bounding box center [625, 197] width 154 height 4
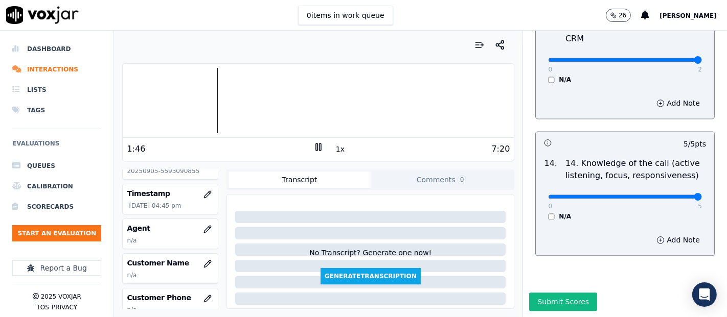
scroll to position [113, 0]
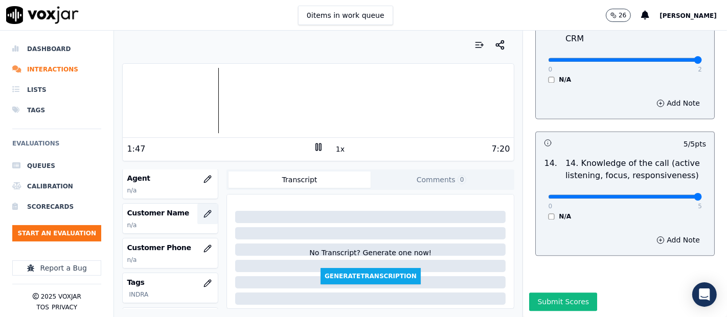
click at [197, 204] on button "button" at bounding box center [207, 214] width 20 height 20
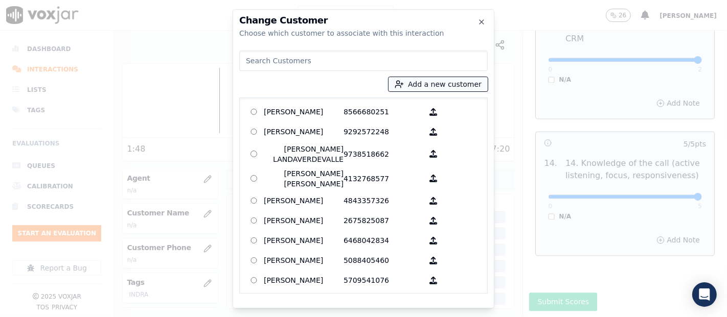
click at [449, 85] on button "Add a new customer" at bounding box center [438, 84] width 99 height 14
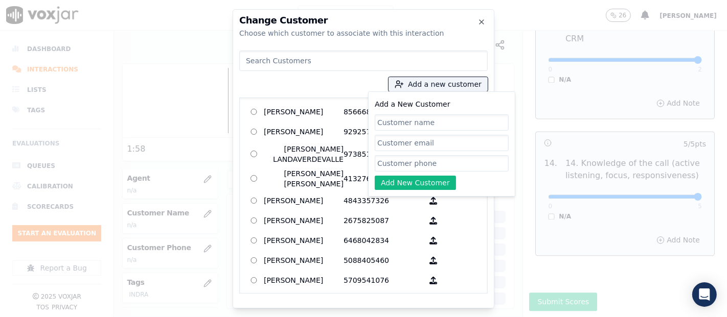
paste input "Gipsi Polanco"
type input "Gipsi Polanco"
drag, startPoint x: 426, startPoint y: 167, endPoint x: 434, endPoint y: 164, distance: 8.1
click at [426, 167] on input "Add a New Customer" at bounding box center [442, 163] width 134 height 16
click at [395, 161] on input "Add a New Customer" at bounding box center [442, 163] width 134 height 16
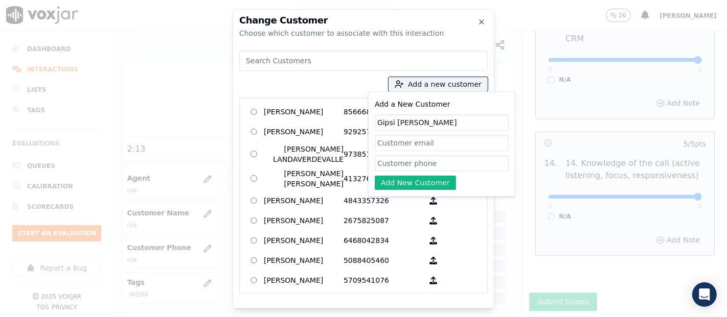
paste input "5593090855"
type input "5593090855"
click at [404, 185] on button "Add New Customer" at bounding box center [415, 183] width 81 height 14
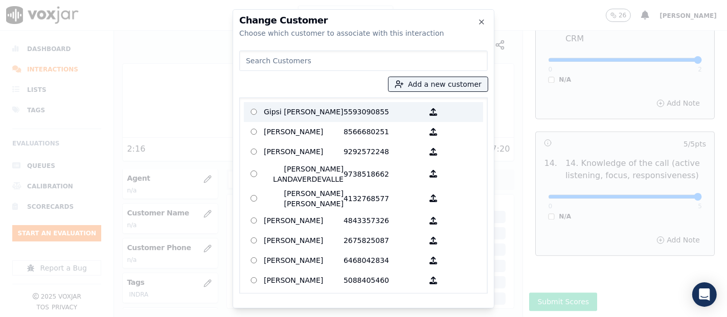
click at [311, 113] on p "Gipsi Polanco" at bounding box center [304, 112] width 80 height 16
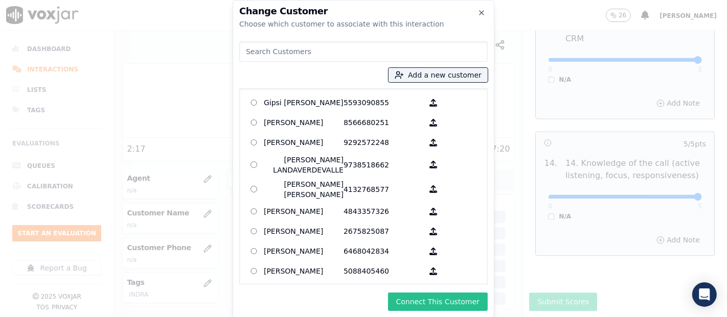
click at [438, 300] on button "Connect This Customer" at bounding box center [438, 302] width 100 height 18
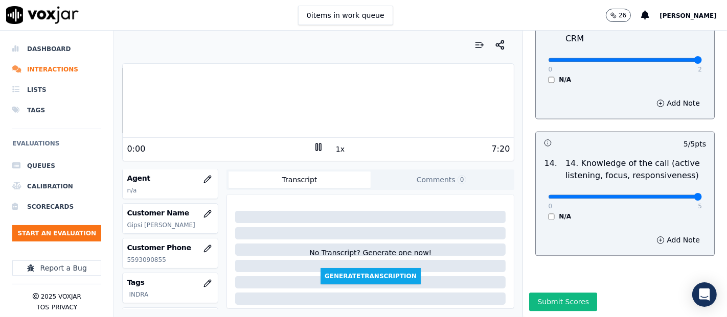
click at [108, 93] on div "Dashboard Interactions Lists Tags Evaluations Queues Calibration Scorecards Sta…" at bounding box center [363, 174] width 727 height 287
click at [197, 170] on button "button" at bounding box center [207, 179] width 20 height 20
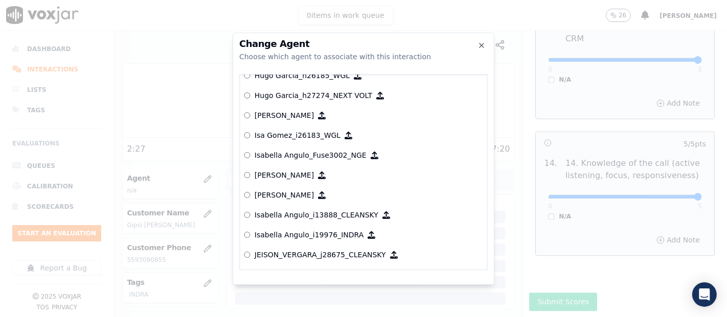
scroll to position [2394, 0]
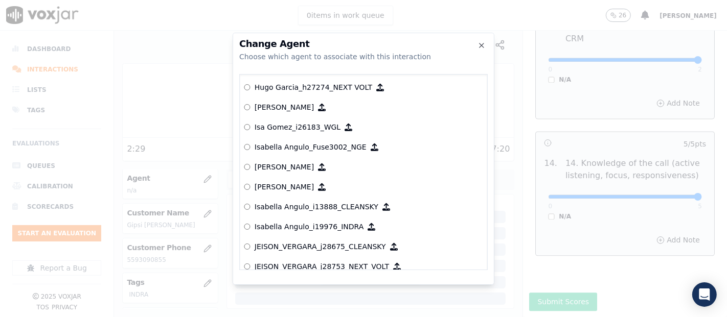
click at [321, 224] on p "Isabella Angulo_i19976_INDRA" at bounding box center [309, 227] width 109 height 10
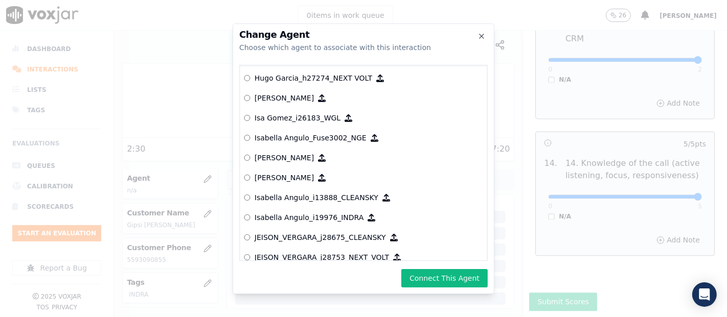
click at [456, 281] on button "Connect This Agent" at bounding box center [444, 278] width 86 height 18
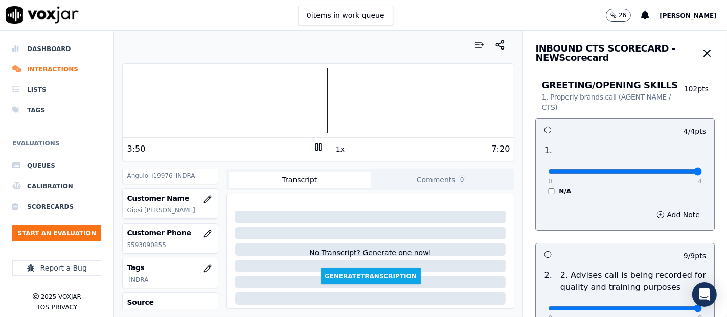
scroll to position [135, 0]
click at [206, 269] on button "button" at bounding box center [207, 270] width 20 height 20
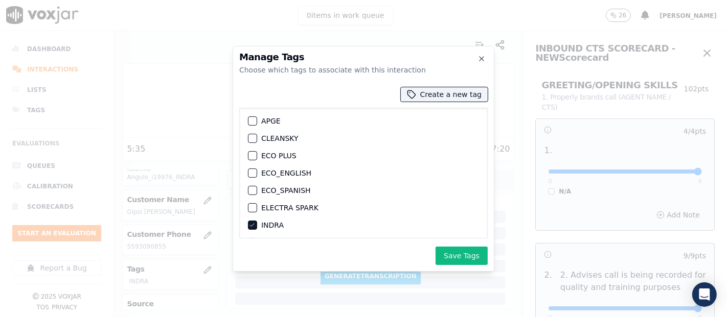
click at [241, 286] on div at bounding box center [363, 158] width 727 height 317
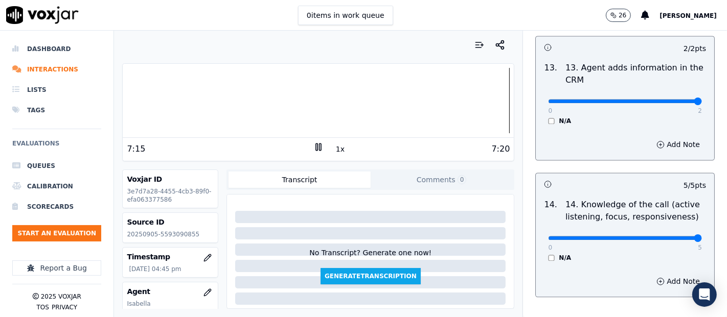
scroll to position [1863, 0]
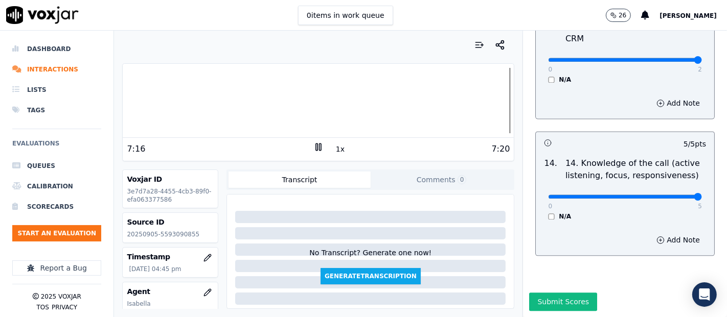
drag, startPoint x: 548, startPoint y: 282, endPoint x: 548, endPoint y: 272, distance: 10.2
click at [548, 293] on button "Submit Scores" at bounding box center [563, 302] width 68 height 18
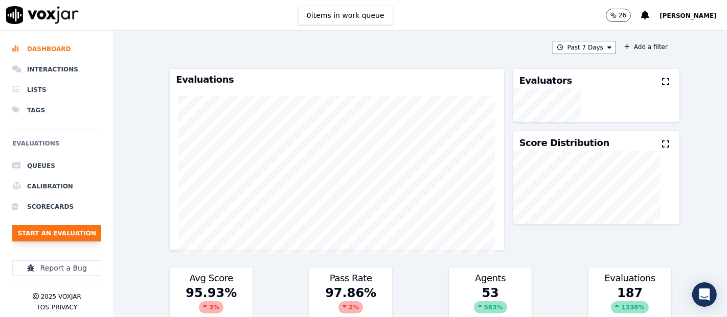
click at [31, 234] on button "Start an Evaluation" at bounding box center [56, 233] width 89 height 16
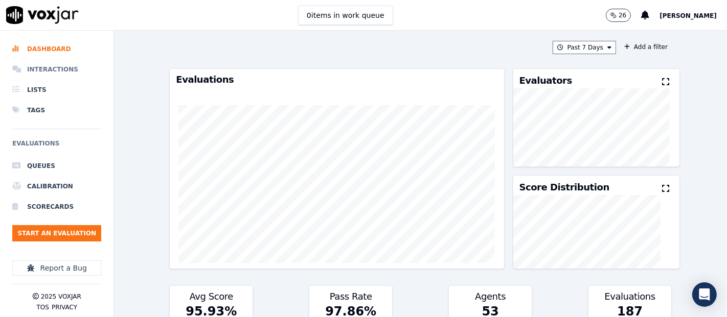
click at [68, 62] on li "Interactions" at bounding box center [56, 69] width 89 height 20
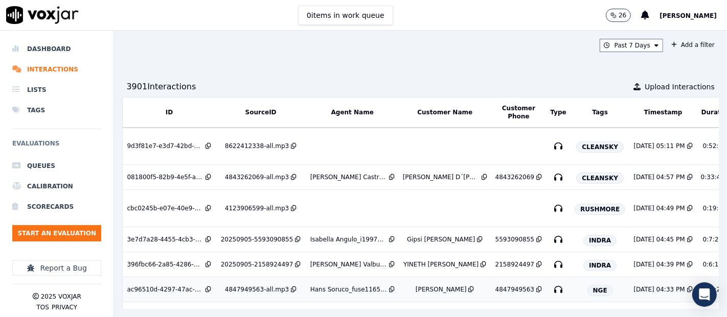
scroll to position [57, 0]
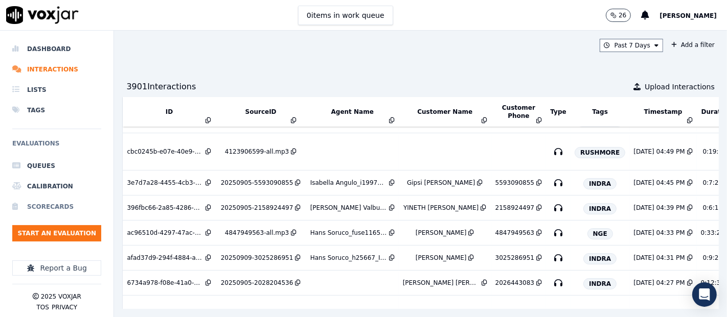
click at [93, 208] on li "Scorecards" at bounding box center [56, 207] width 89 height 20
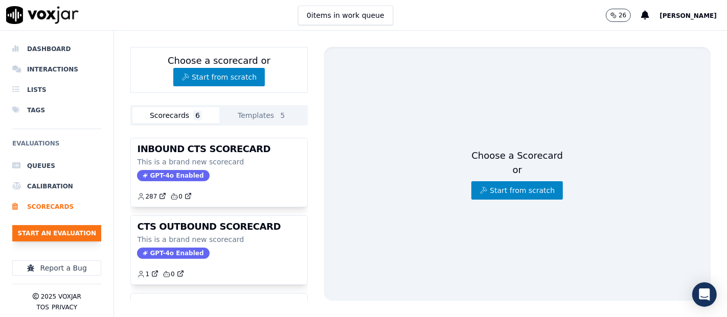
click at [92, 231] on button "Start an Evaluation" at bounding box center [56, 233] width 89 height 16
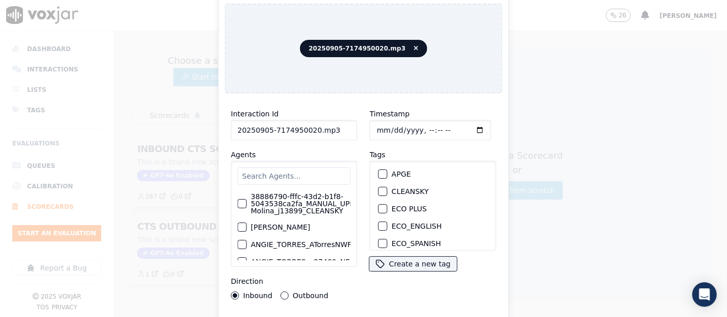
click at [338, 126] on input "20250905-7174950020.mp3" at bounding box center [294, 130] width 126 height 20
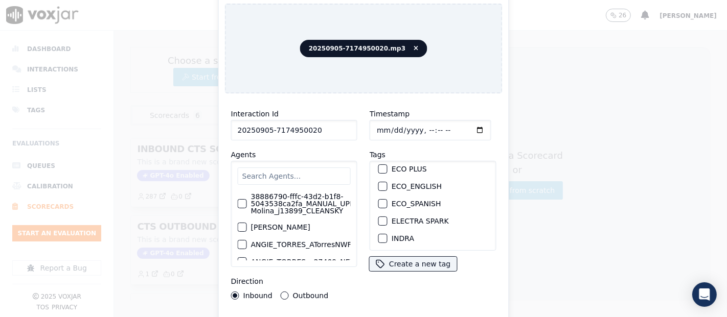
scroll to position [57, 0]
type input "20250905-7174950020"
click at [379, 218] on div "button" at bounding box center [382, 221] width 7 height 7
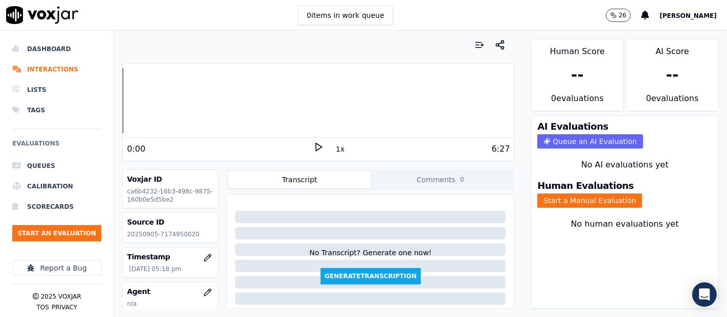
click at [176, 229] on div "Source ID 20250905-7174950020" at bounding box center [170, 228] width 95 height 30
click at [176, 231] on div "Source ID 20250905-7174950020" at bounding box center [170, 228] width 95 height 30
copy p "7174950020"
drag, startPoint x: 313, startPoint y: 151, endPoint x: 320, endPoint y: 149, distance: 6.3
click at [314, 151] on icon at bounding box center [318, 147] width 10 height 10
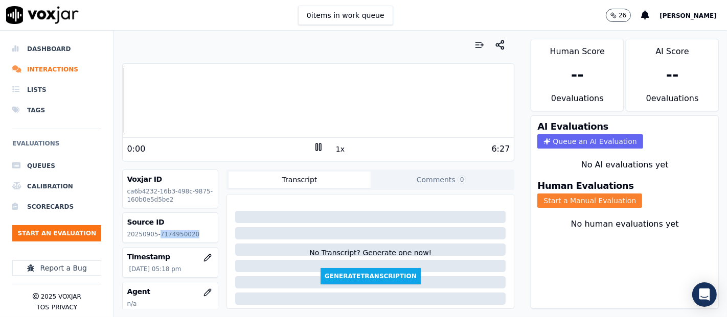
click at [561, 194] on button "Start a Manual Evaluation" at bounding box center [589, 201] width 105 height 14
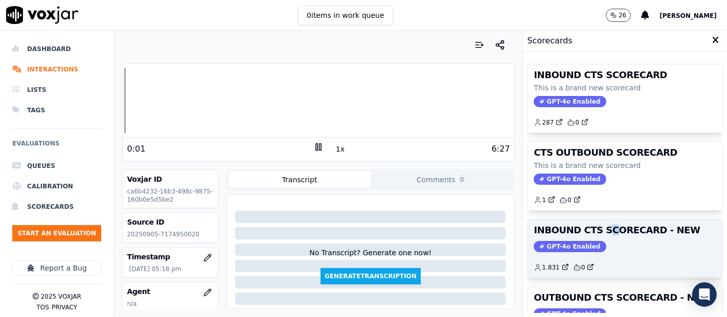
click at [590, 234] on div "INBOUND CTS SCORECARD - NEW GPT-4o Enabled 1.831 0" at bounding box center [625, 249] width 195 height 58
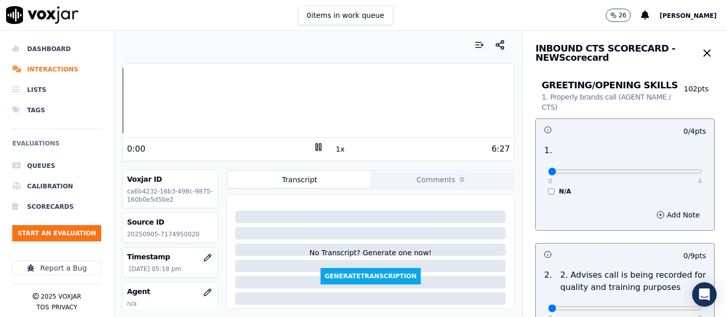
click at [101, 103] on div "Dashboard Interactions Lists Tags Evaluations Queues Calibration Scorecards Sta…" at bounding box center [363, 174] width 727 height 287
click at [149, 95] on div at bounding box center [318, 100] width 391 height 65
type input "4"
click at [675, 170] on input "range" at bounding box center [625, 172] width 154 height 4
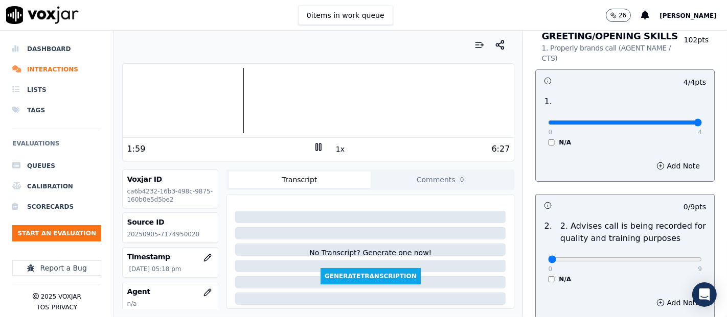
scroll to position [113, 0]
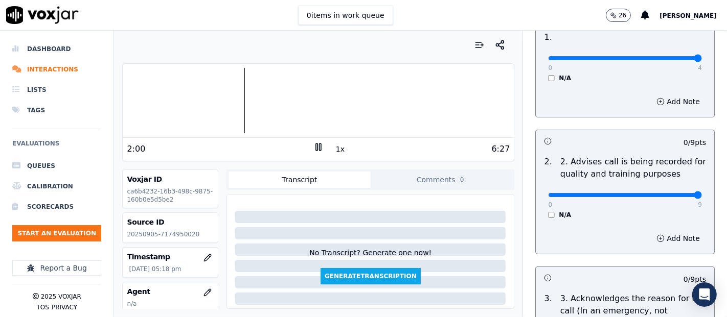
type input "9"
click at [672, 194] on input "range" at bounding box center [625, 195] width 154 height 4
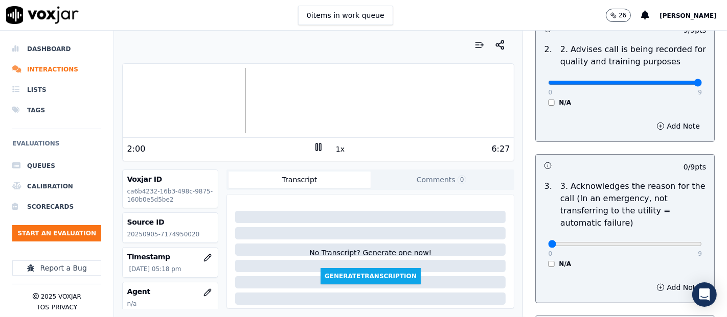
scroll to position [227, 0]
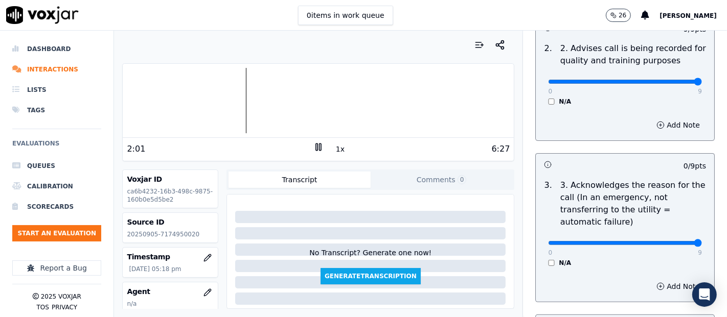
type input "9"
click at [670, 245] on input "range" at bounding box center [625, 243] width 154 height 4
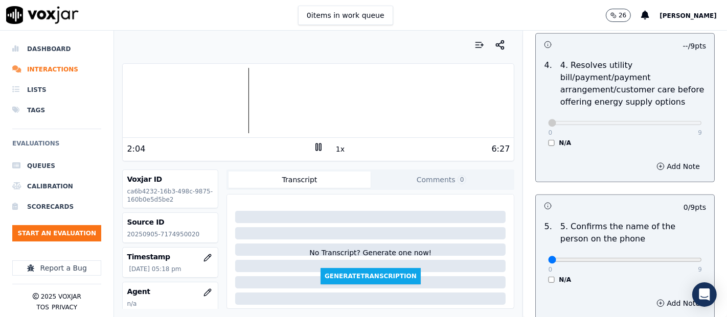
scroll to position [511, 0]
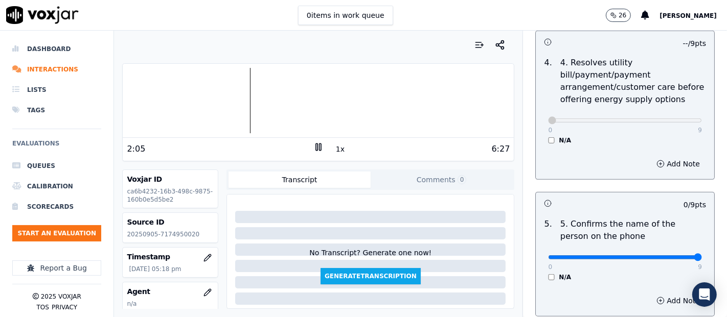
type input "9"
click at [675, 257] on input "range" at bounding box center [625, 258] width 154 height 4
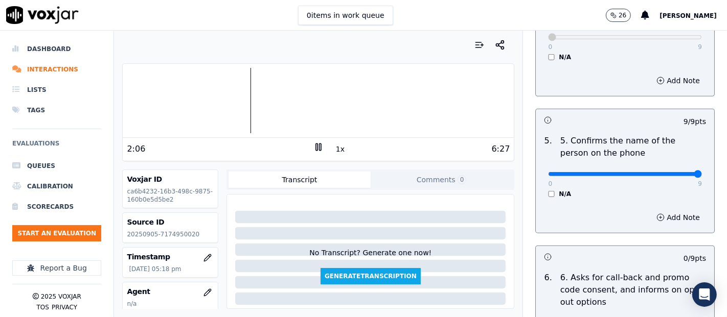
scroll to position [682, 0]
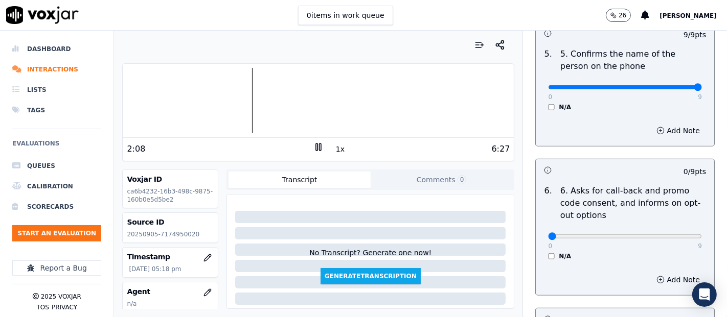
click at [680, 237] on div "0 9 N/A" at bounding box center [625, 241] width 170 height 39
click at [548, 253] on div "N/A" at bounding box center [625, 257] width 154 height 8
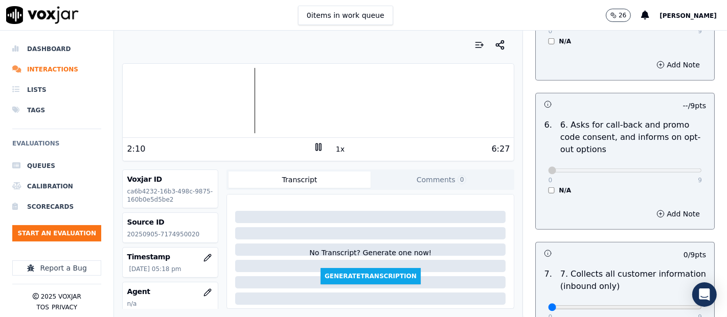
scroll to position [795, 0]
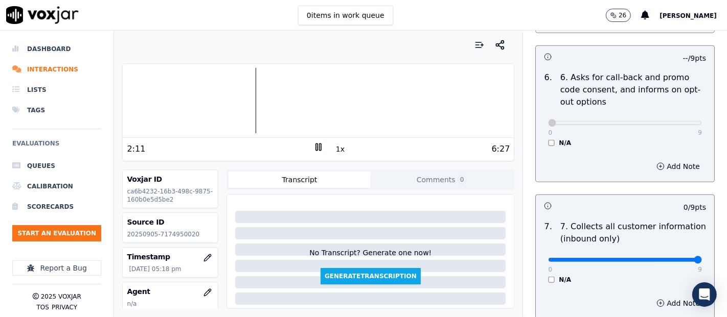
type input "9"
click at [676, 261] on input "range" at bounding box center [625, 260] width 154 height 4
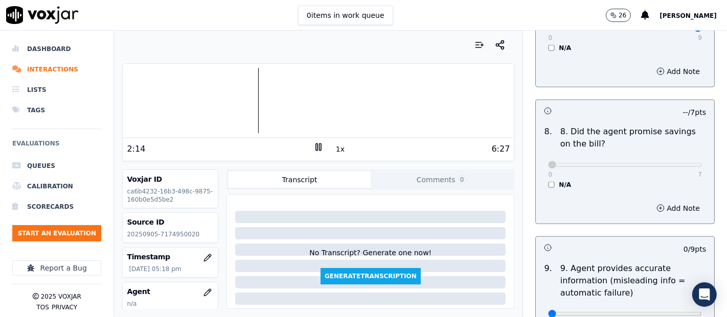
scroll to position [1079, 0]
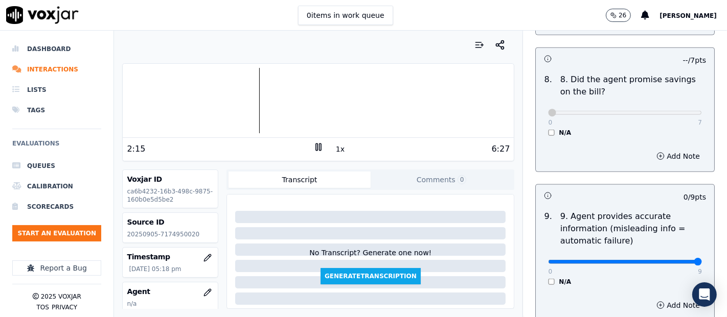
type input "9"
click at [673, 260] on input "range" at bounding box center [625, 262] width 154 height 4
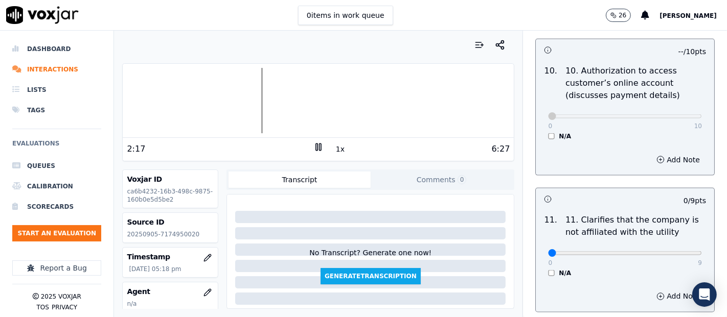
scroll to position [1476, 0]
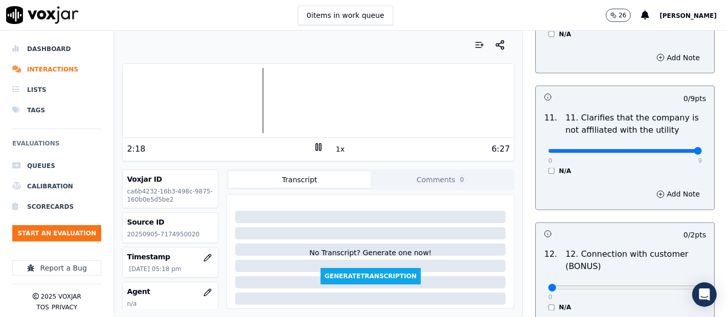
type input "9"
click at [667, 149] on input "range" at bounding box center [625, 151] width 154 height 4
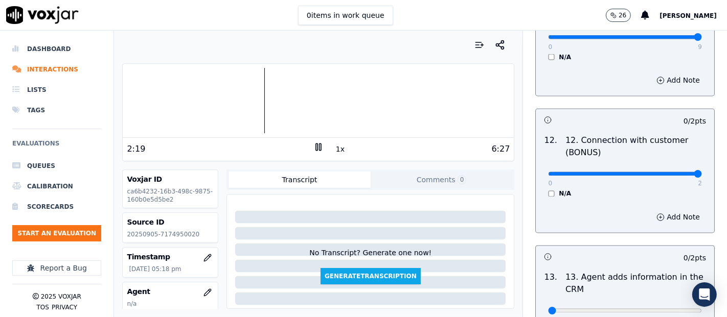
type input "2"
click at [667, 172] on input "range" at bounding box center [625, 174] width 154 height 4
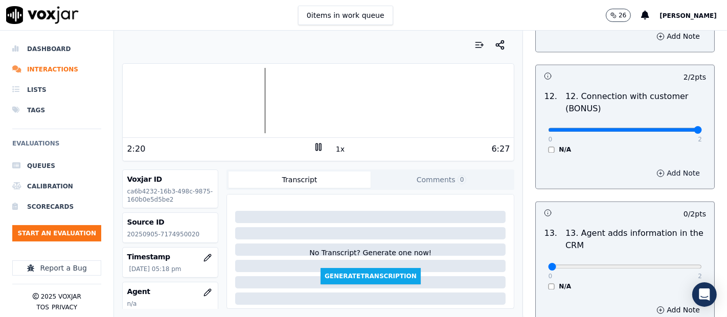
scroll to position [1704, 0]
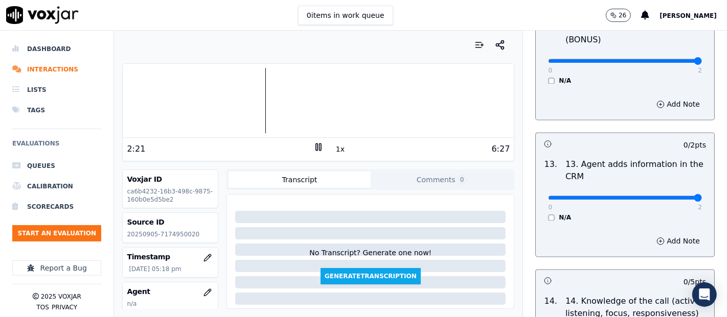
type input "2"
click at [663, 196] on input "range" at bounding box center [625, 198] width 154 height 4
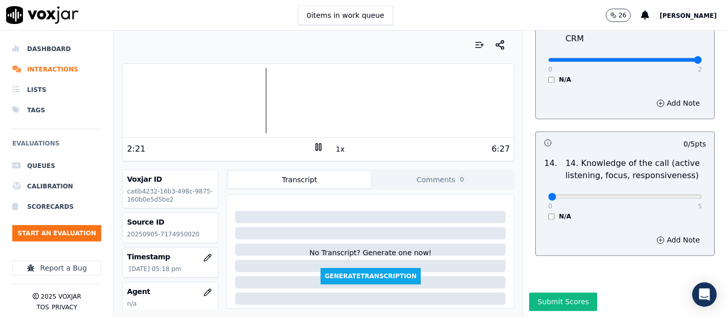
scroll to position [1863, 0]
type input "5"
click at [671, 195] on input "range" at bounding box center [625, 197] width 154 height 4
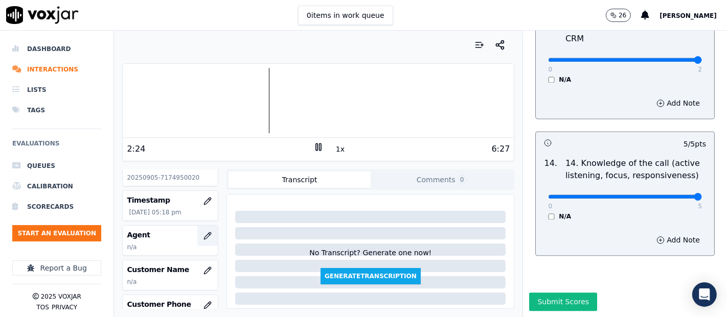
scroll to position [113, 0]
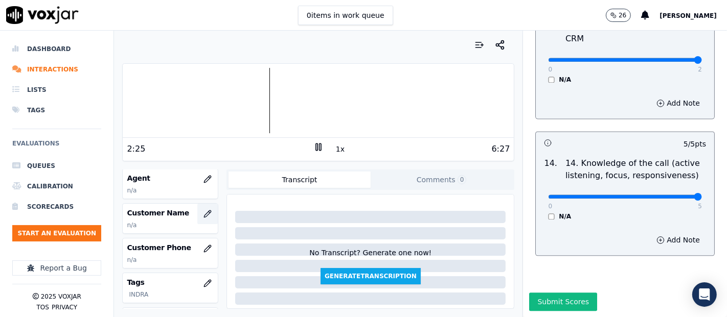
click at [203, 214] on icon "button" at bounding box center [207, 214] width 8 height 8
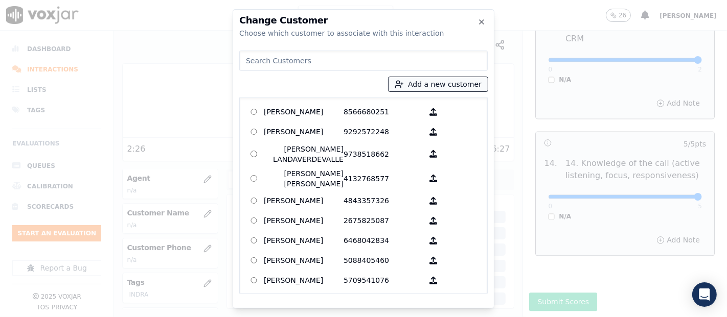
click at [431, 85] on button "Add a new customer" at bounding box center [438, 84] width 99 height 14
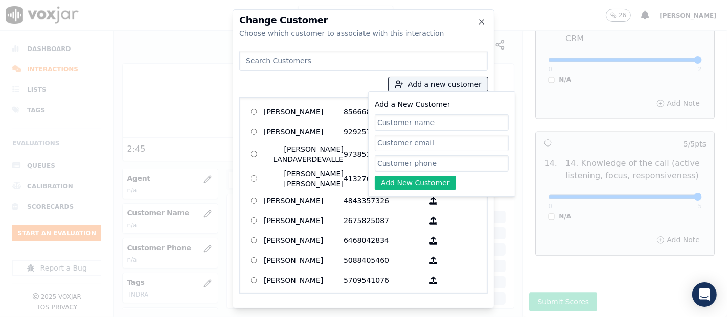
paste input "[PERSON_NAME]"
type input "[PERSON_NAME]"
click at [403, 164] on input "Add a New Customer" at bounding box center [442, 163] width 134 height 16
paste input "7174950020"
type input "7174950020"
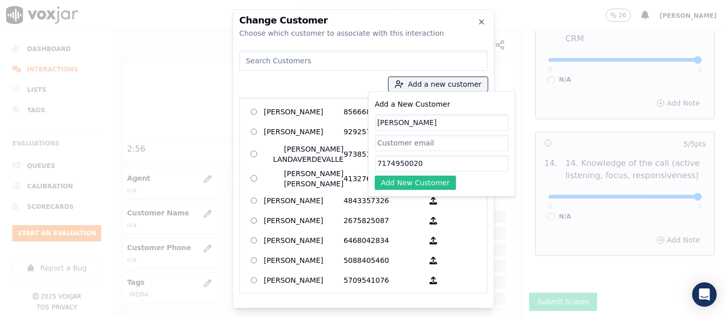
click at [410, 184] on button "Add New Customer" at bounding box center [415, 183] width 81 height 14
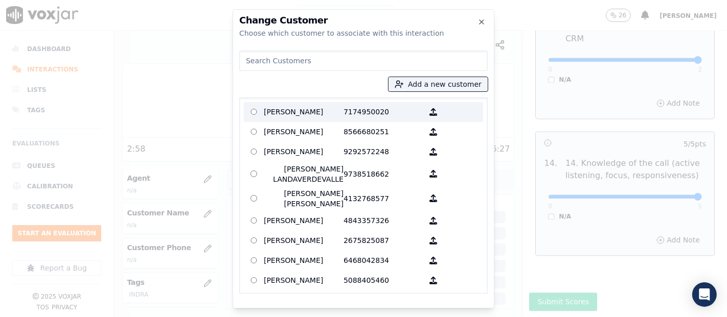
click at [321, 116] on p "[PERSON_NAME]" at bounding box center [304, 112] width 80 height 16
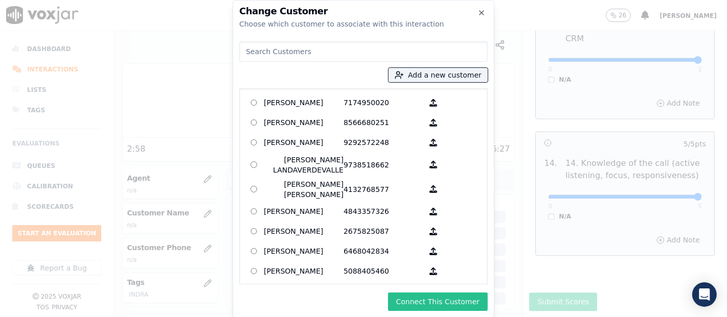
click at [403, 299] on button "Connect This Customer" at bounding box center [438, 302] width 100 height 18
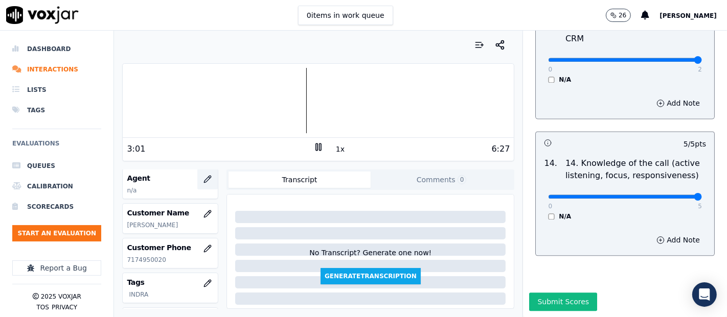
click at [205, 181] on icon "button" at bounding box center [208, 179] width 7 height 7
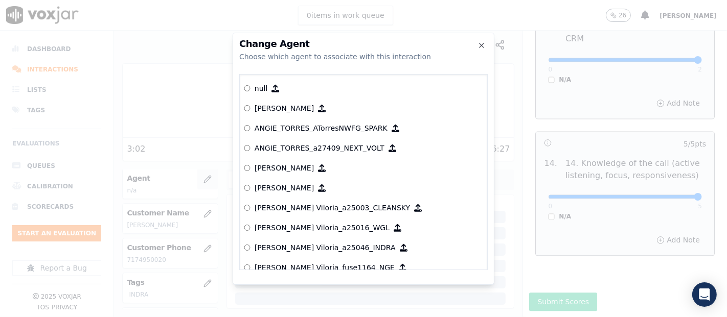
click at [193, 181] on div at bounding box center [363, 158] width 727 height 317
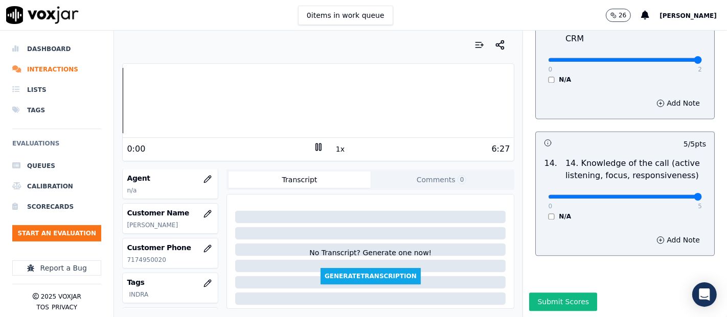
click at [92, 173] on div "Dashboard Interactions Lists Tags Evaluations Queues Calibration Scorecards Sta…" at bounding box center [363, 174] width 727 height 287
click at [112, 101] on div "Dashboard Interactions Lists Tags Evaluations Queues Calibration Scorecards Sta…" at bounding box center [363, 174] width 727 height 287
click at [203, 177] on icon "button" at bounding box center [207, 179] width 8 height 8
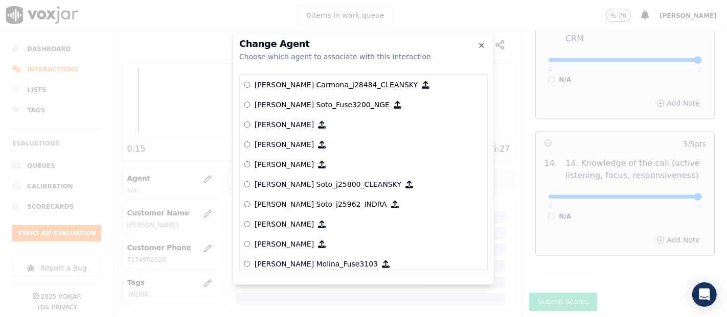
scroll to position [3006, 0]
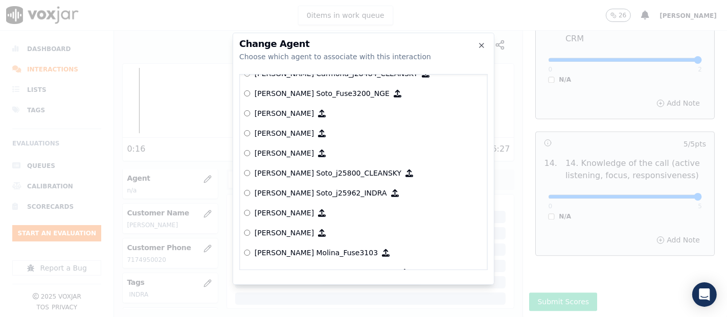
click at [306, 190] on p "[PERSON_NAME] Soto_j25962_INDRA" at bounding box center [321, 193] width 132 height 10
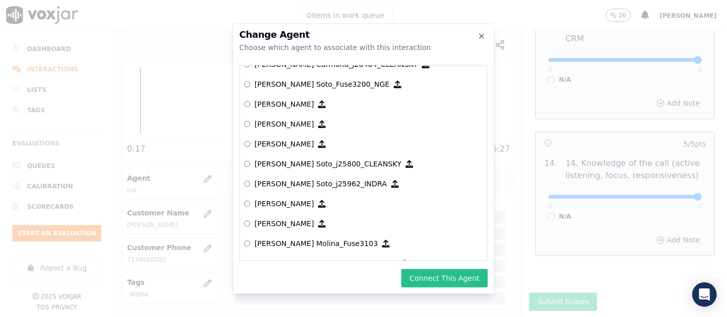
click at [426, 281] on button "Connect This Agent" at bounding box center [444, 278] width 86 height 18
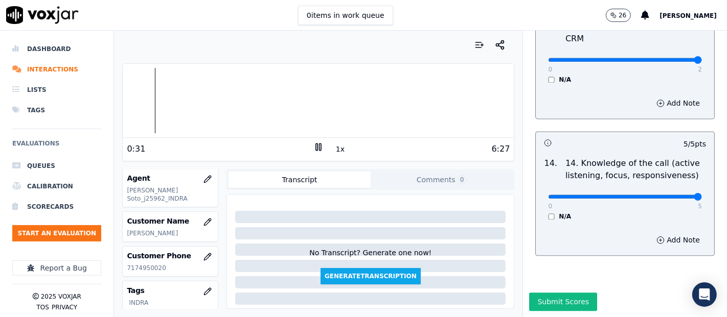
scroll to position [1863, 0]
click at [548, 293] on button "Submit Scores" at bounding box center [563, 302] width 68 height 18
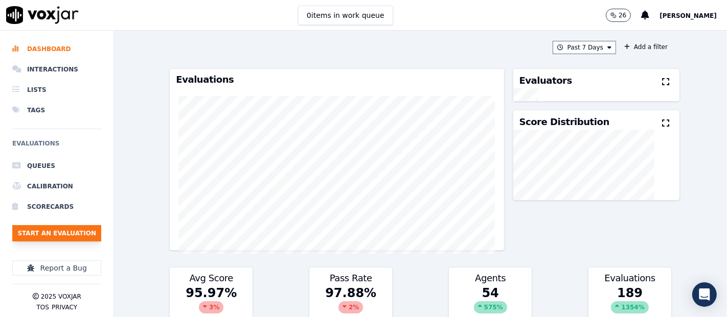
click at [69, 239] on button "Start an Evaluation" at bounding box center [56, 233] width 89 height 16
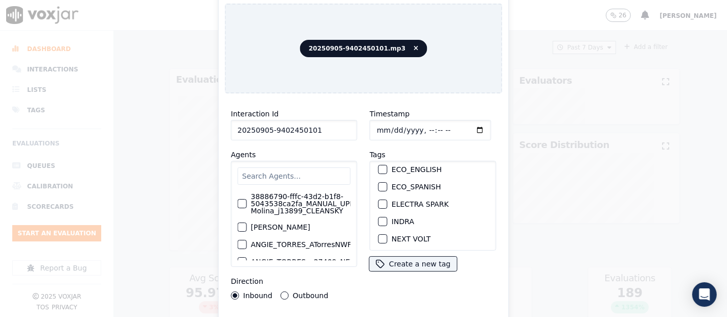
scroll to position [113, 0]
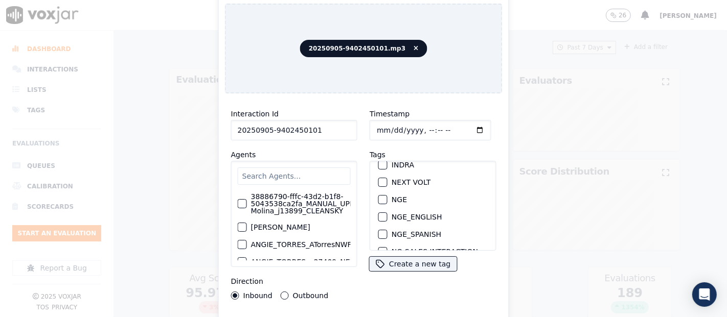
type input "20250905-9402450101"
click at [379, 162] on div "button" at bounding box center [382, 165] width 7 height 7
click at [295, 310] on div "Interaction Id 20250905-9402450101 Agents 38886790-fffc-43d2-b1f8-5043538ca2fa_…" at bounding box center [364, 219] width 278 height 235
click at [327, 313] on div "Interaction Id 20250905-9402450101 Agents 38886790-fffc-43d2-b1f8-5043538ca2fa_…" at bounding box center [364, 219] width 278 height 235
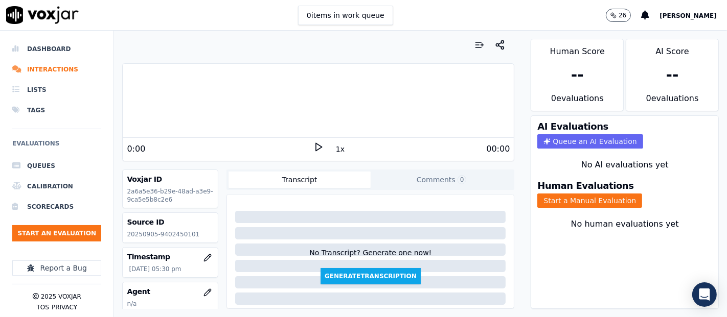
click at [173, 233] on p "20250905-9402450101" at bounding box center [170, 235] width 87 height 8
copy p "9402450101"
click at [313, 143] on icon at bounding box center [318, 147] width 10 height 10
drag, startPoint x: 568, startPoint y: 192, endPoint x: 564, endPoint y: 224, distance: 32.9
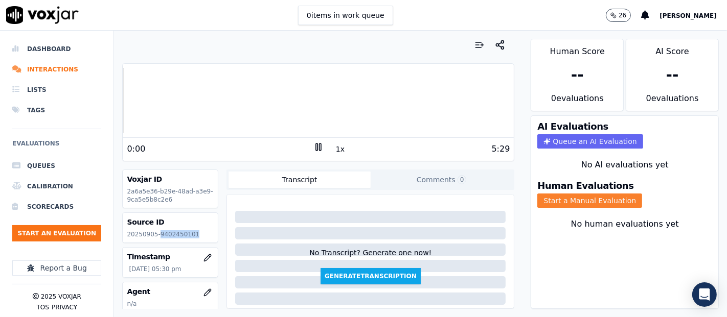
click at [566, 194] on button "Start a Manual Evaluation" at bounding box center [589, 201] width 105 height 14
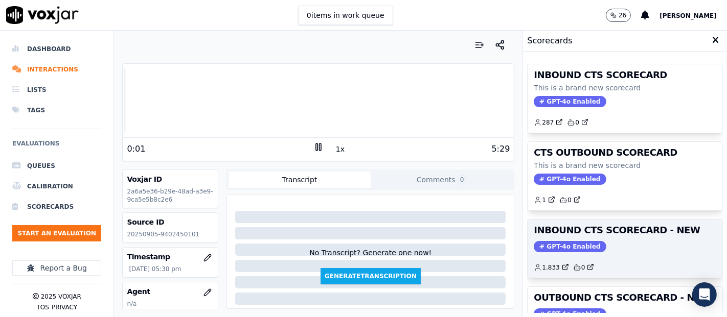
click at [603, 241] on div "GPT-4o Enabled" at bounding box center [625, 246] width 183 height 11
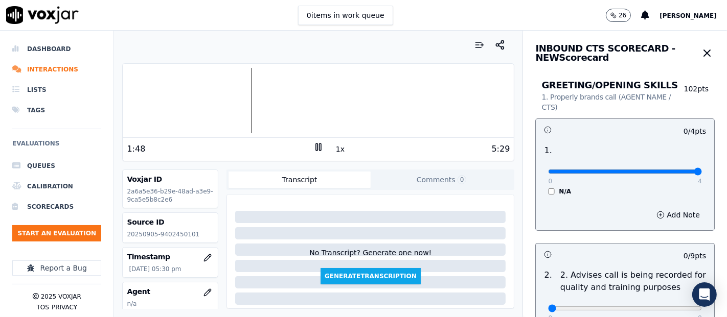
type input "4"
click at [667, 173] on input "range" at bounding box center [625, 172] width 154 height 4
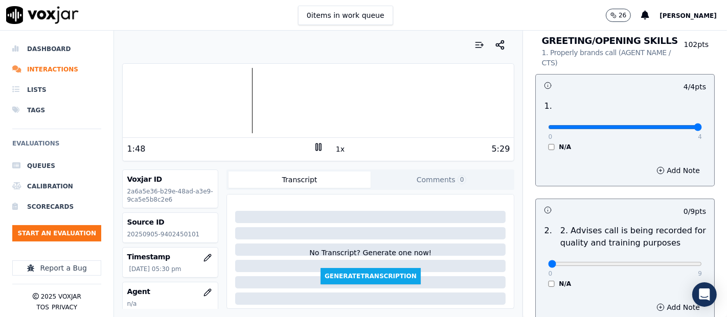
scroll to position [113, 0]
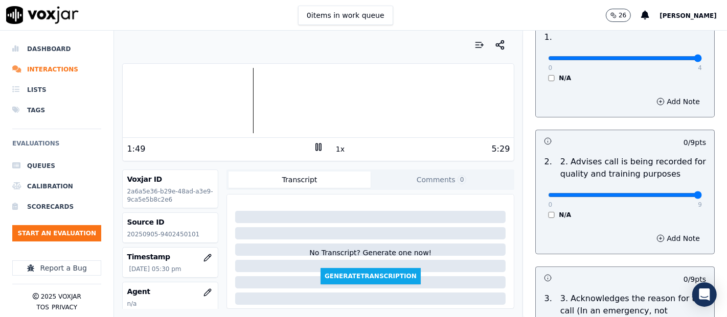
type input "9"
click at [667, 197] on input "range" at bounding box center [625, 195] width 154 height 4
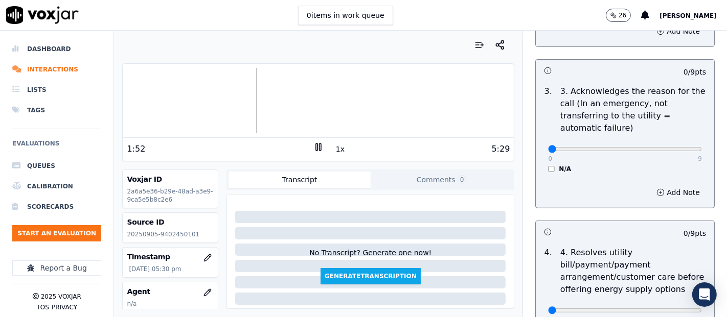
scroll to position [340, 0]
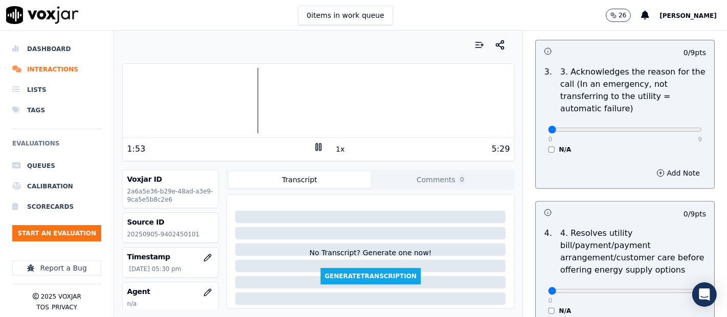
drag, startPoint x: 671, startPoint y: 125, endPoint x: 666, endPoint y: 125, distance: 5.6
click at [670, 124] on div "0 9" at bounding box center [625, 129] width 154 height 12
click at [662, 128] on input "range" at bounding box center [625, 130] width 154 height 4
type input "9"
click at [673, 128] on input "range" at bounding box center [625, 130] width 154 height 4
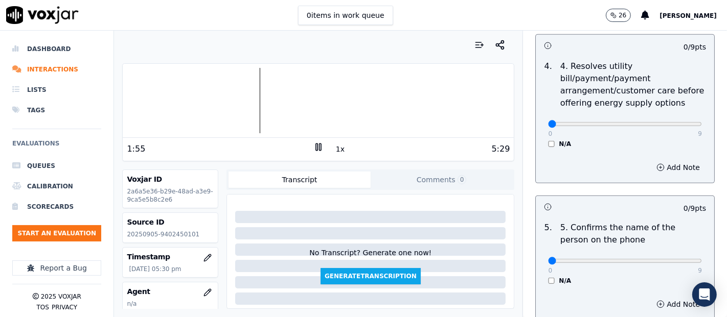
scroll to position [511, 0]
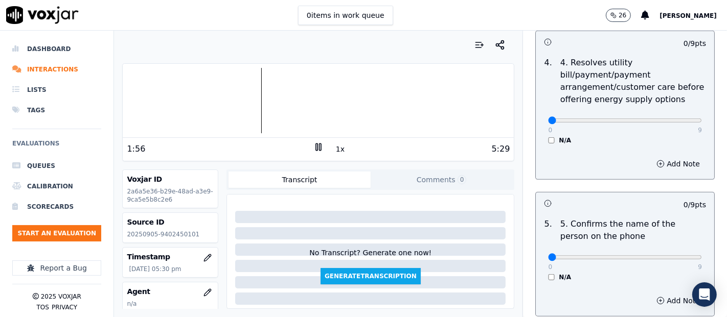
click at [548, 140] on div "N/A" at bounding box center [625, 141] width 154 height 8
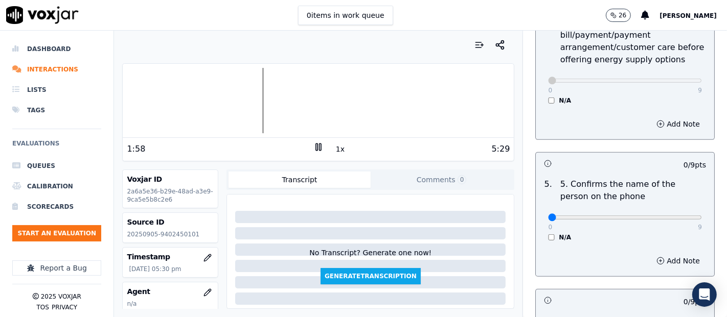
scroll to position [568, 0]
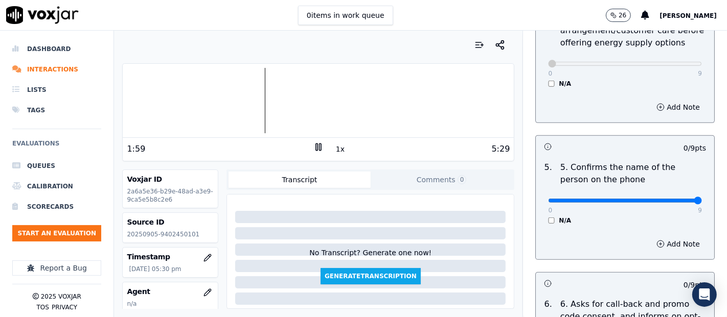
type input "9"
click at [673, 202] on input "range" at bounding box center [625, 201] width 154 height 4
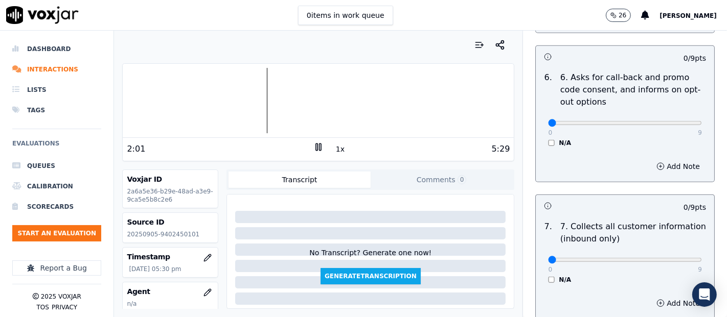
click at [559, 141] on label "N/A" at bounding box center [565, 143] width 12 height 8
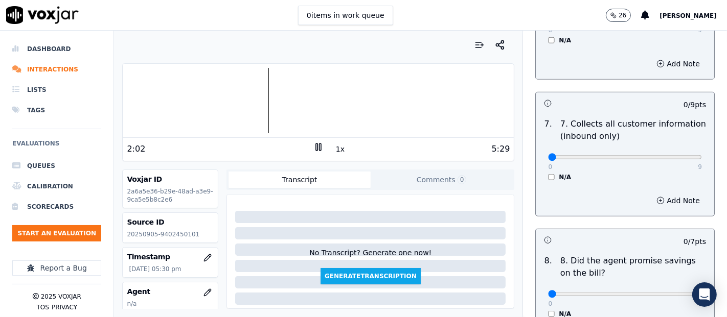
scroll to position [908, 0]
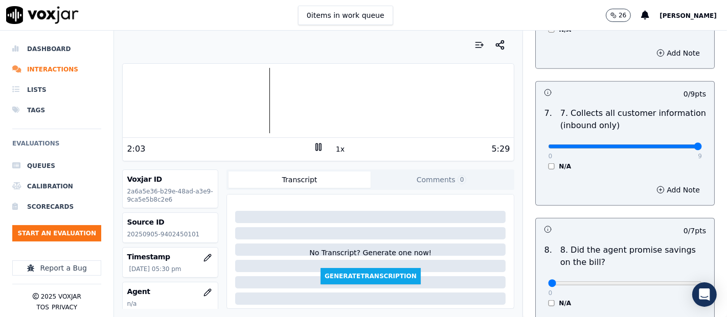
type input "9"
click at [673, 145] on input "range" at bounding box center [625, 147] width 154 height 4
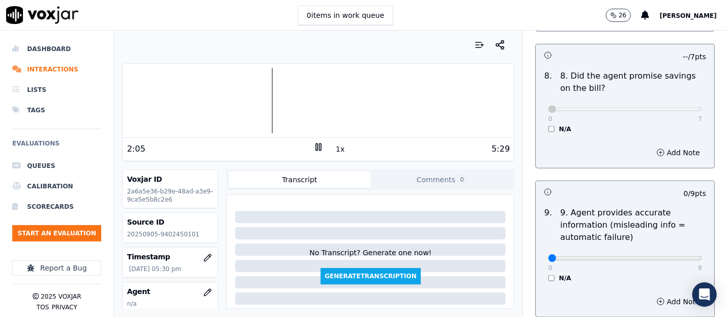
scroll to position [1136, 0]
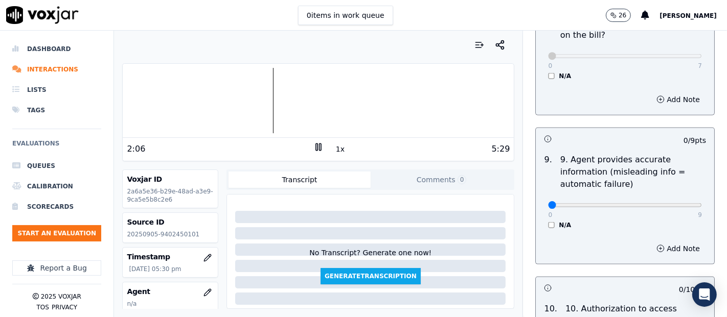
click at [682, 201] on div "0 9 N/A" at bounding box center [625, 210] width 170 height 39
type input "9"
click at [675, 203] on input "range" at bounding box center [625, 205] width 154 height 4
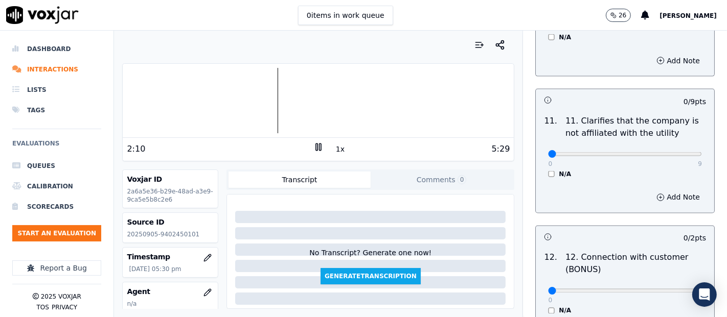
scroll to position [1476, 0]
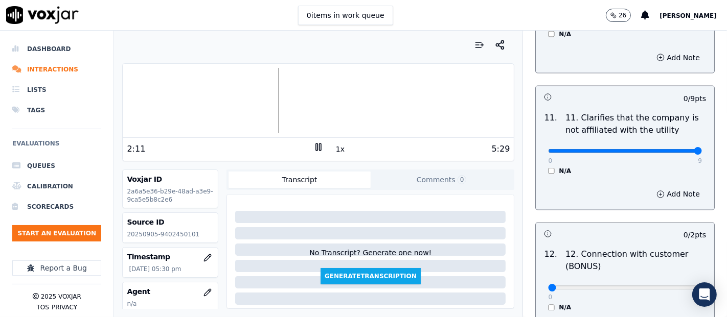
type input "9"
click at [672, 149] on input "range" at bounding box center [625, 151] width 154 height 4
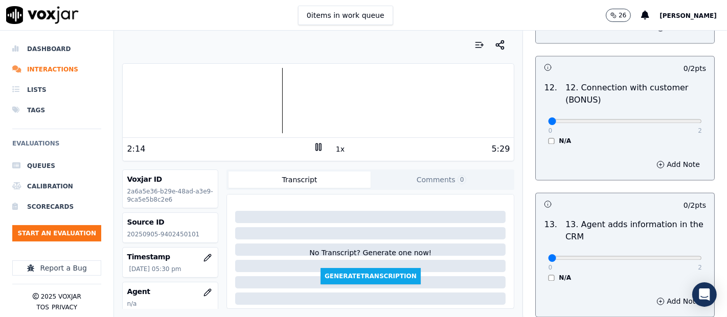
scroll to position [1647, 0]
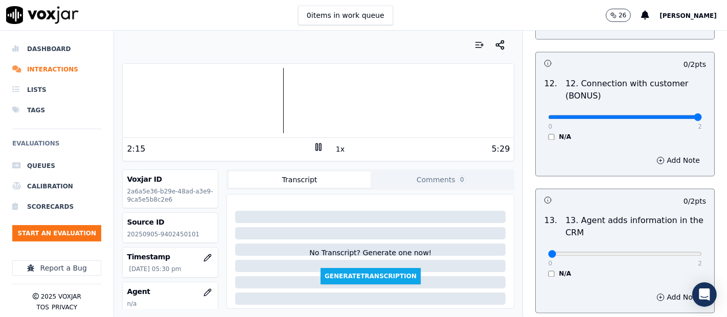
drag, startPoint x: 675, startPoint y: 113, endPoint x: 669, endPoint y: 115, distance: 6.3
type input "2"
click at [675, 116] on input "range" at bounding box center [625, 118] width 154 height 4
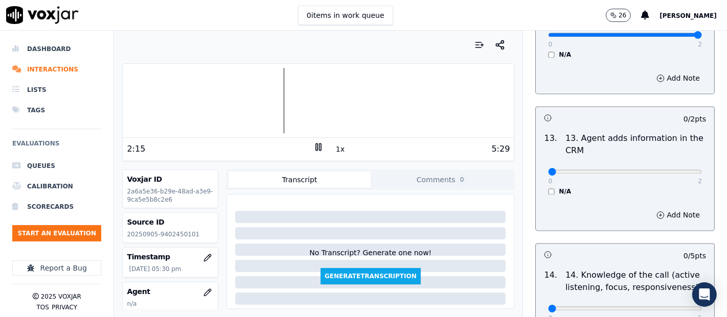
scroll to position [1761, 0]
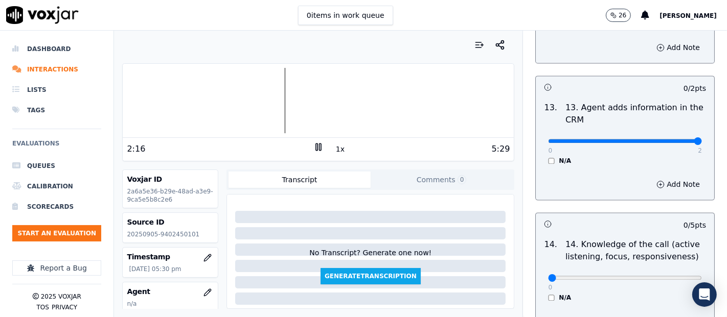
type input "2"
click at [669, 139] on input "range" at bounding box center [625, 141] width 154 height 4
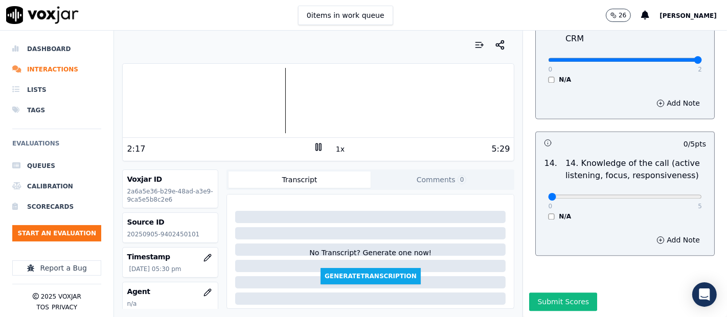
scroll to position [1863, 0]
type input "5"
click at [674, 195] on input "range" at bounding box center [625, 197] width 154 height 4
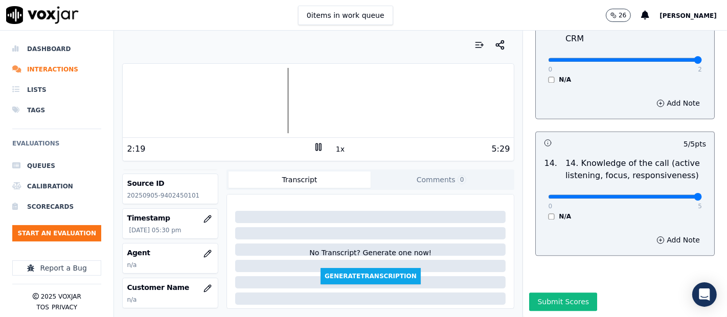
scroll to position [113, 0]
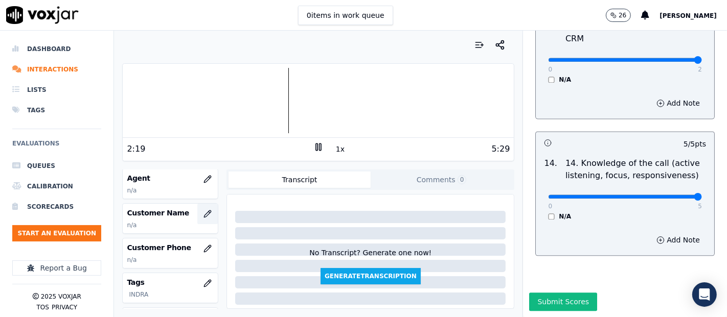
click at [203, 211] on icon "button" at bounding box center [207, 214] width 8 height 8
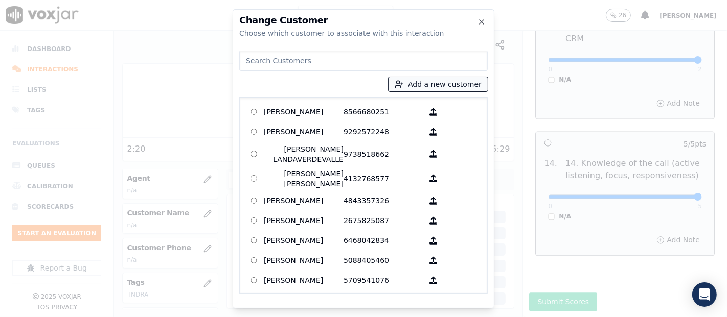
click at [411, 84] on button "Add a new customer" at bounding box center [438, 84] width 99 height 14
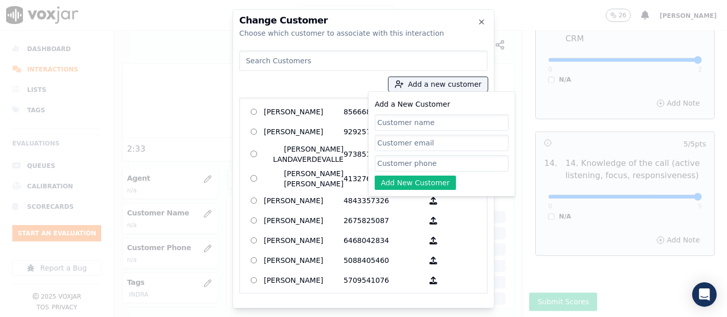
paste input "Leslie Mar Diaz"
type input "Leslie Mar Diaz"
click at [416, 164] on input "Add a New Customer" at bounding box center [442, 163] width 134 height 16
paste input "9402450101"
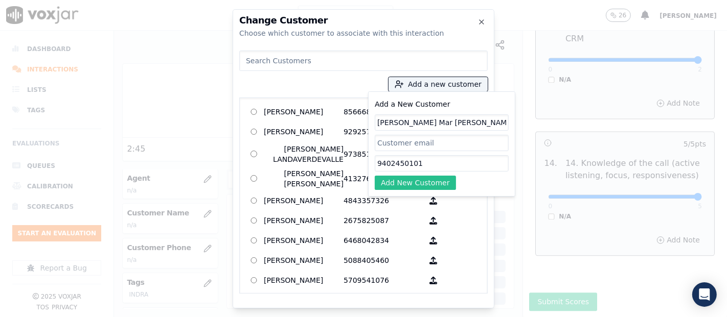
type input "9402450101"
click at [426, 187] on button "Add New Customer" at bounding box center [415, 183] width 81 height 14
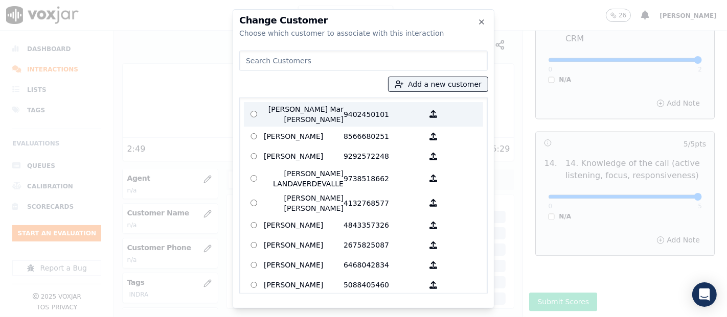
click at [317, 119] on p "Leslie Mar Diaz" at bounding box center [304, 114] width 80 height 20
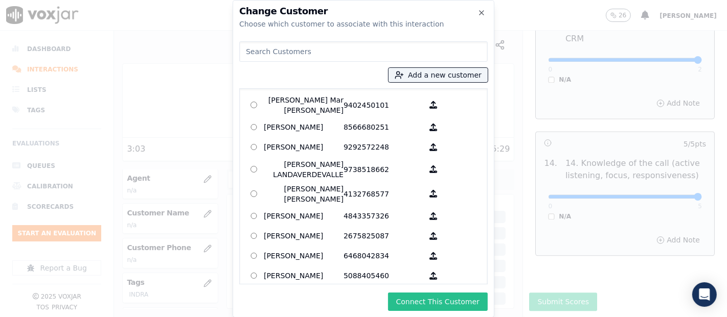
click at [438, 302] on button "Connect This Customer" at bounding box center [438, 302] width 100 height 18
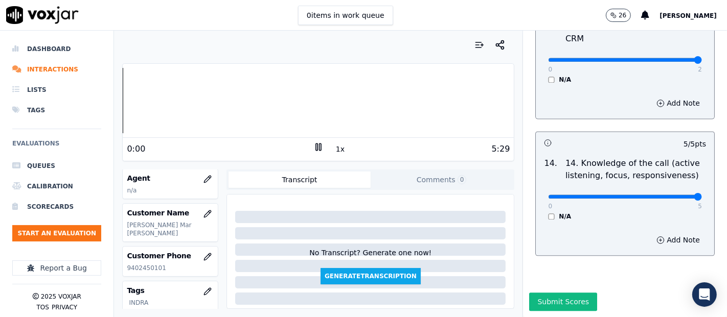
click at [88, 106] on div "Dashboard Interactions Lists Tags Evaluations Queues Calibration Scorecards Sta…" at bounding box center [363, 174] width 727 height 287
click at [200, 179] on button "button" at bounding box center [207, 179] width 20 height 20
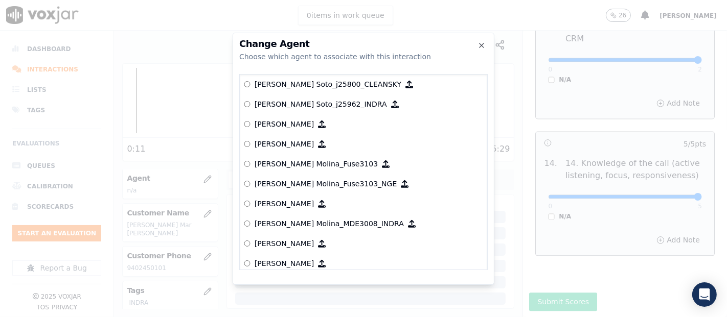
scroll to position [3038, 0]
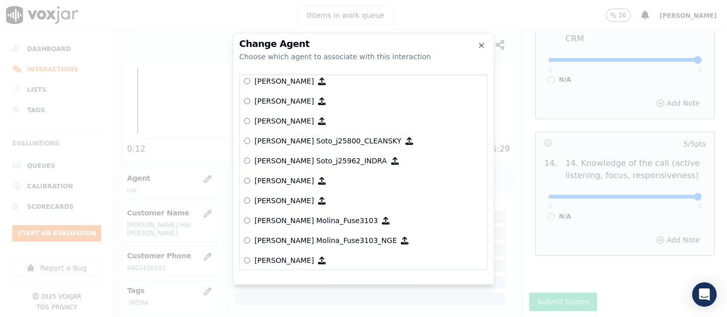
click at [292, 163] on p "Juan Soto_j25962_INDRA" at bounding box center [321, 161] width 132 height 10
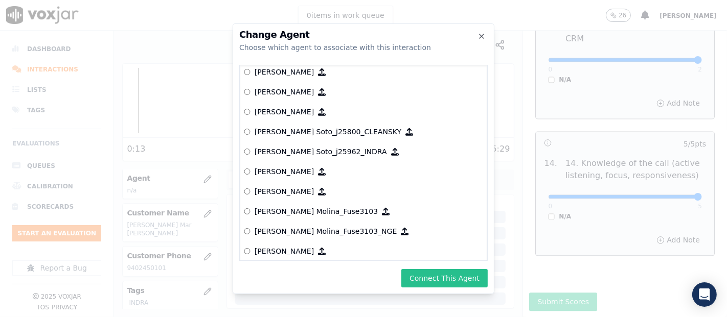
click at [427, 272] on button "Connect This Agent" at bounding box center [444, 278] width 86 height 18
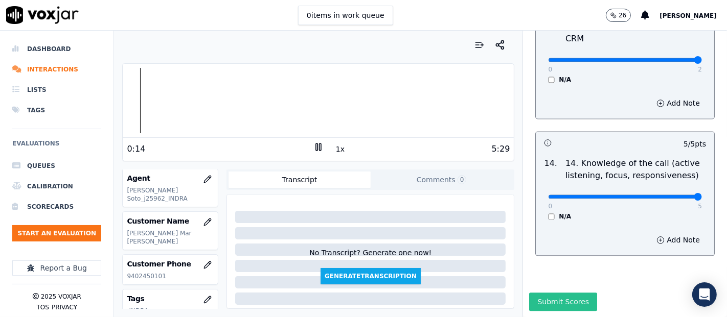
click at [529, 293] on button "Submit Scores" at bounding box center [563, 302] width 68 height 18
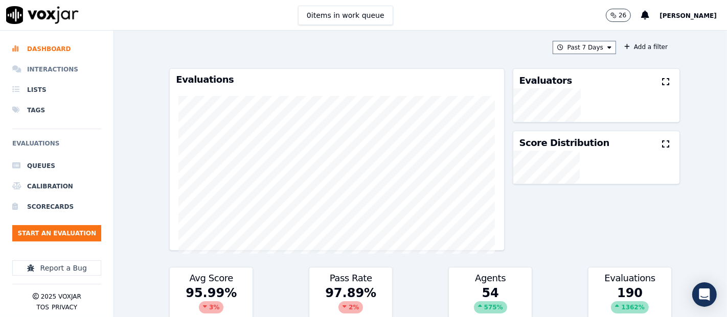
click at [47, 67] on li "Interactions" at bounding box center [56, 69] width 89 height 20
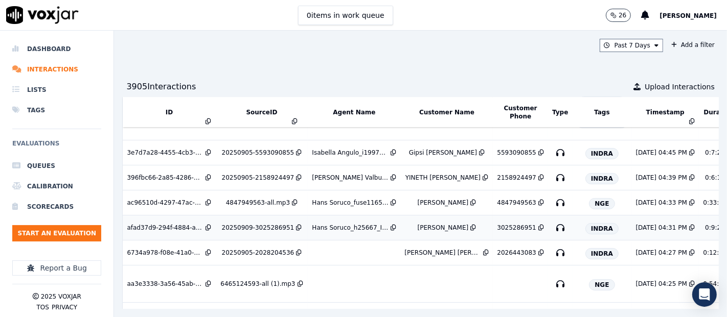
scroll to position [227, 0]
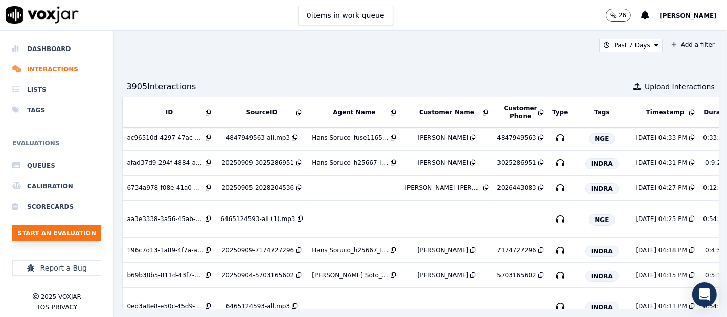
click at [72, 230] on button "Start an Evaluation" at bounding box center [56, 233] width 89 height 16
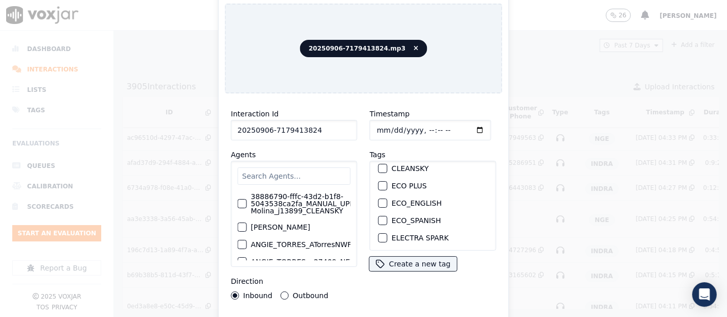
scroll to position [57, 0]
type input "20250906-7179413824"
click at [379, 218] on div "button" at bounding box center [382, 221] width 7 height 7
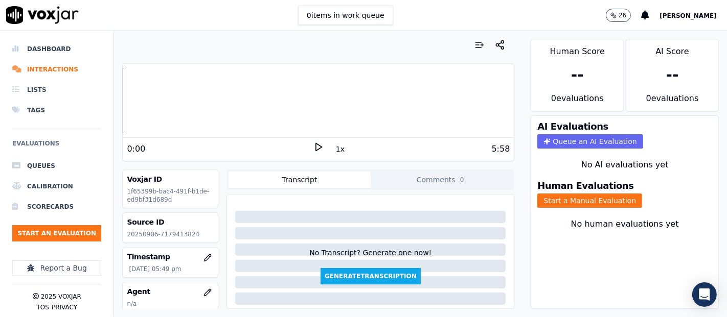
click at [181, 237] on p "20250906-7179413824" at bounding box center [170, 235] width 87 height 8
copy p "7179413824"
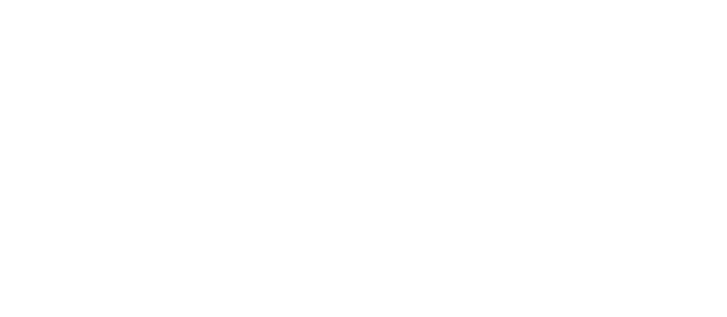
click at [480, 0] on html at bounding box center [363, 0] width 727 height 0
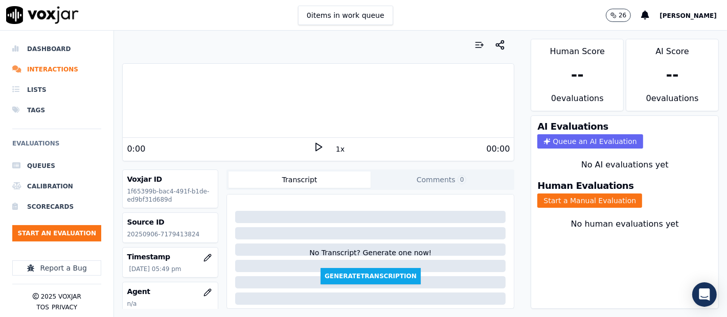
click at [316, 144] on polygon at bounding box center [319, 148] width 6 height 8
click at [313, 145] on icon at bounding box center [318, 147] width 10 height 10
